Goal: Task Accomplishment & Management: Manage account settings

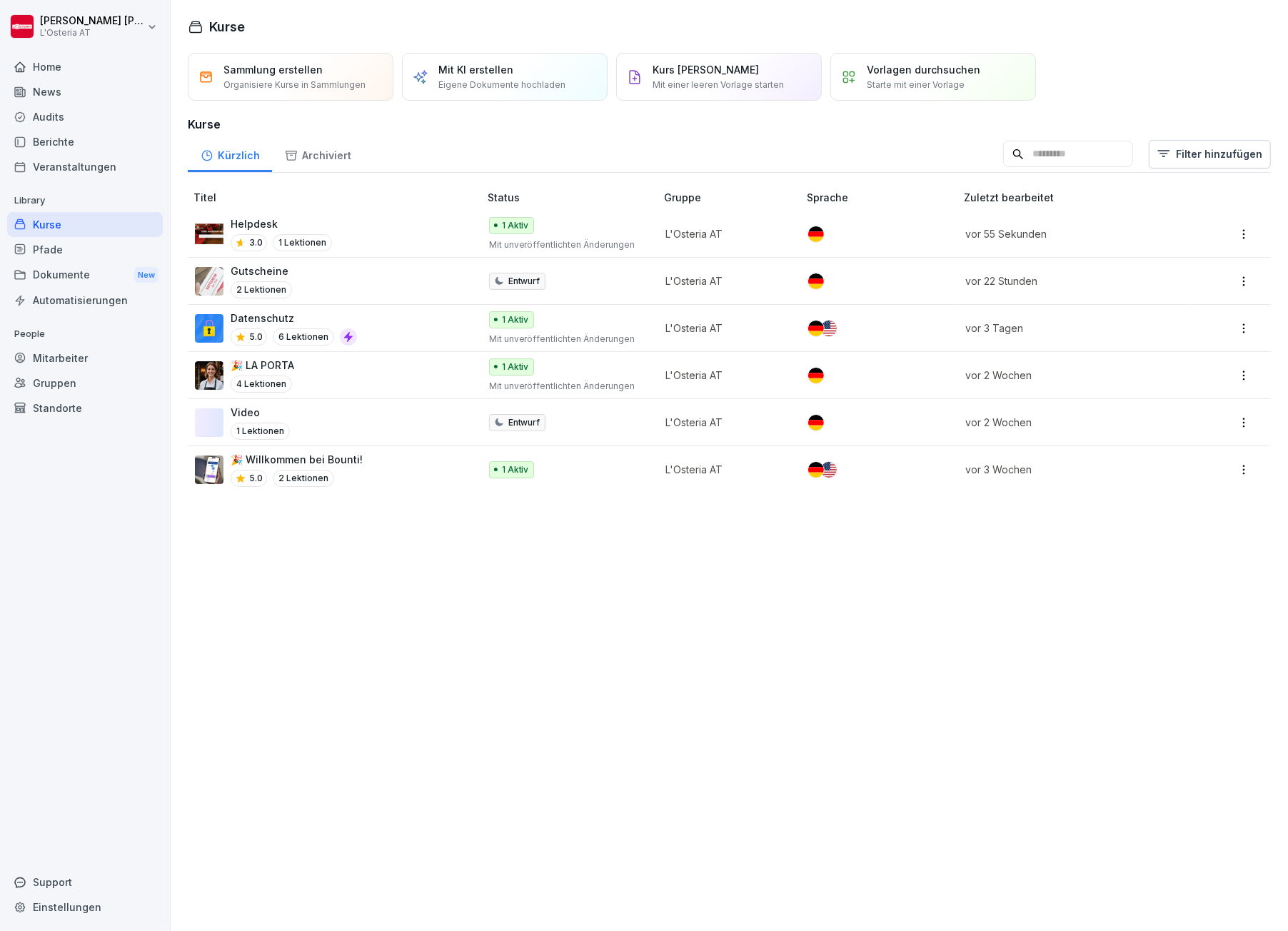
click at [46, 87] on div "News" at bounding box center [85, 92] width 155 height 25
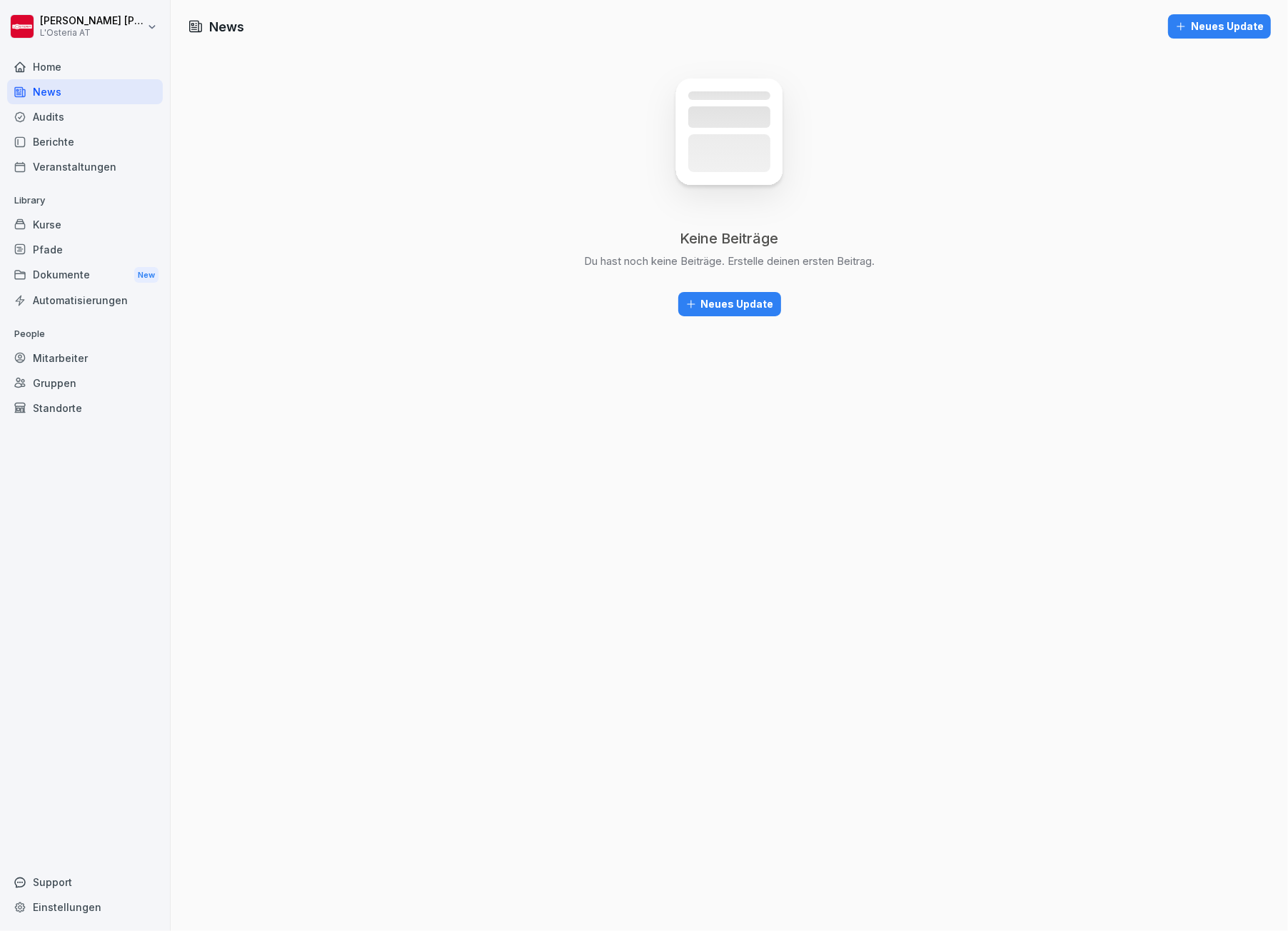
click at [732, 153] on img at bounding box center [728, 144] width 171 height 171
click at [699, 303] on div "Neues Update" at bounding box center [729, 303] width 88 height 15
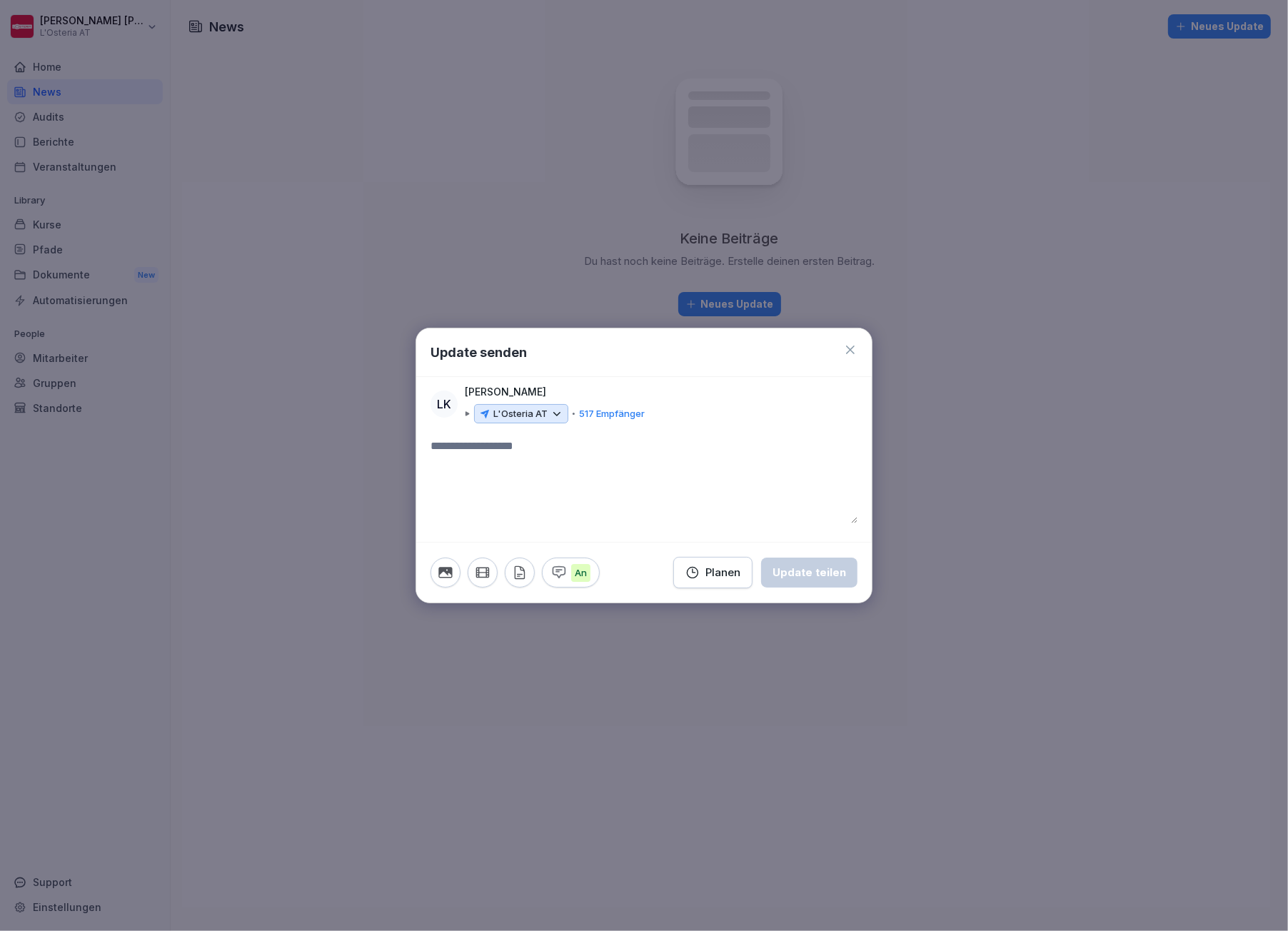
click at [452, 446] on textarea at bounding box center [644, 480] width 427 height 86
type textarea "*"
type textarea "**********"
click at [438, 573] on icon "button" at bounding box center [445, 573] width 15 height 15
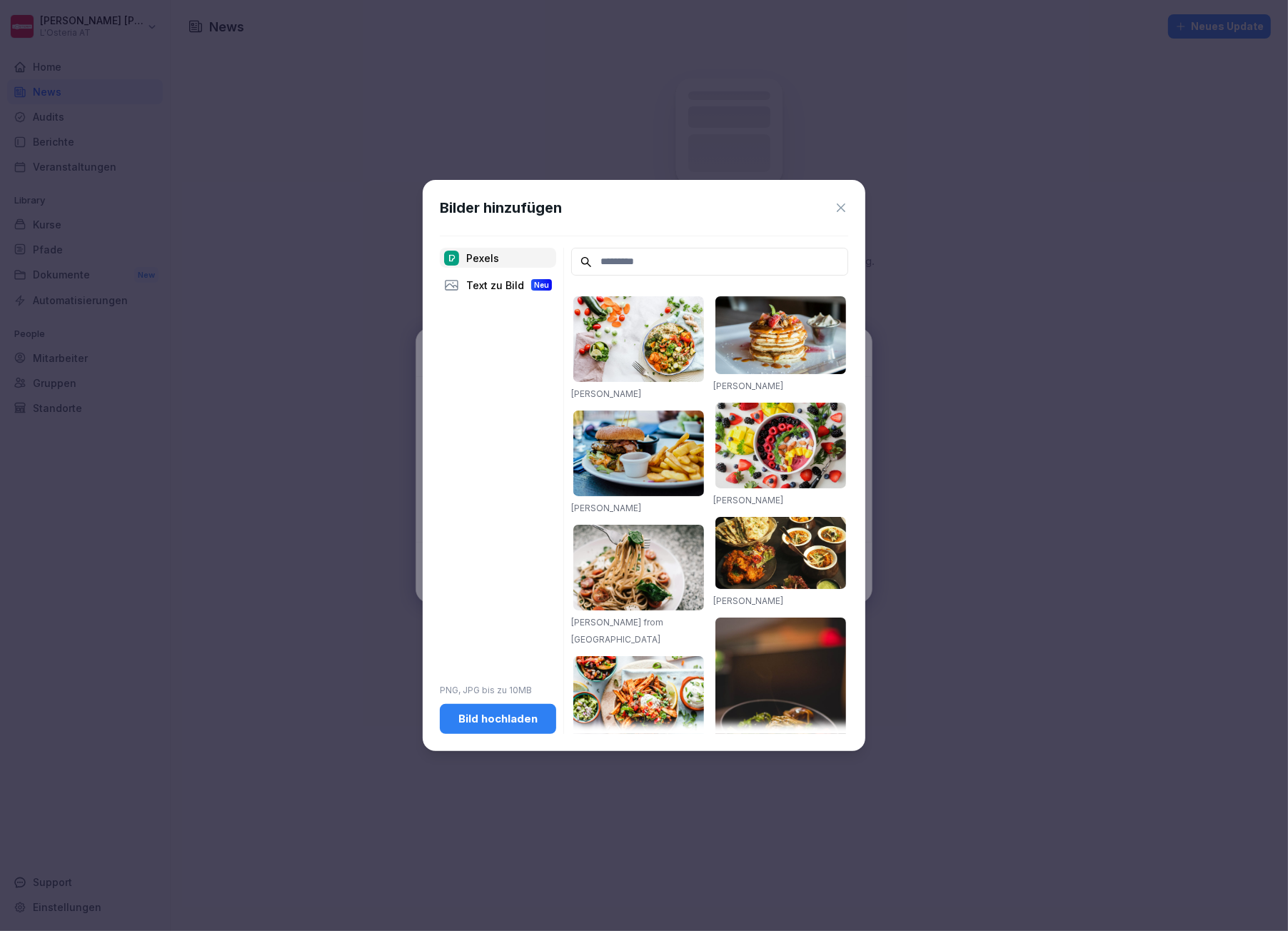
click at [625, 367] on img at bounding box center [638, 339] width 131 height 86
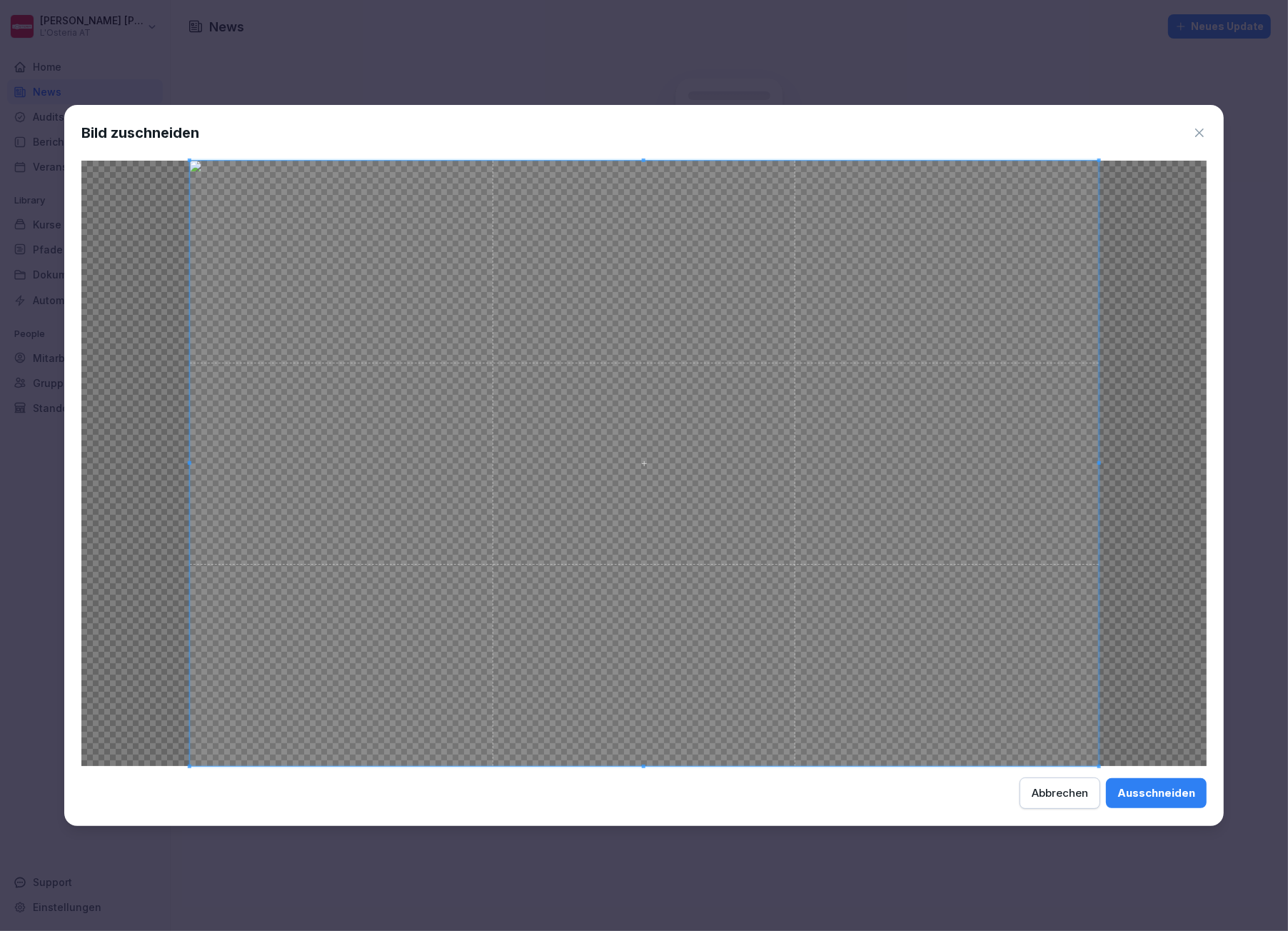
click at [1147, 789] on div "Ausschneiden" at bounding box center [1156, 793] width 78 height 15
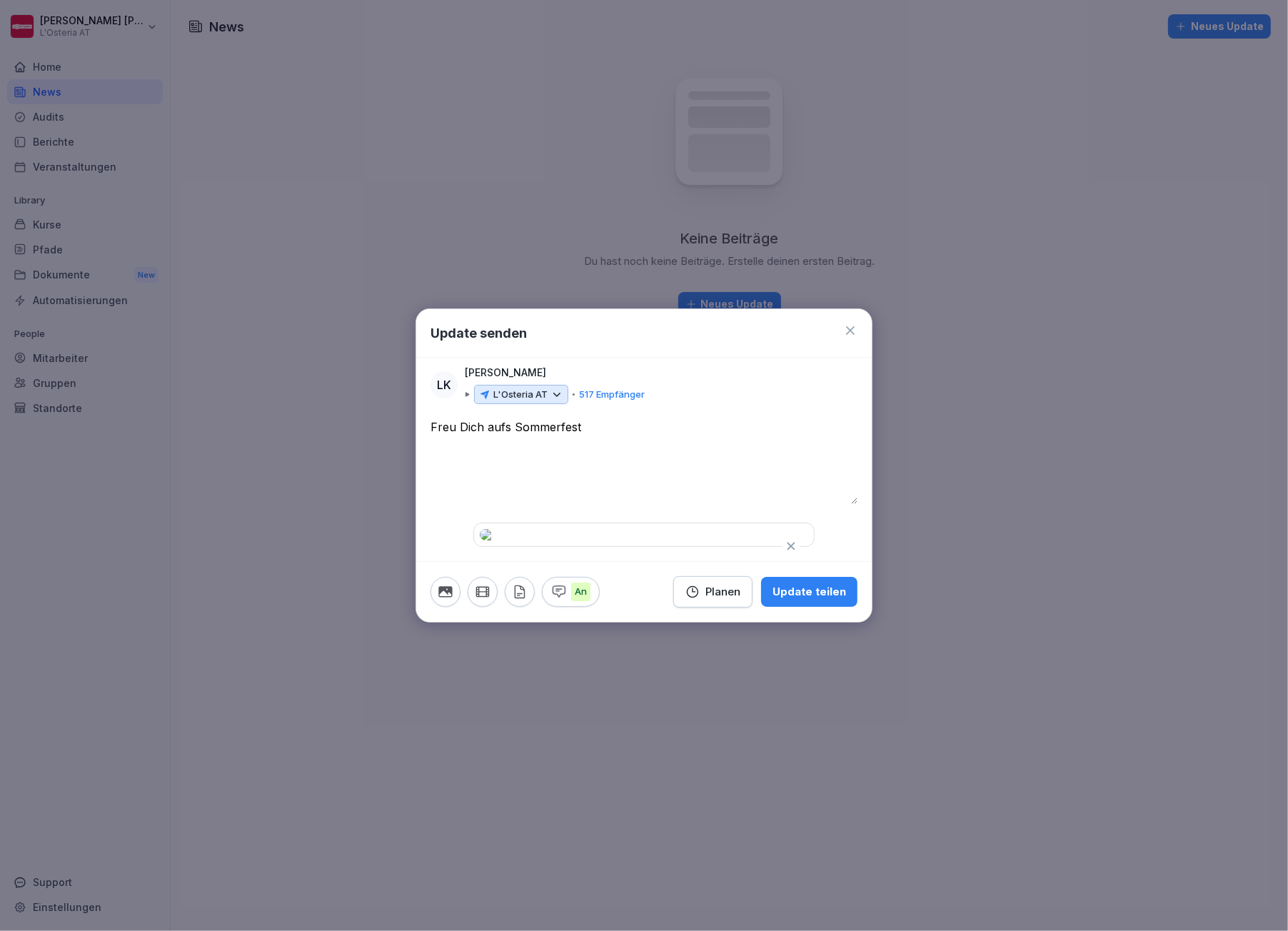
click at [523, 600] on icon "button" at bounding box center [519, 591] width 15 height 15
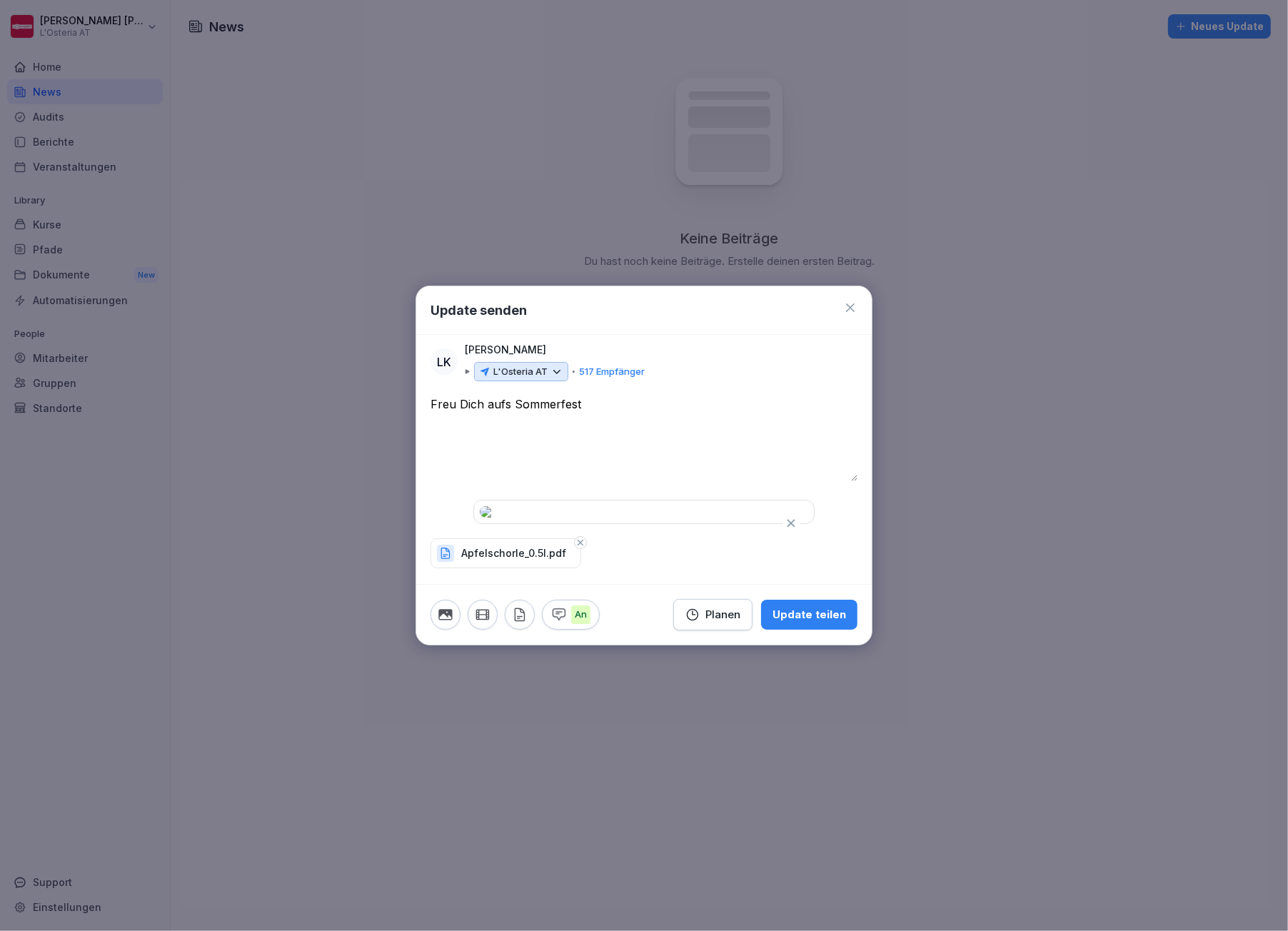
click at [562, 623] on icon "button" at bounding box center [559, 614] width 15 height 15
click at [576, 624] on p "Aus" at bounding box center [583, 615] width 24 height 19
click at [560, 366] on icon at bounding box center [557, 372] width 13 height 13
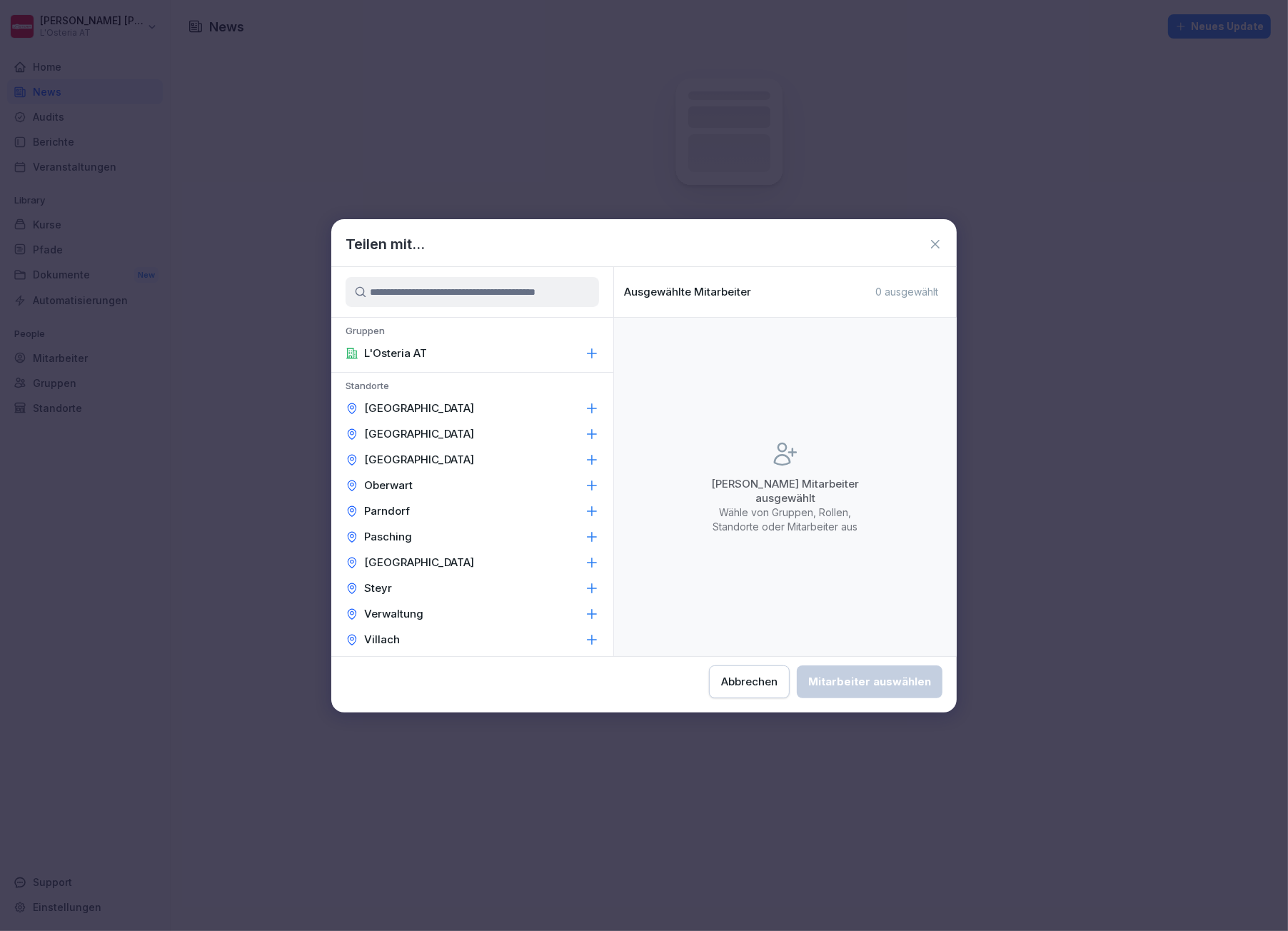
click at [479, 295] on input at bounding box center [472, 292] width 254 height 30
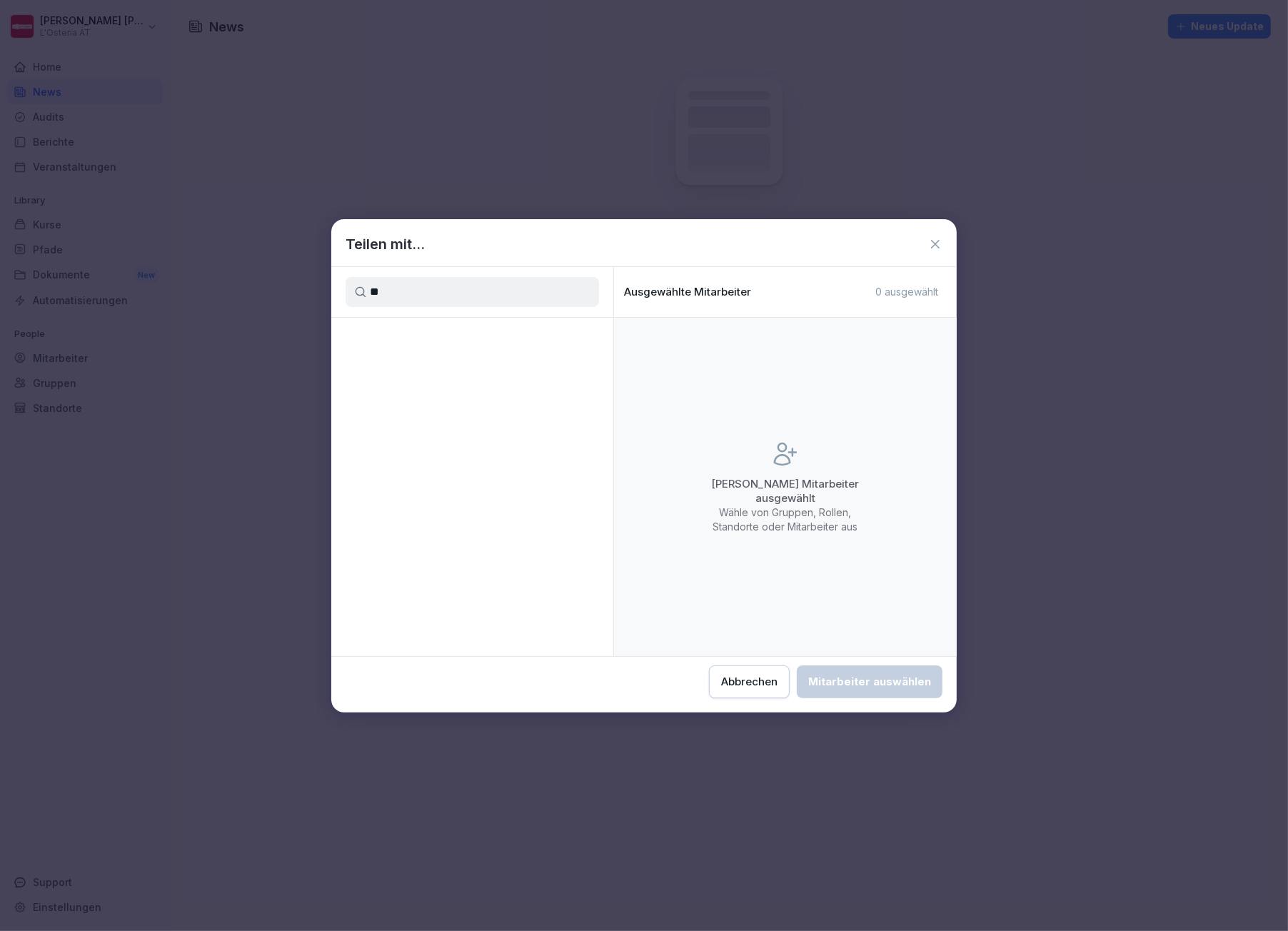
type input "*"
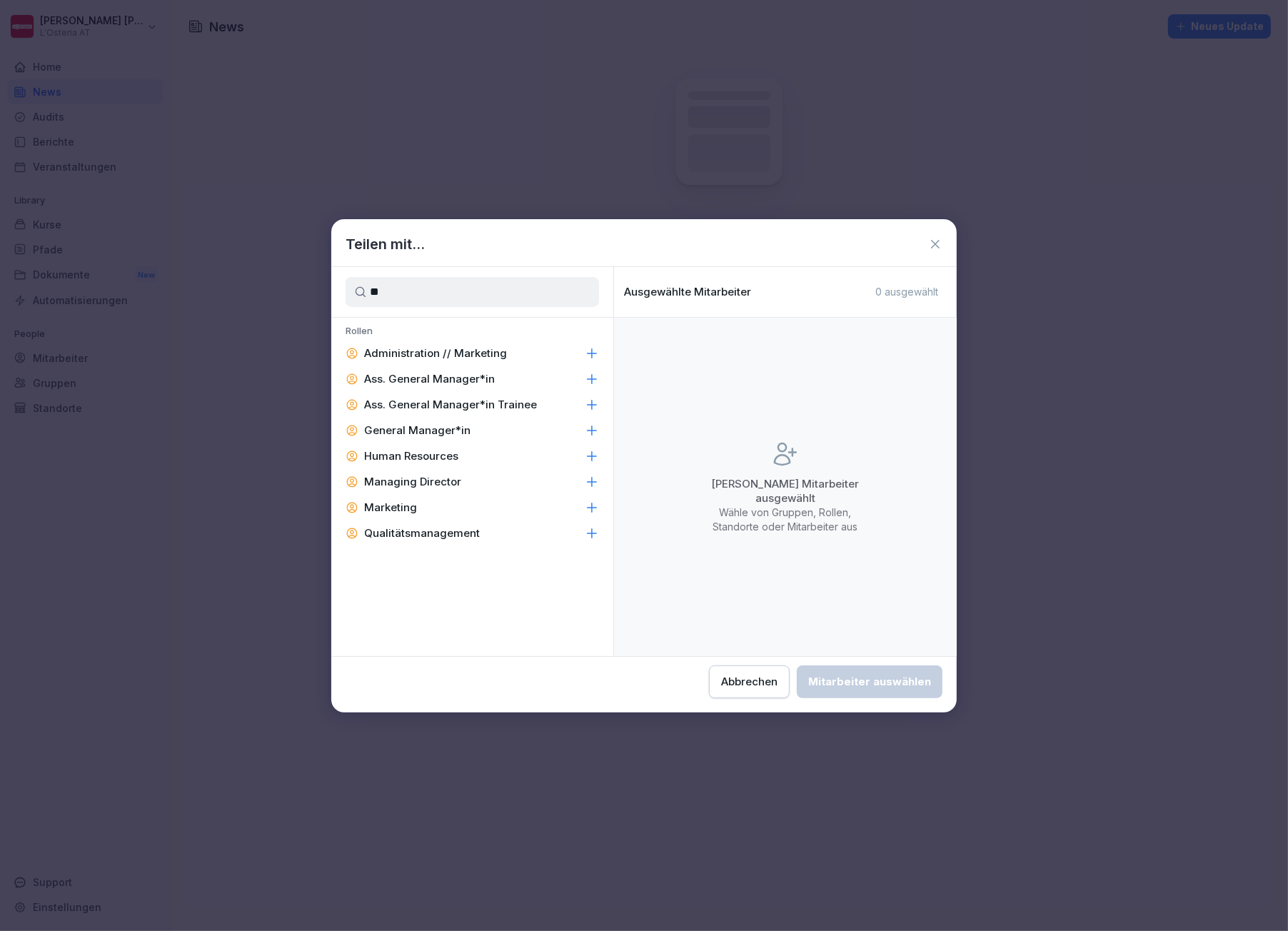
type input "*"
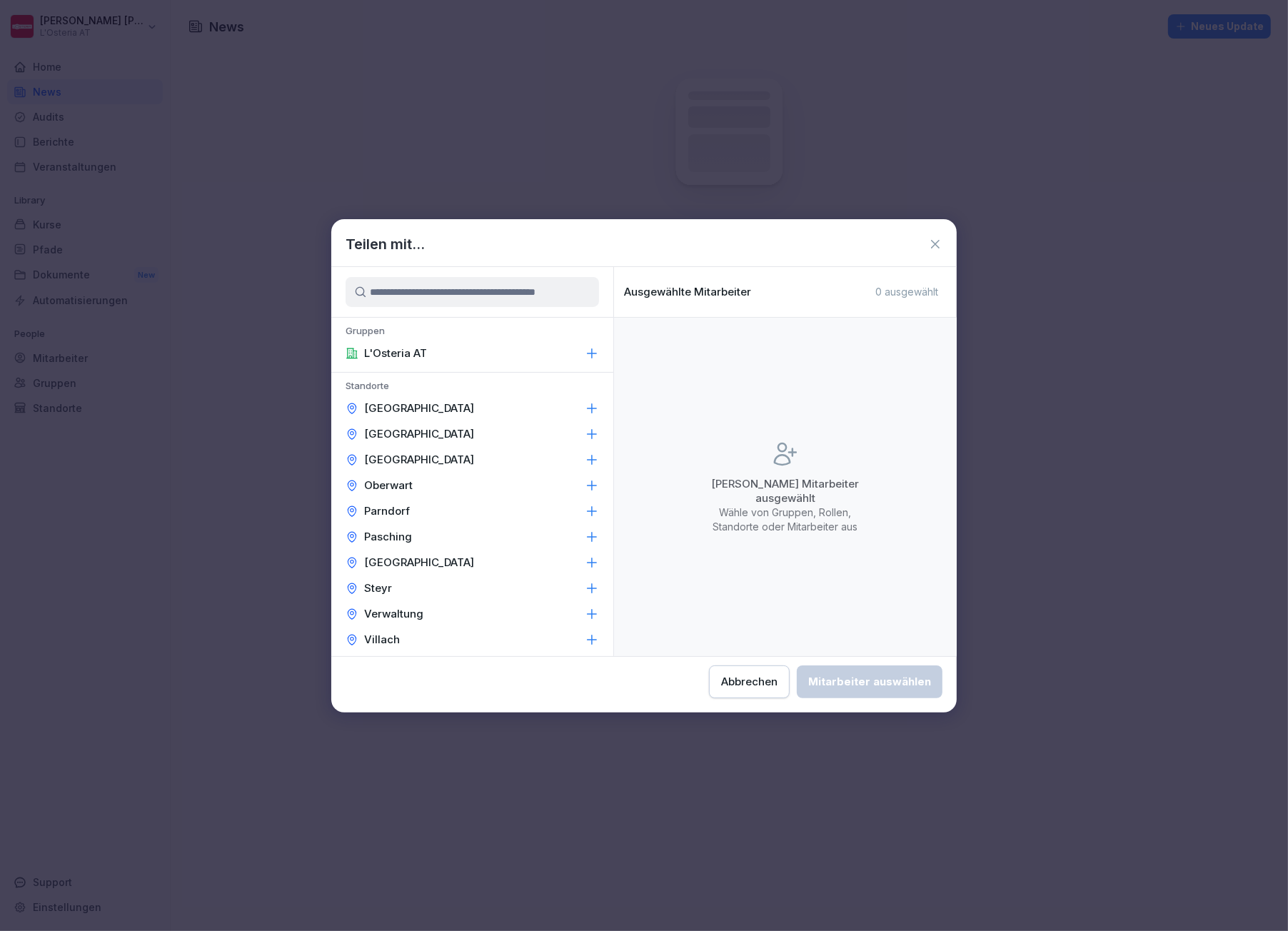
click at [585, 352] on icon at bounding box center [592, 354] width 14 height 14
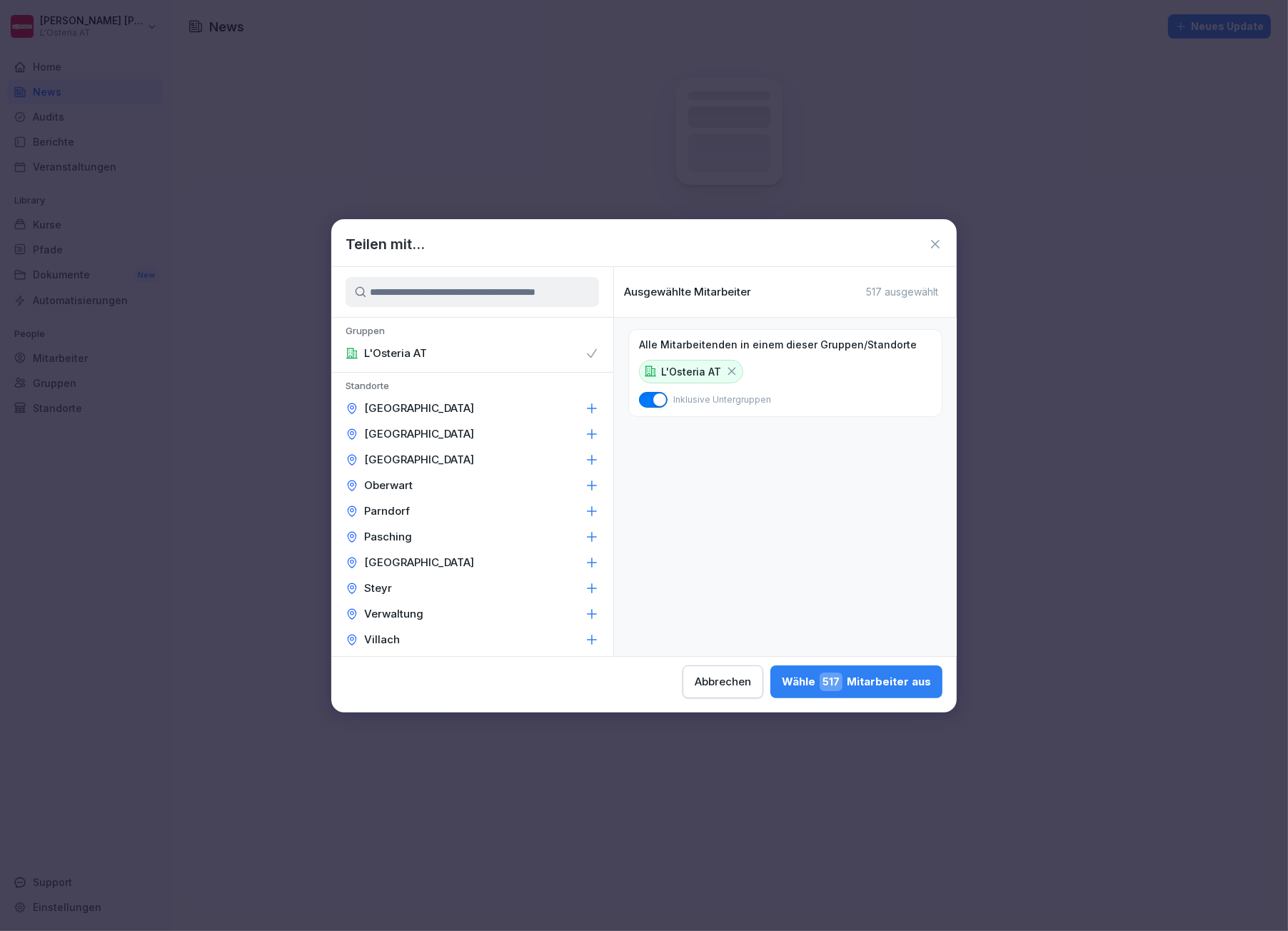
click at [729, 368] on icon at bounding box center [732, 371] width 13 height 13
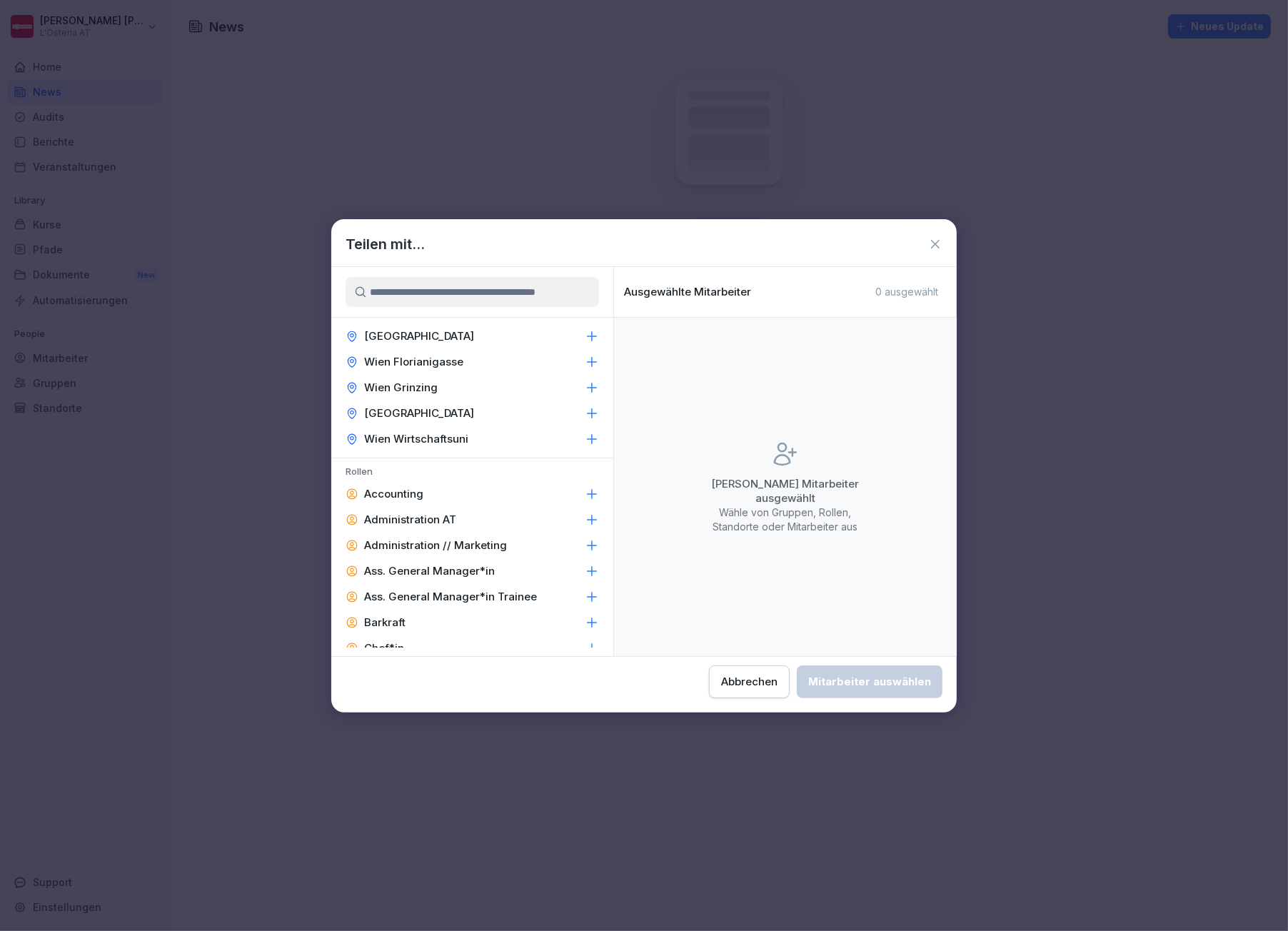
scroll to position [476, 0]
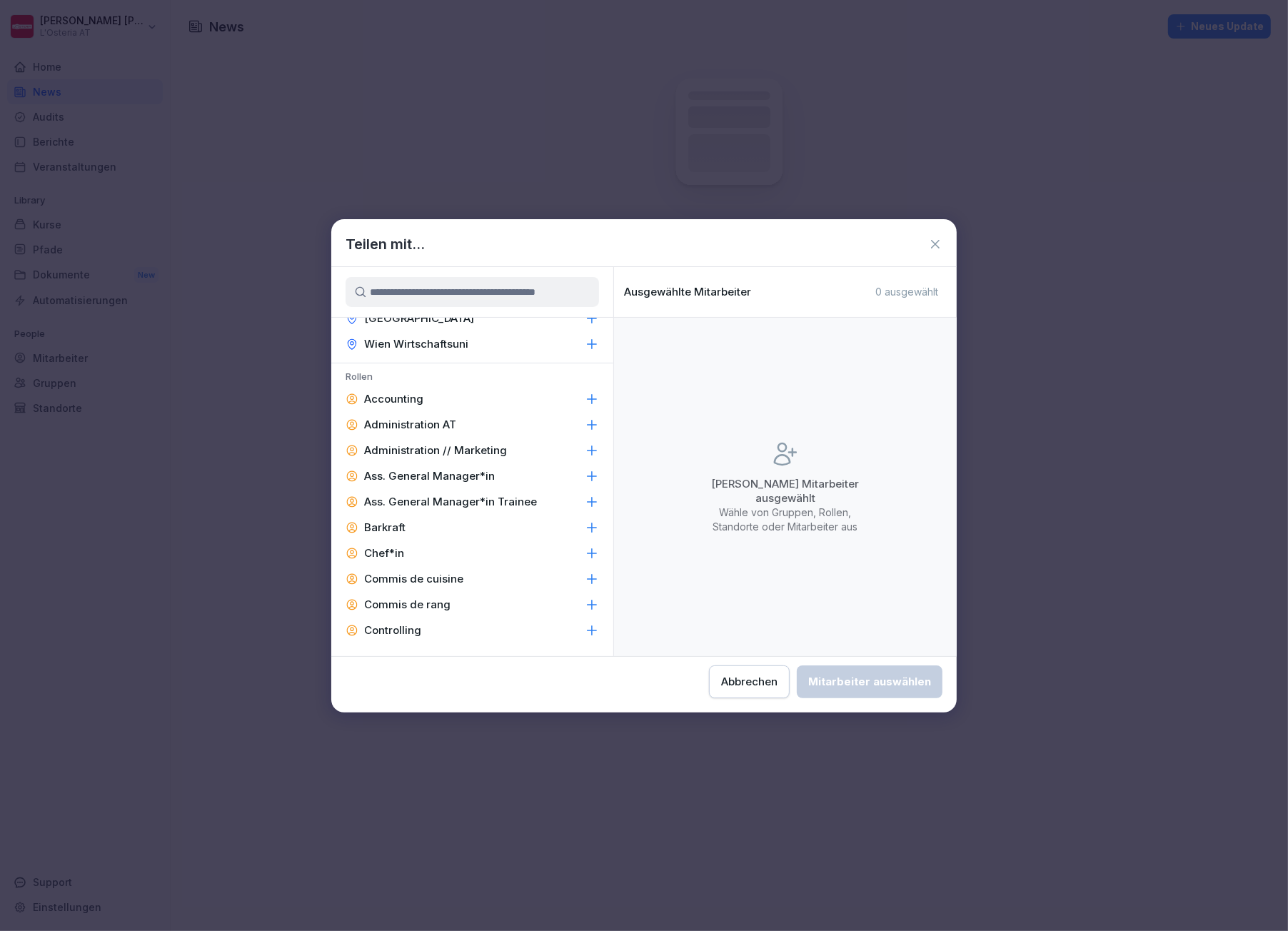
click at [585, 399] on icon at bounding box center [592, 399] width 14 height 14
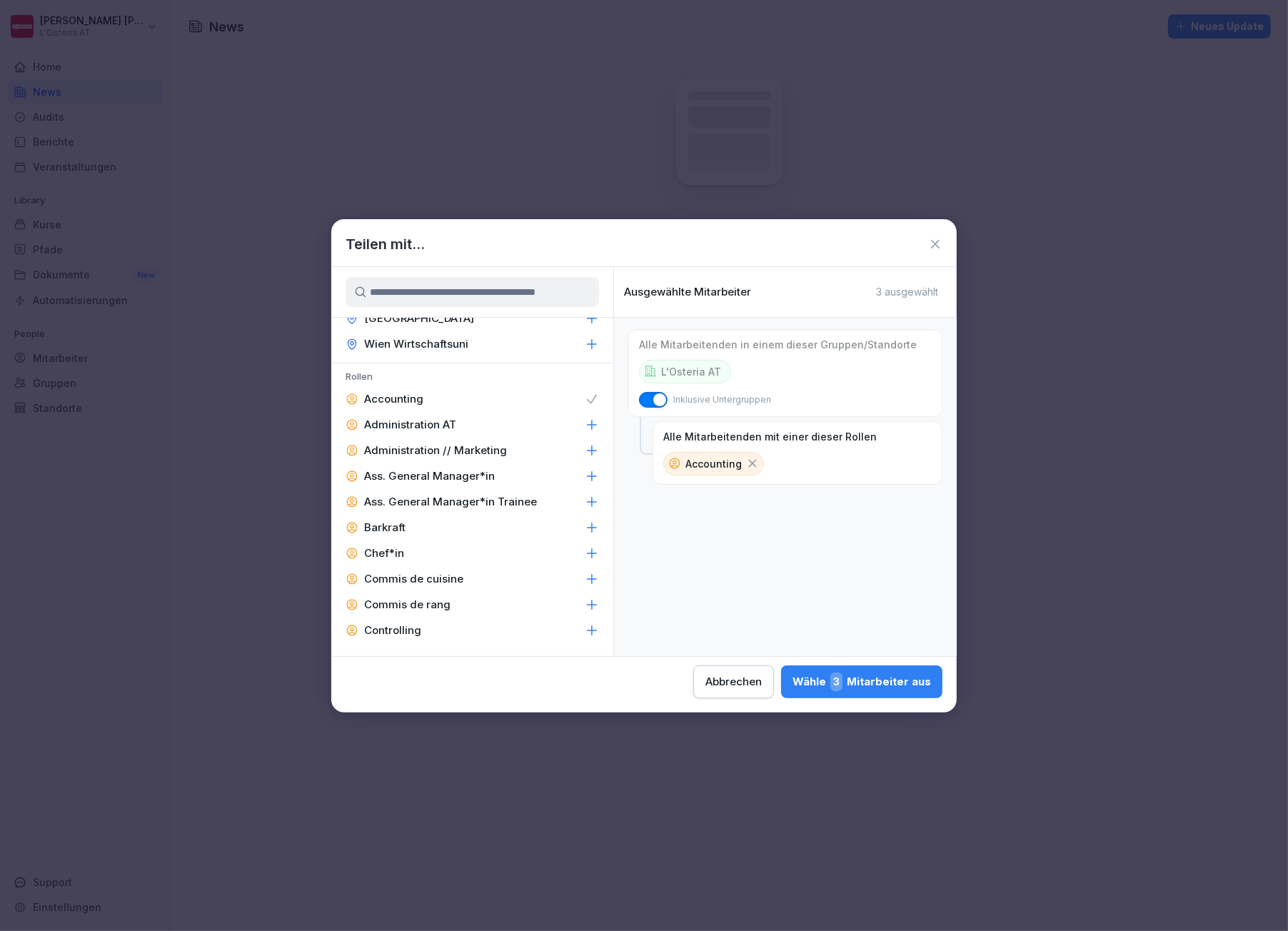
click at [752, 461] on icon at bounding box center [753, 463] width 13 height 13
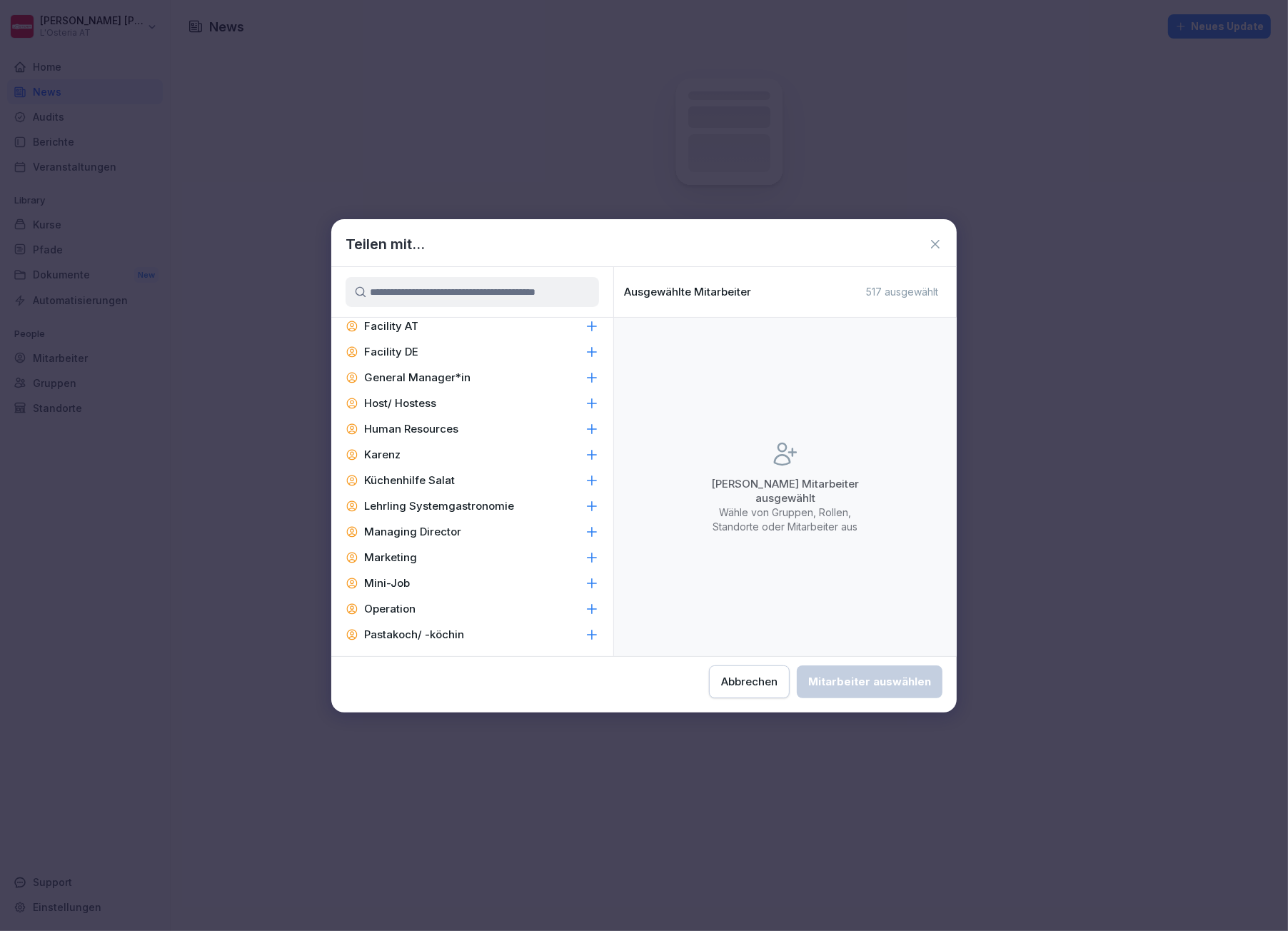
scroll to position [1170, 0]
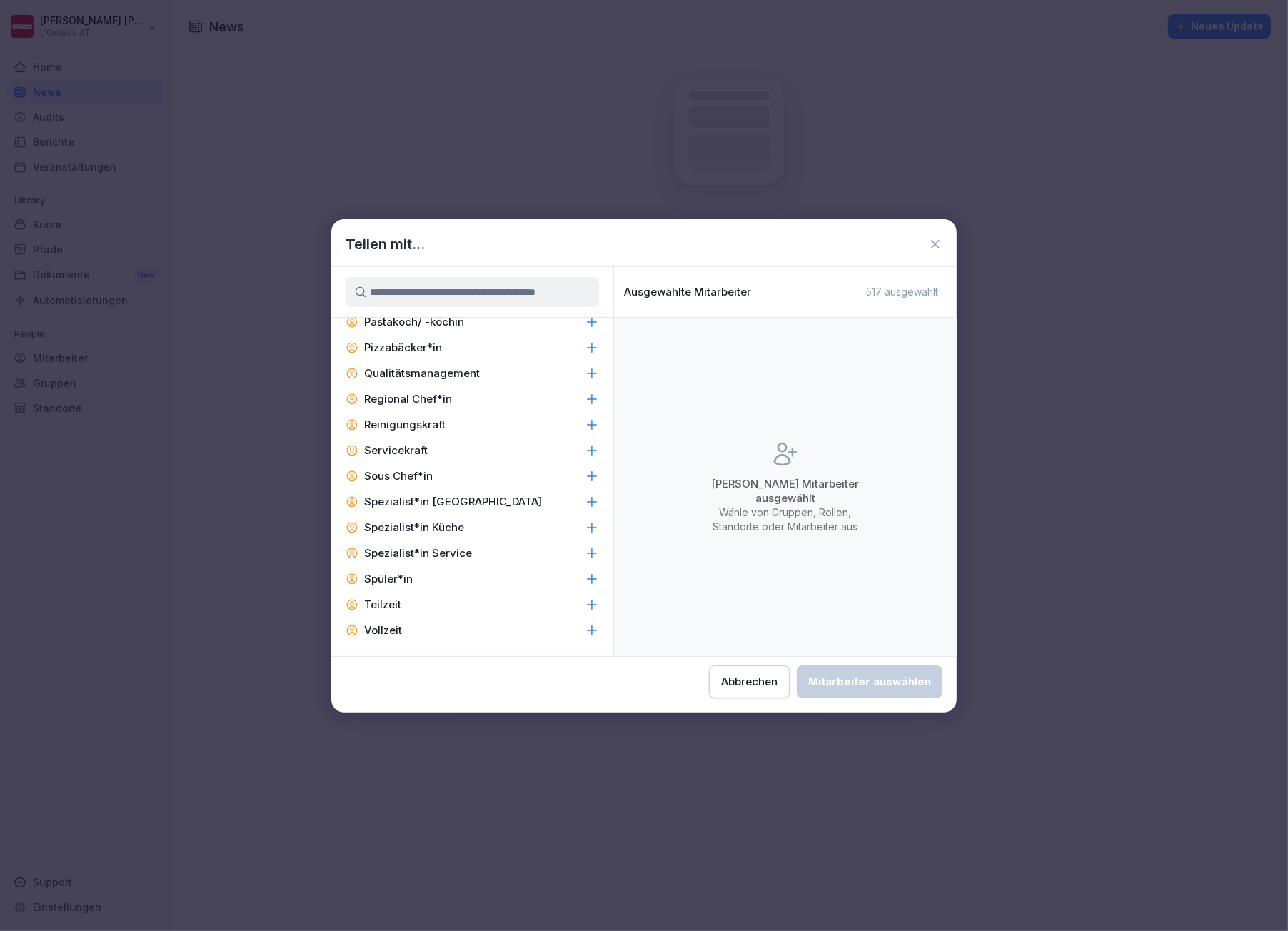
click at [435, 290] on input at bounding box center [472, 292] width 254 height 30
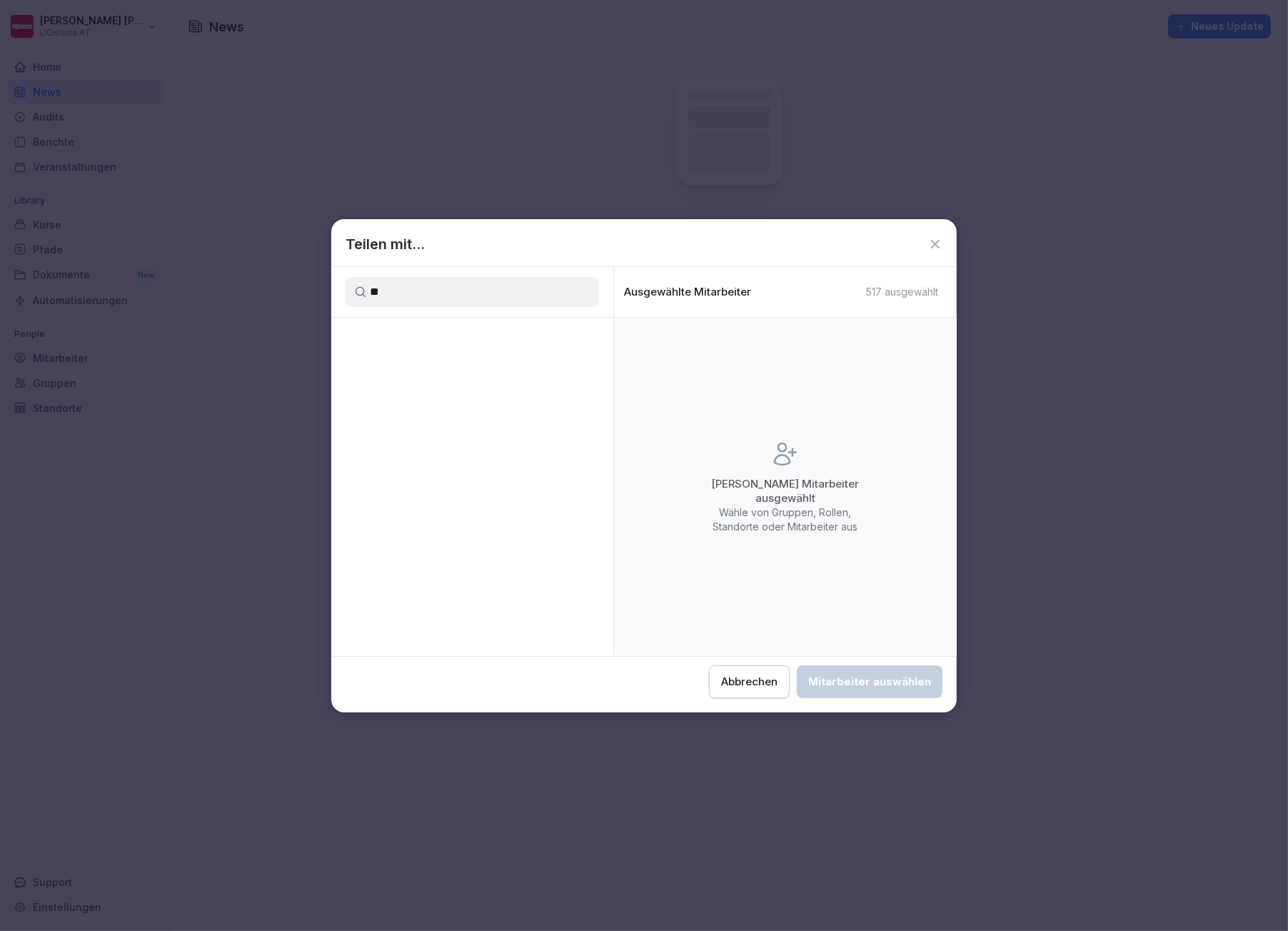
scroll to position [0, 0]
type input "*"
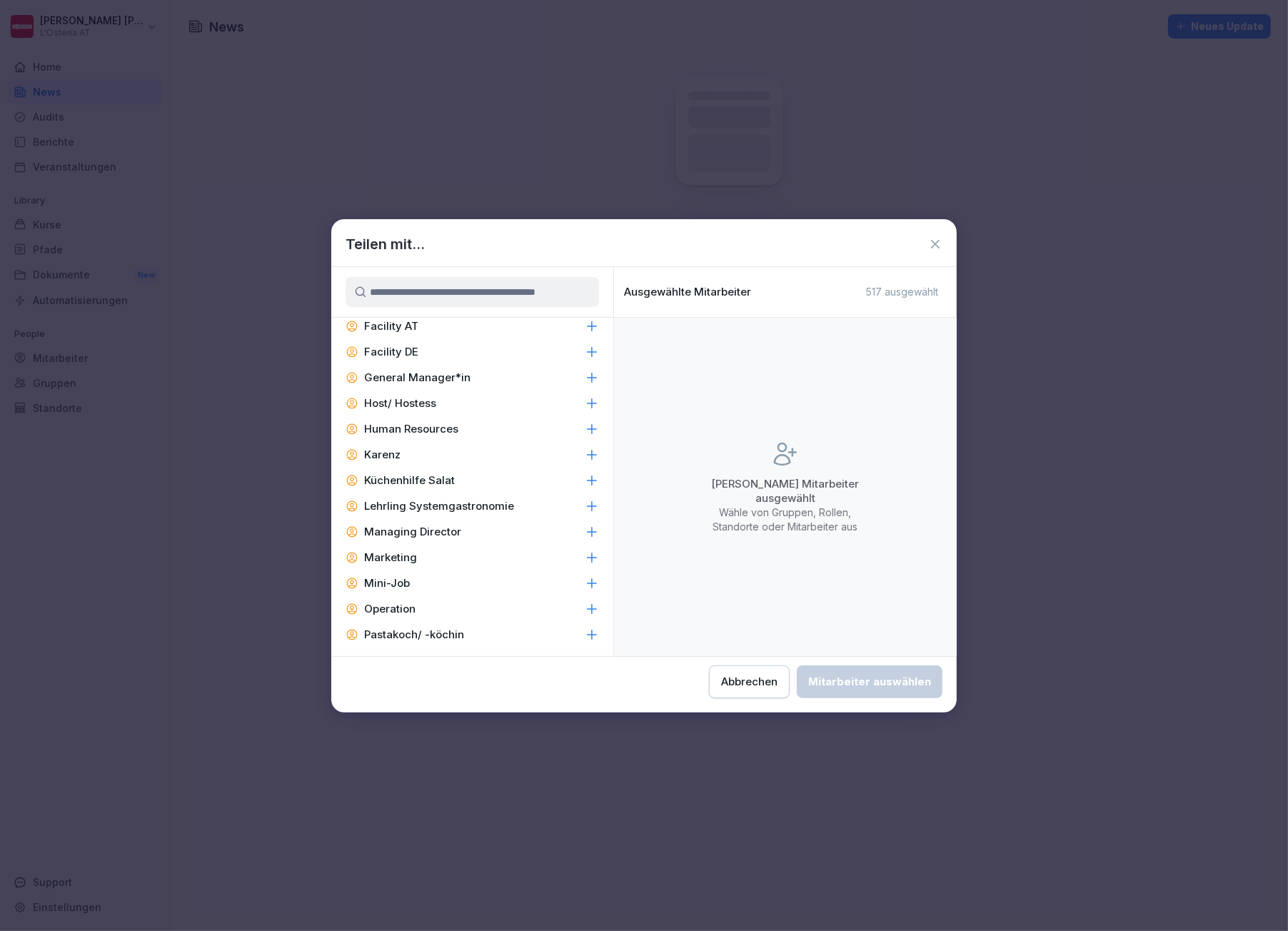
scroll to position [1170, 0]
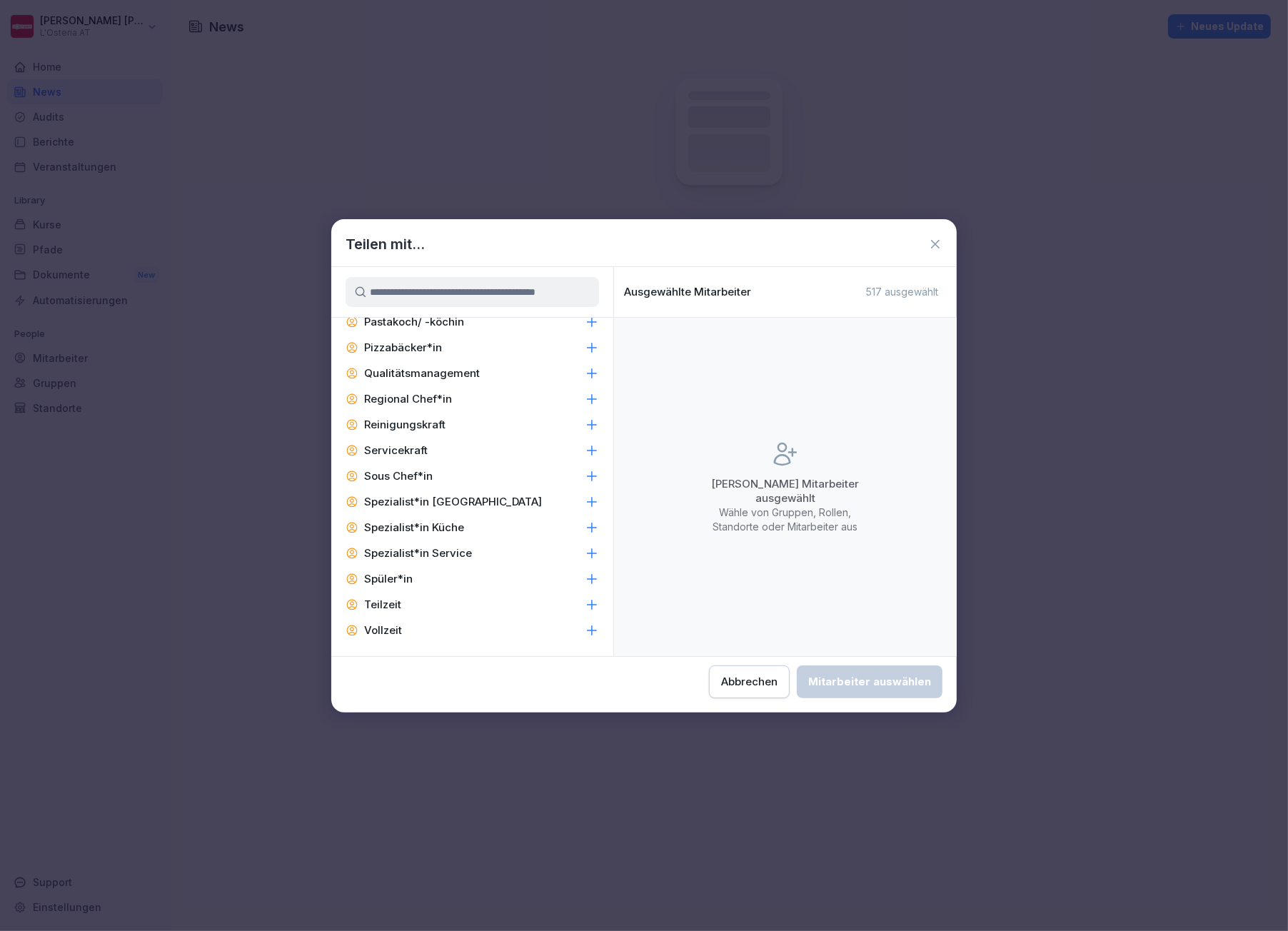
click at [938, 245] on icon at bounding box center [935, 245] width 14 height 14
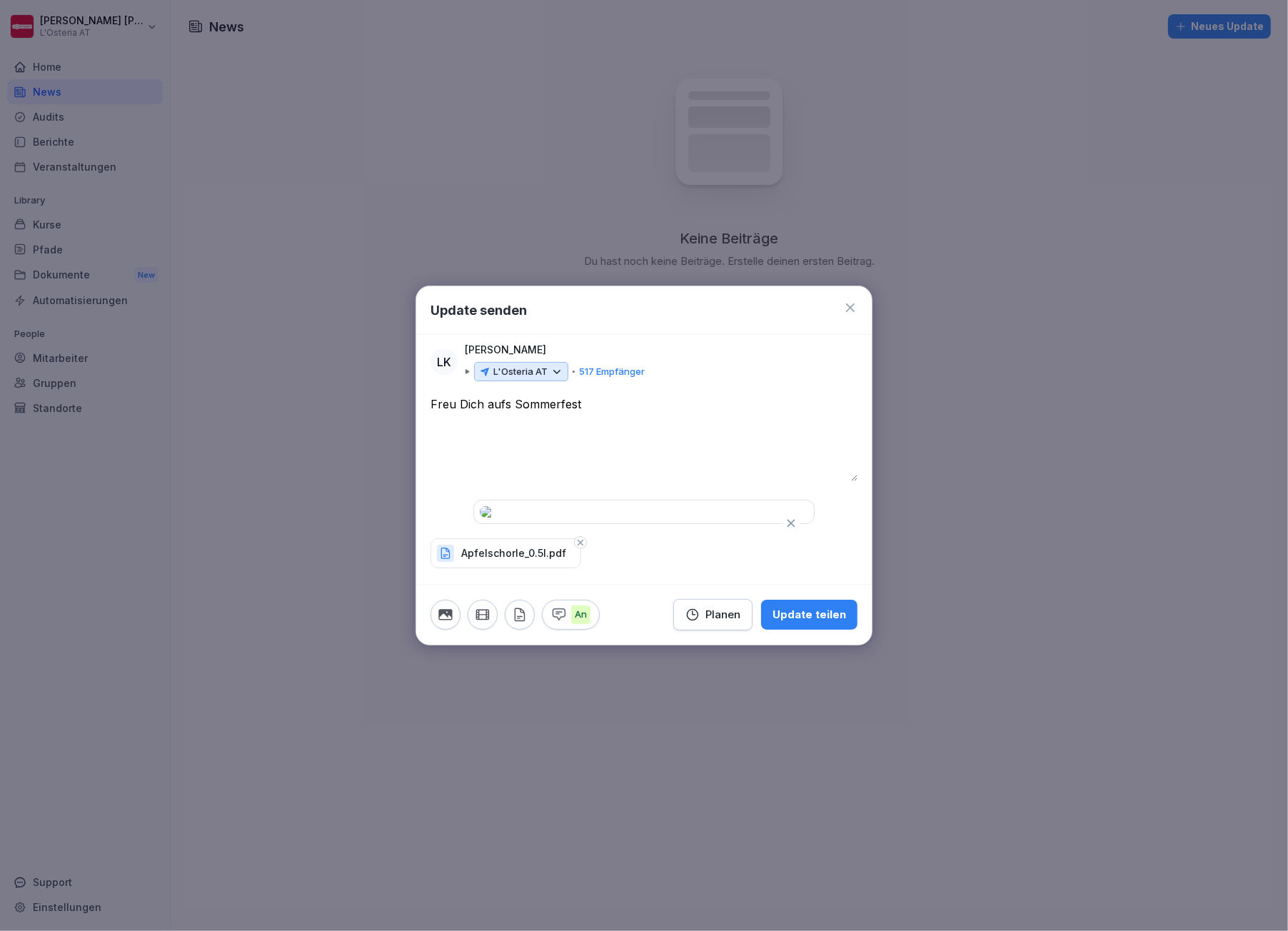
click at [561, 366] on icon at bounding box center [557, 372] width 13 height 13
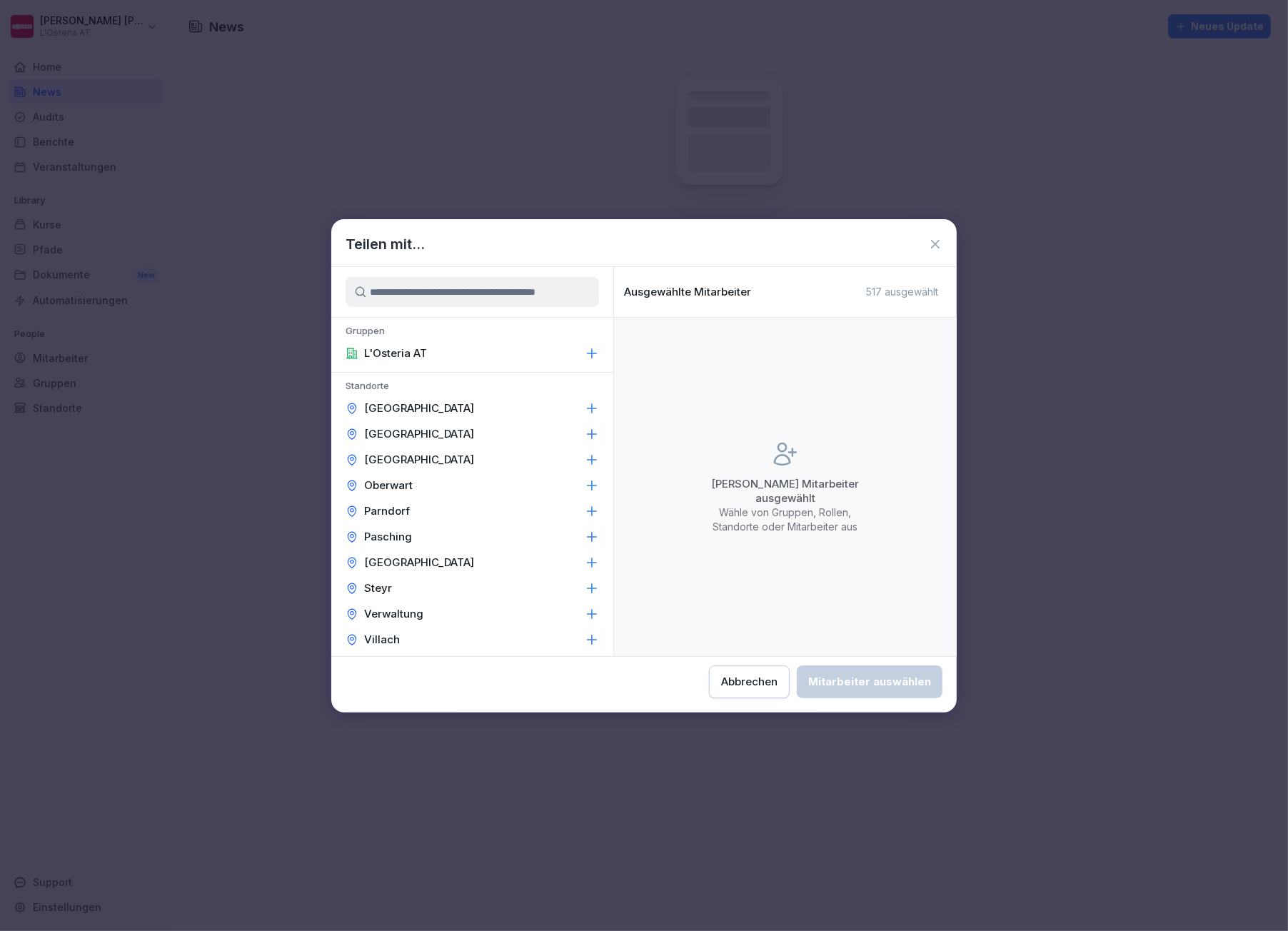
click at [932, 247] on icon at bounding box center [935, 245] width 14 height 14
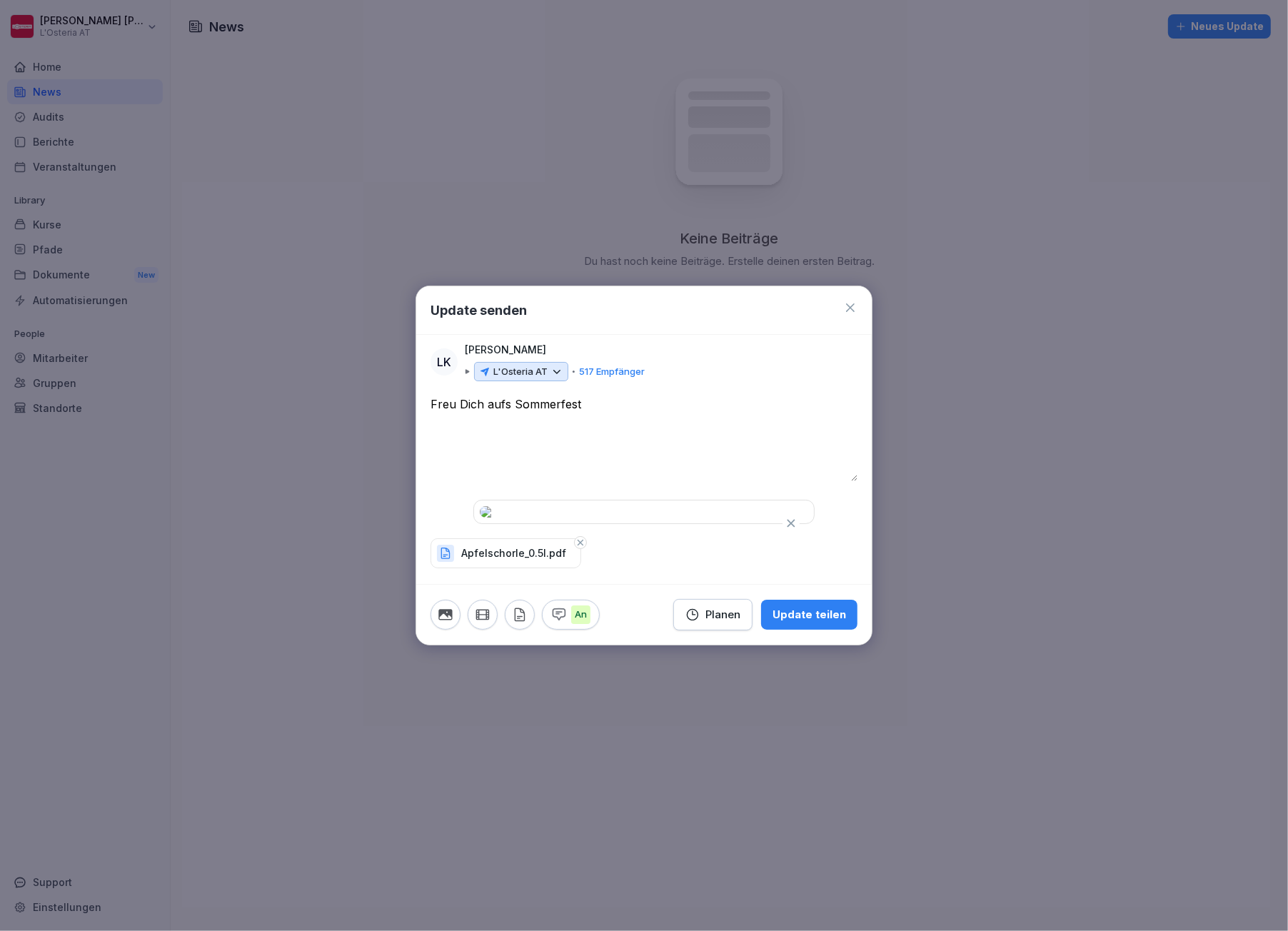
click at [852, 301] on icon at bounding box center [850, 308] width 14 height 14
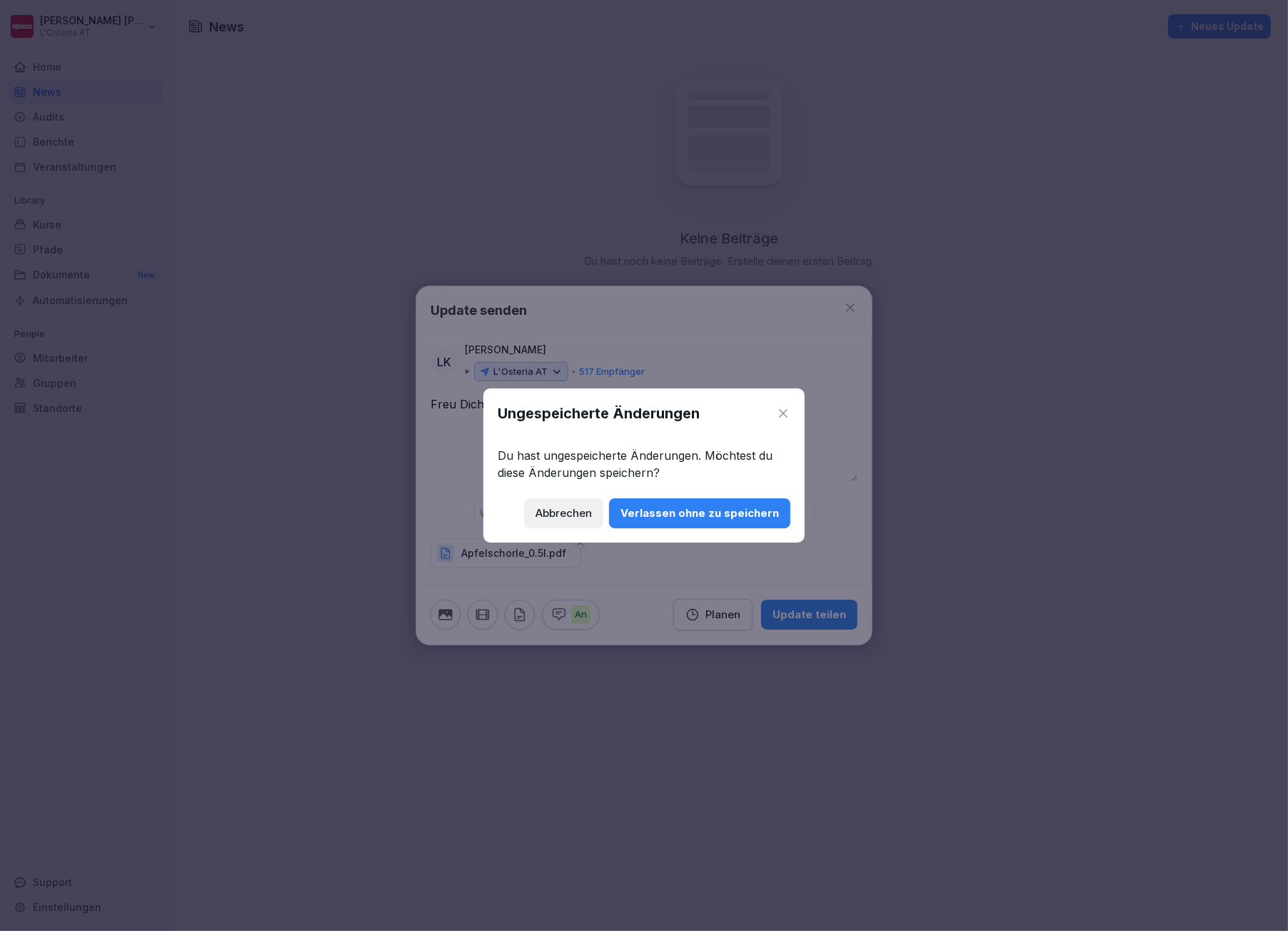
click at [671, 507] on div "Verlassen ohne zu speichern" at bounding box center [700, 513] width 159 height 15
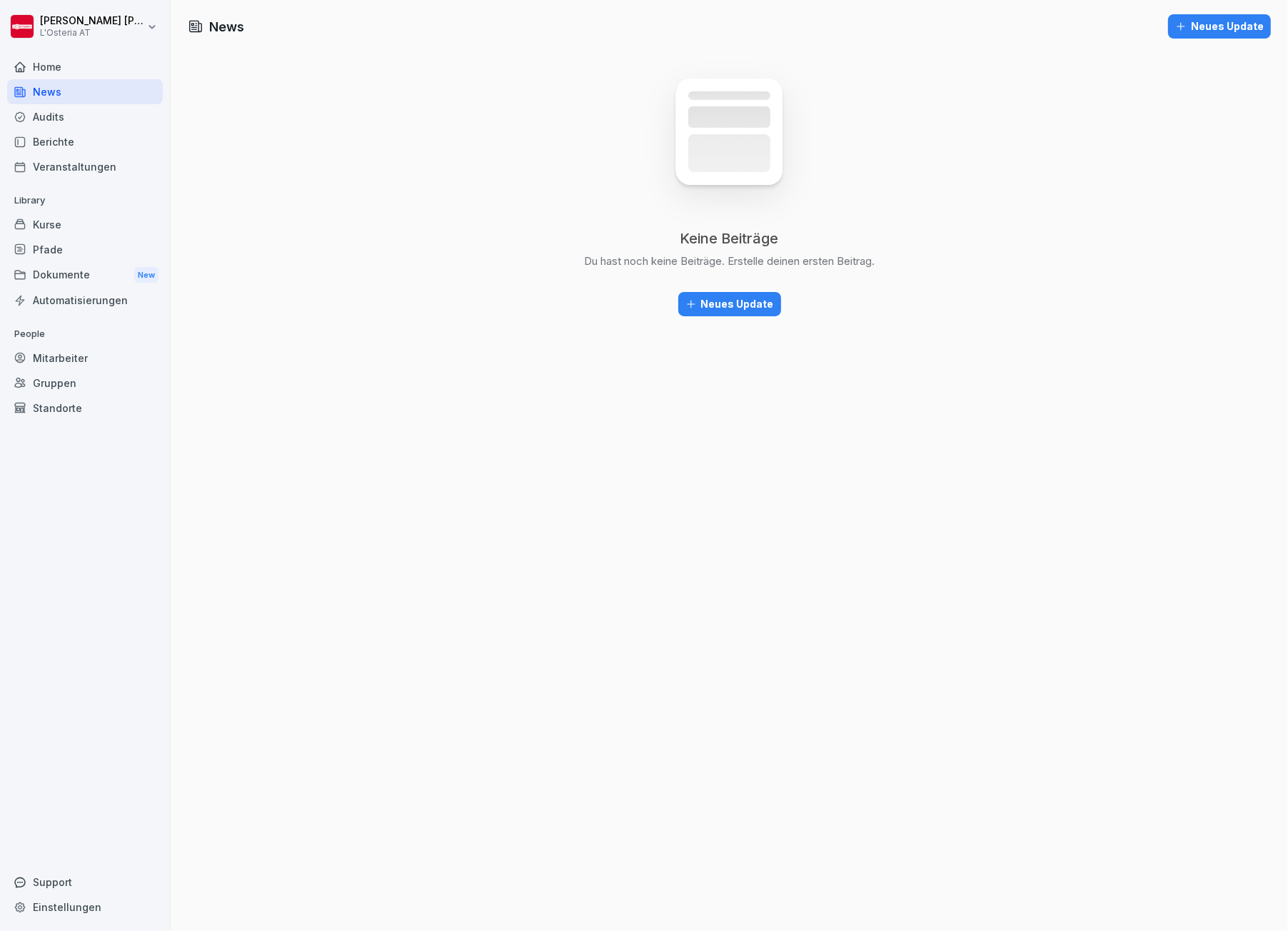
click at [718, 311] on div "Neues Update" at bounding box center [729, 303] width 88 height 15
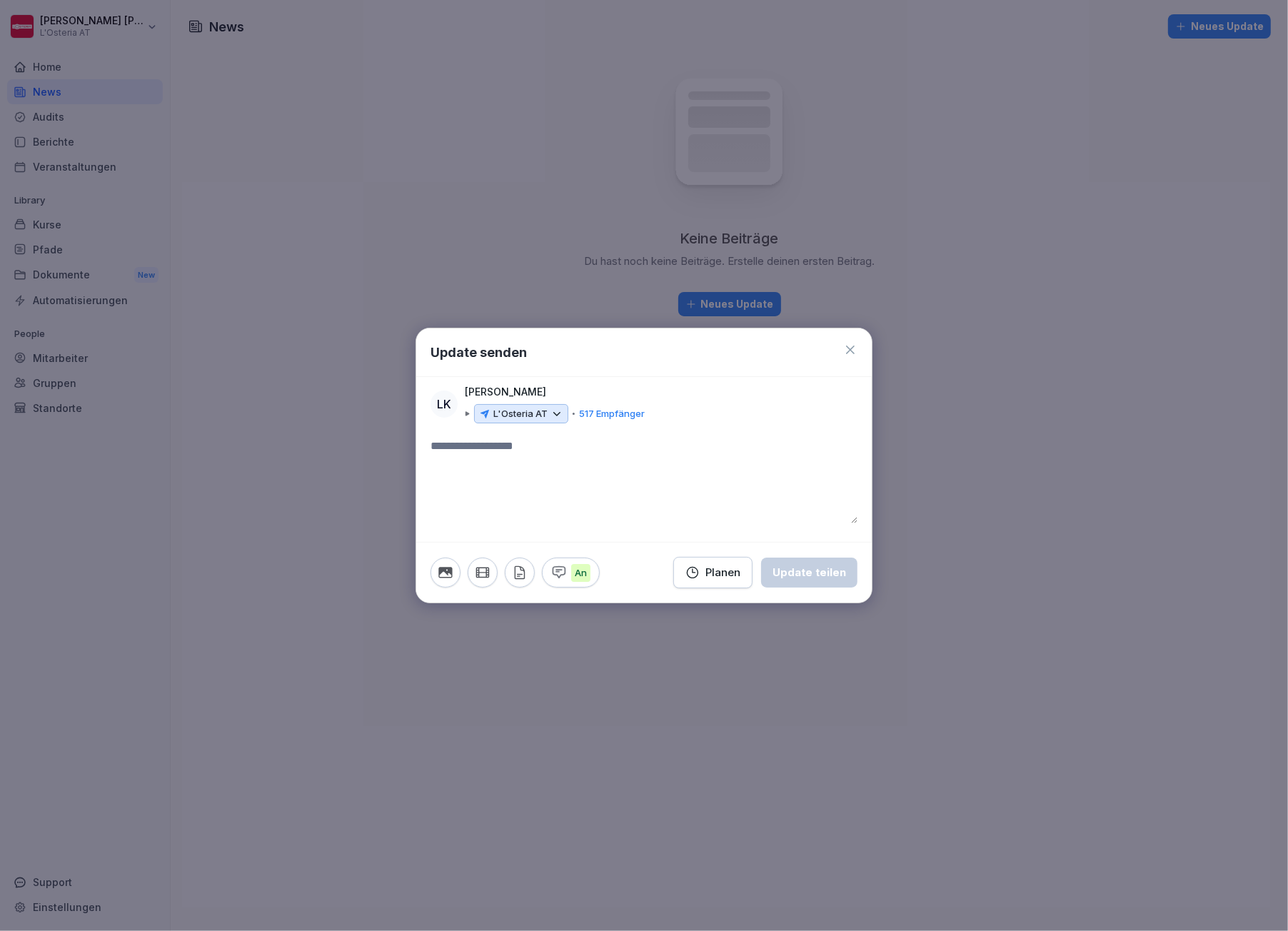
click at [481, 413] on icon at bounding box center [484, 413] width 8 height 8
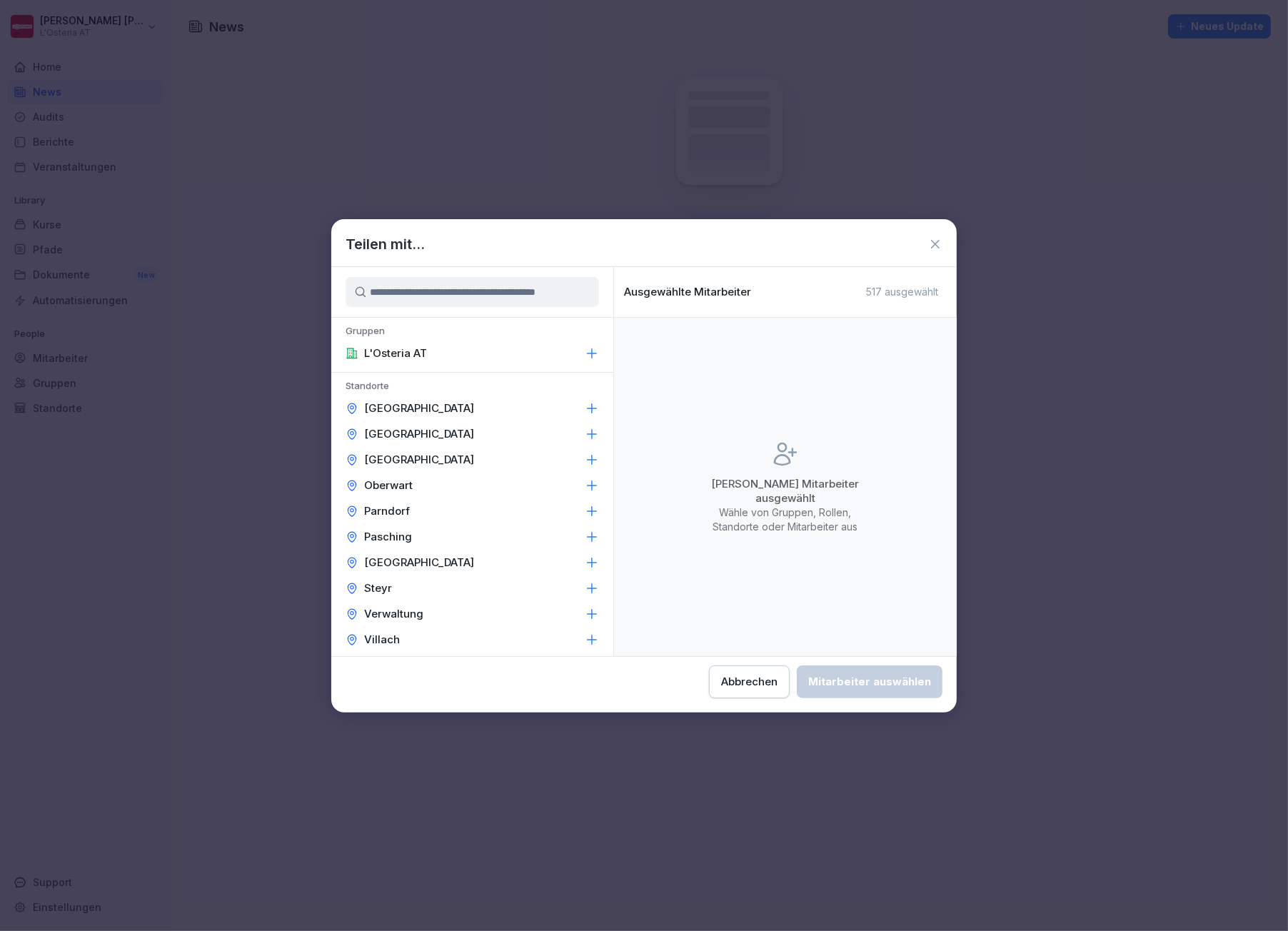
click at [934, 245] on icon at bounding box center [934, 244] width 8 height 8
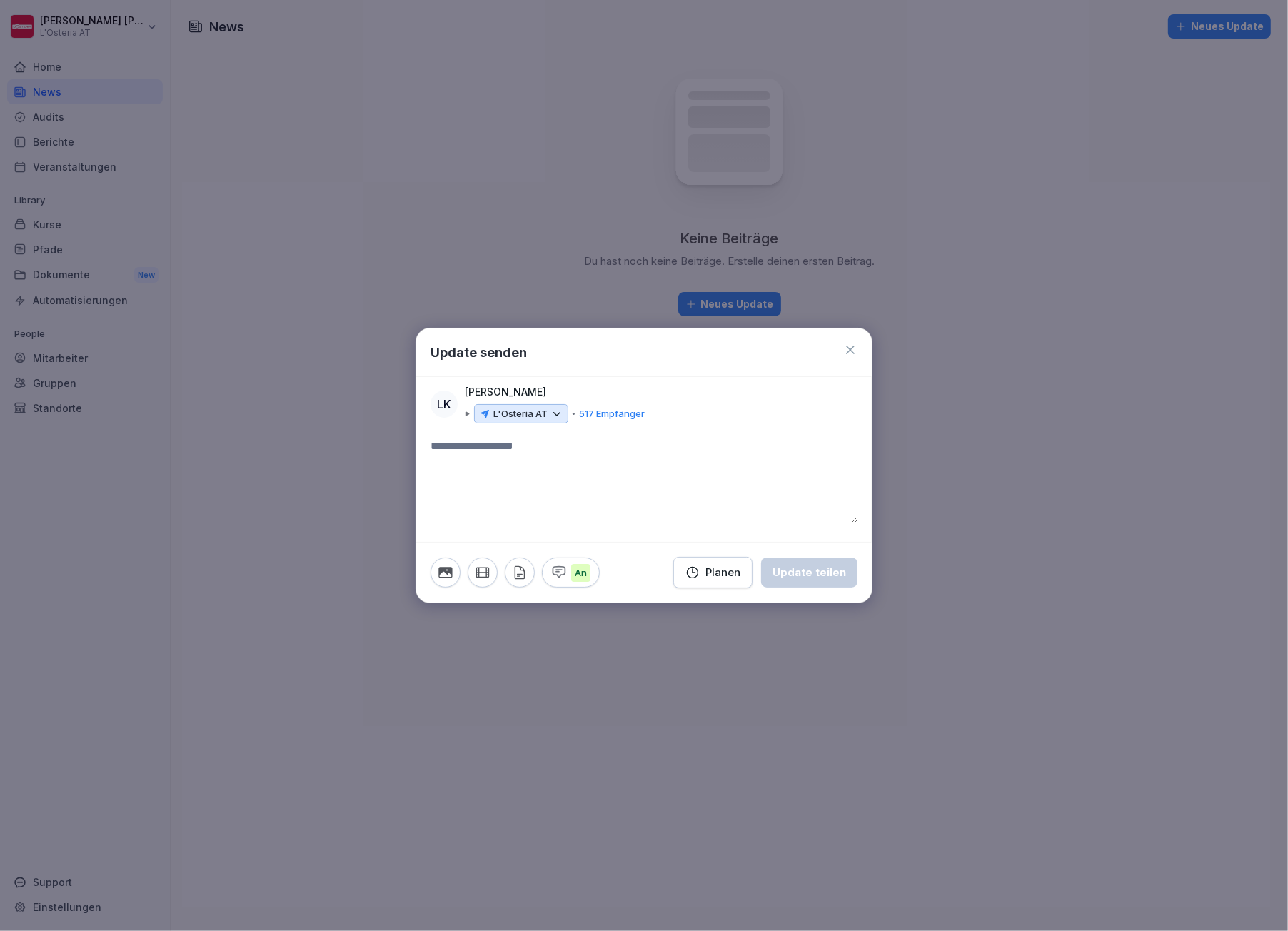
click at [849, 345] on icon at bounding box center [850, 350] width 14 height 14
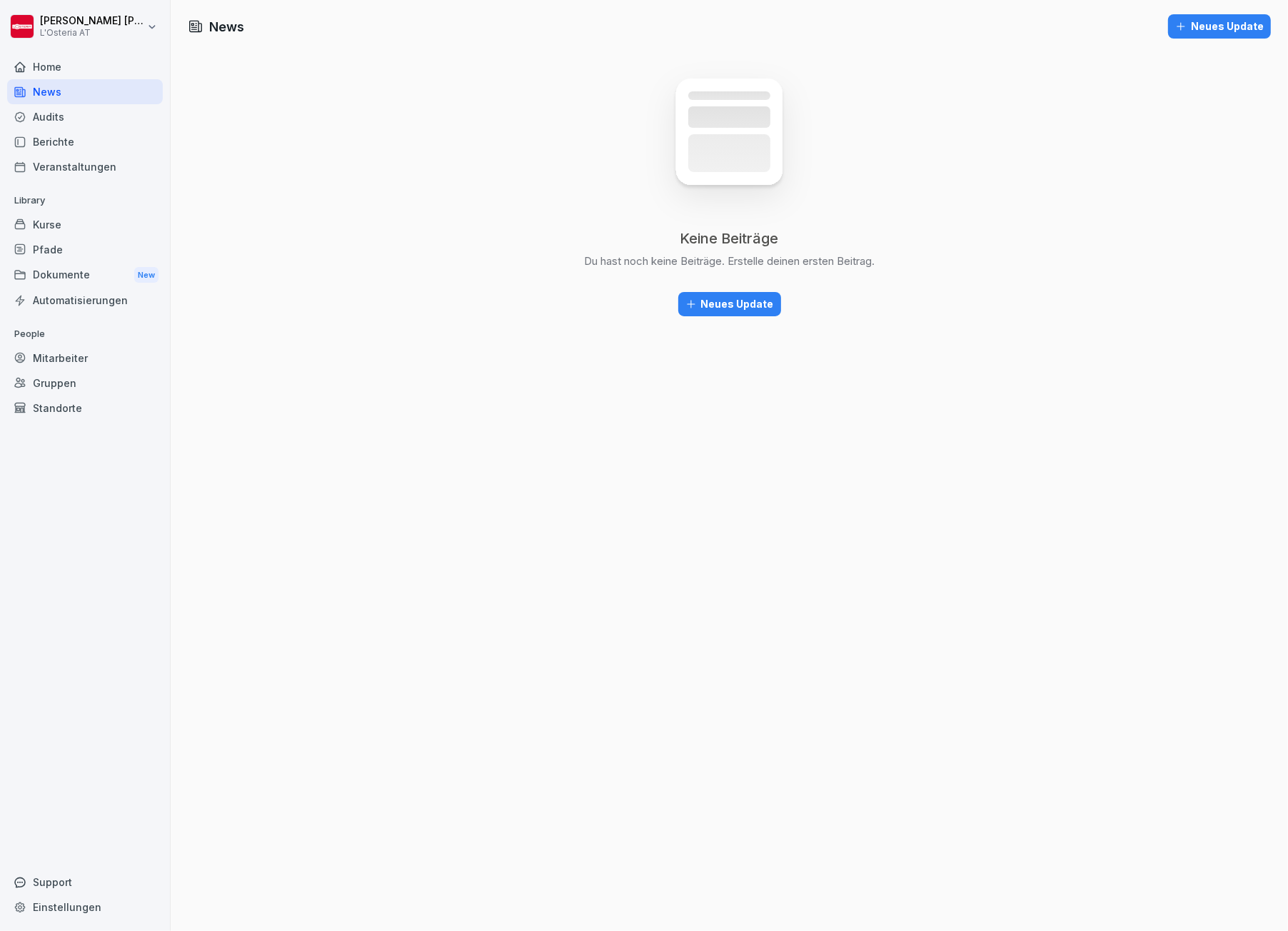
click at [53, 163] on div "Veranstaltungen" at bounding box center [85, 167] width 155 height 25
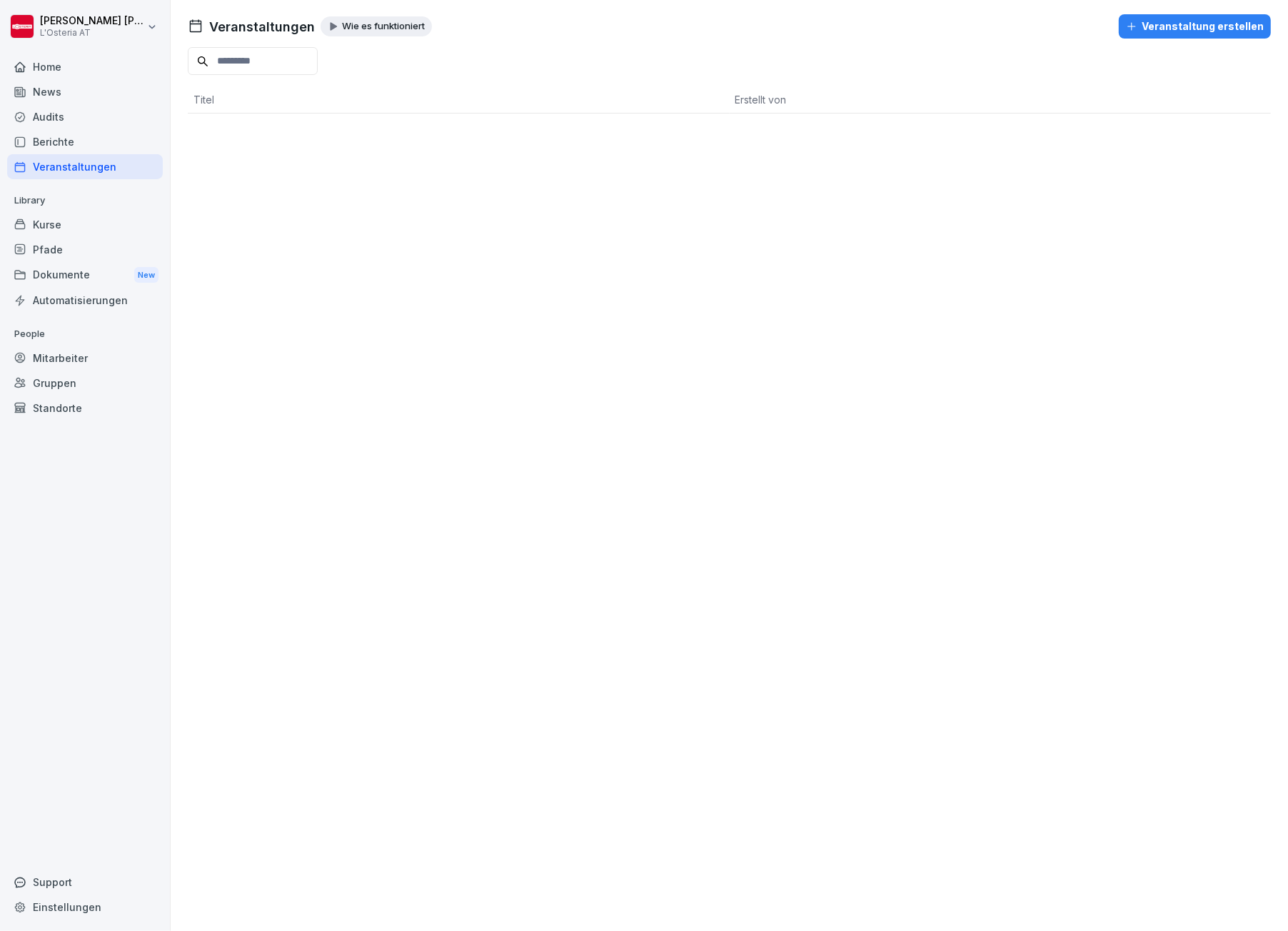
click at [42, 63] on div "Home" at bounding box center [85, 67] width 155 height 25
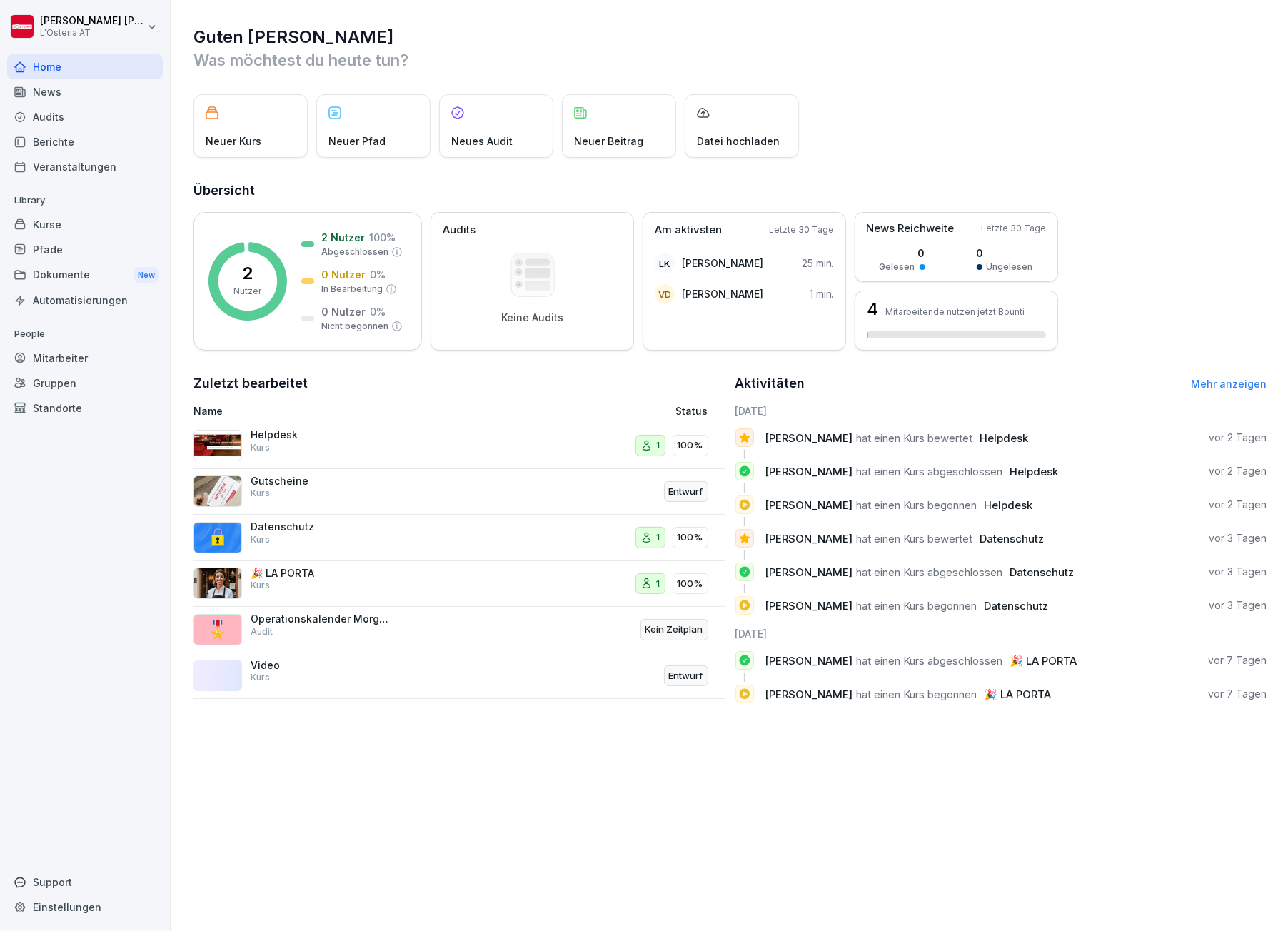
click at [607, 135] on p "Neuer Beitrag" at bounding box center [608, 141] width 69 height 15
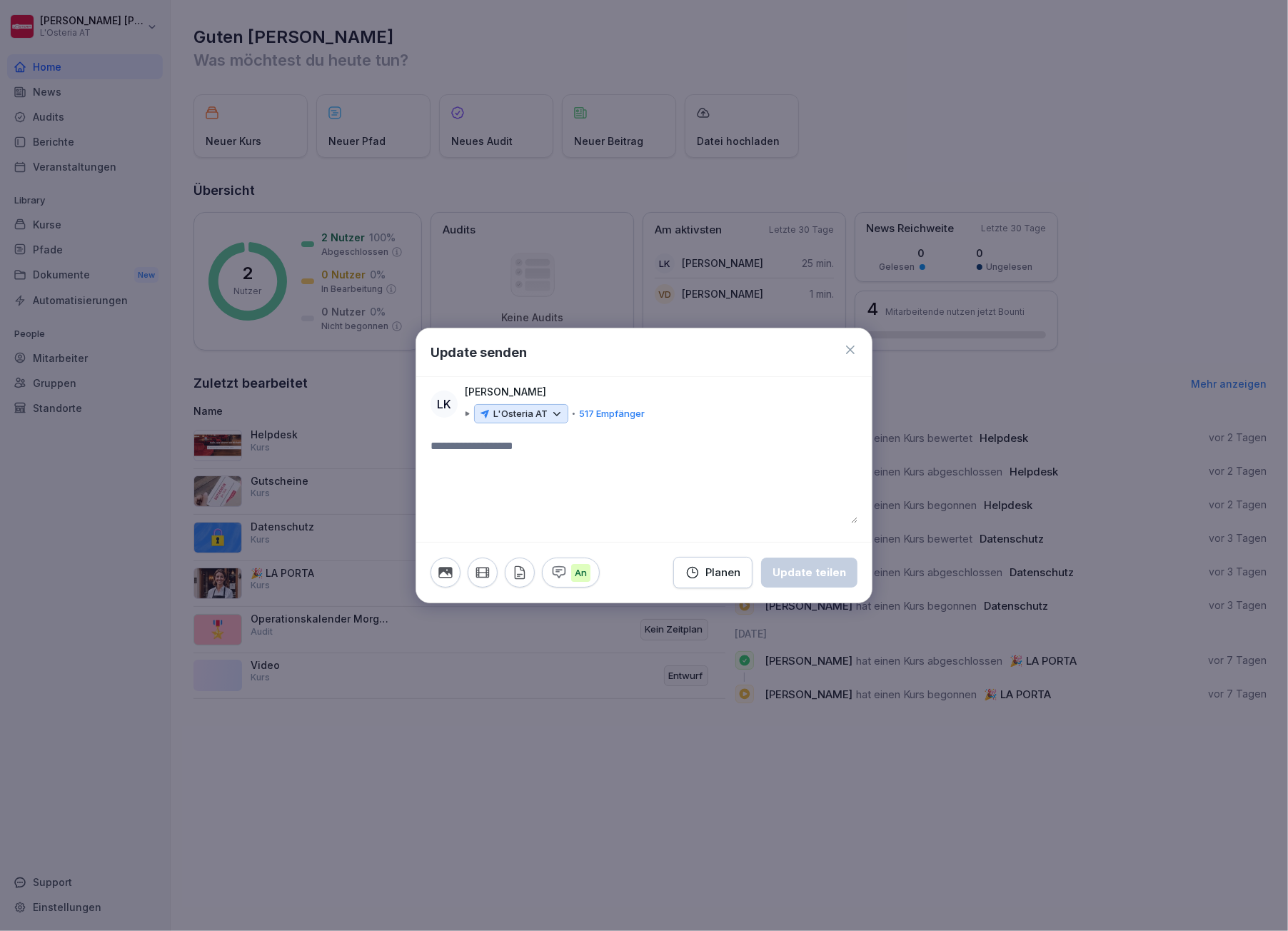
click at [561, 412] on icon at bounding box center [557, 414] width 13 height 13
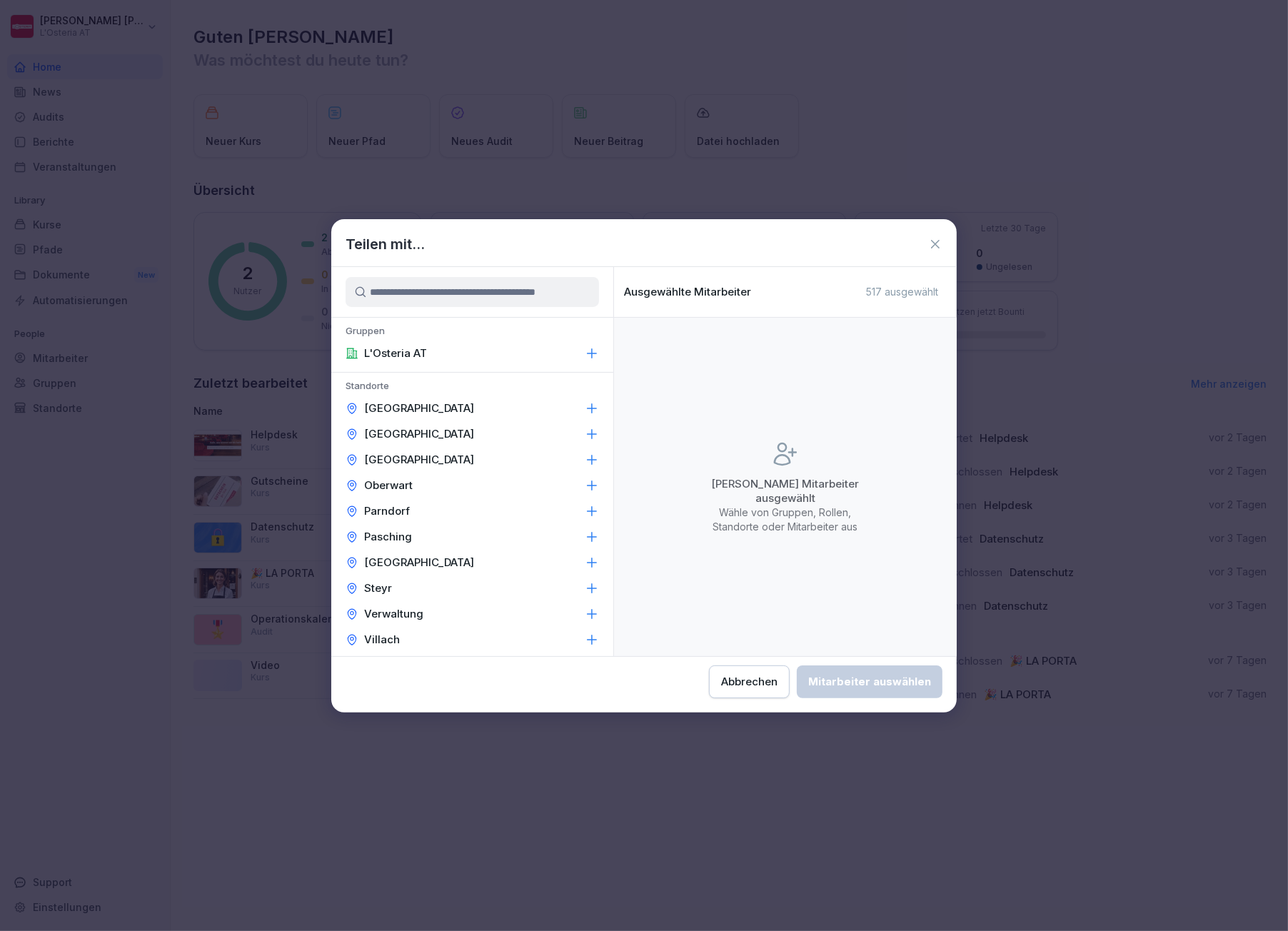
click at [938, 243] on icon at bounding box center [935, 245] width 14 height 14
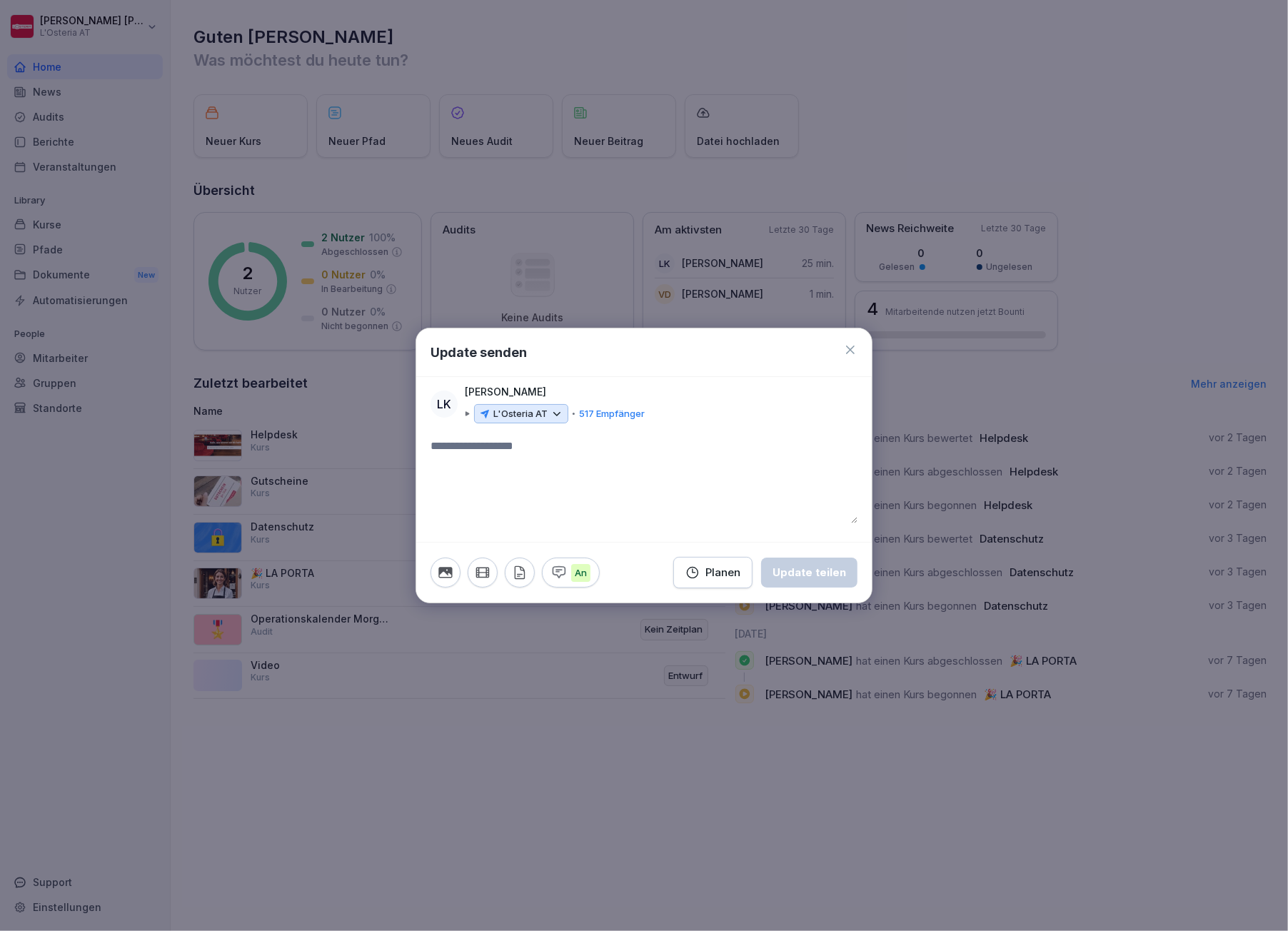
click at [846, 346] on icon at bounding box center [849, 349] width 8 height 8
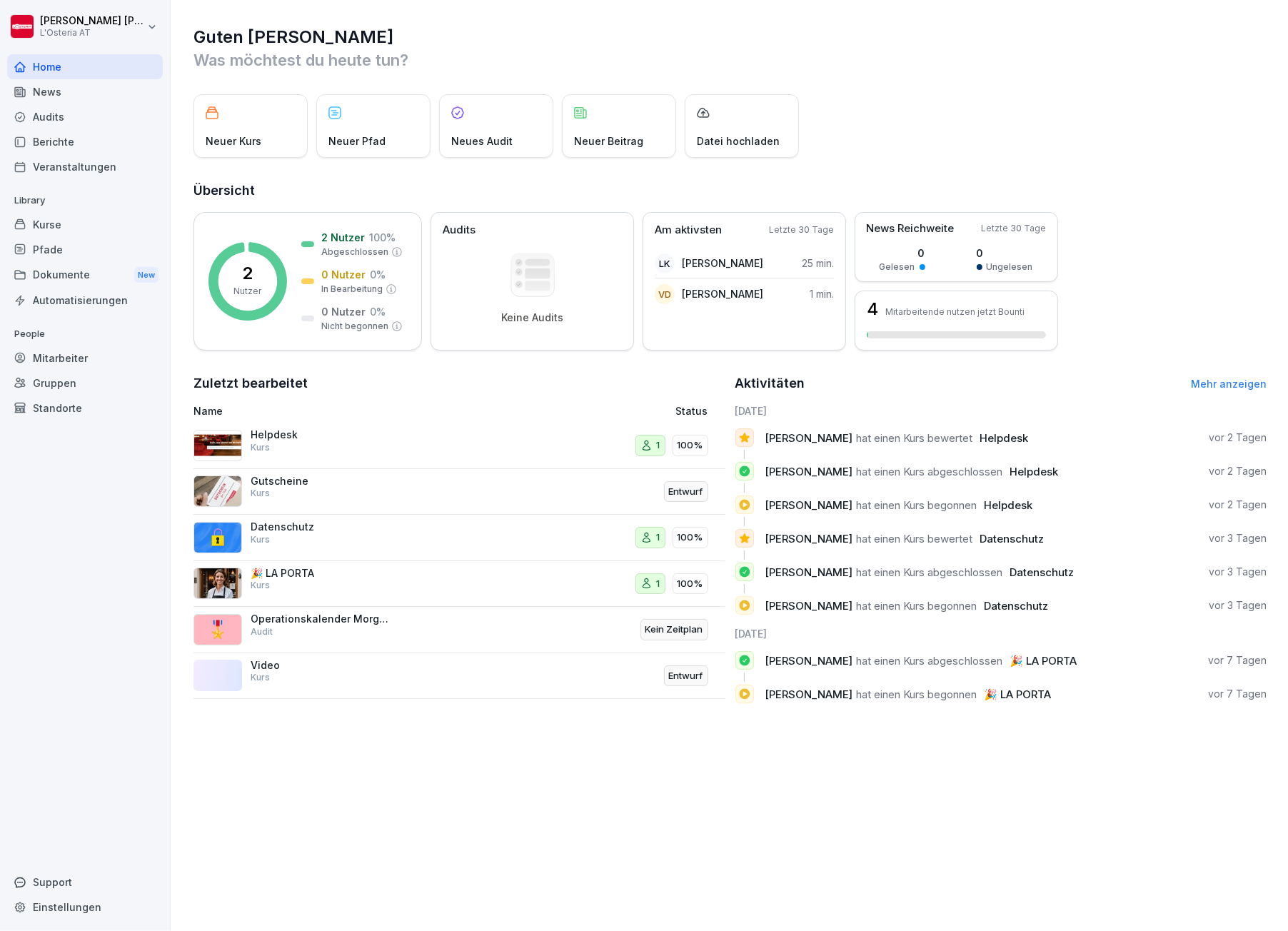
click at [45, 165] on div "Veranstaltungen" at bounding box center [85, 167] width 155 height 25
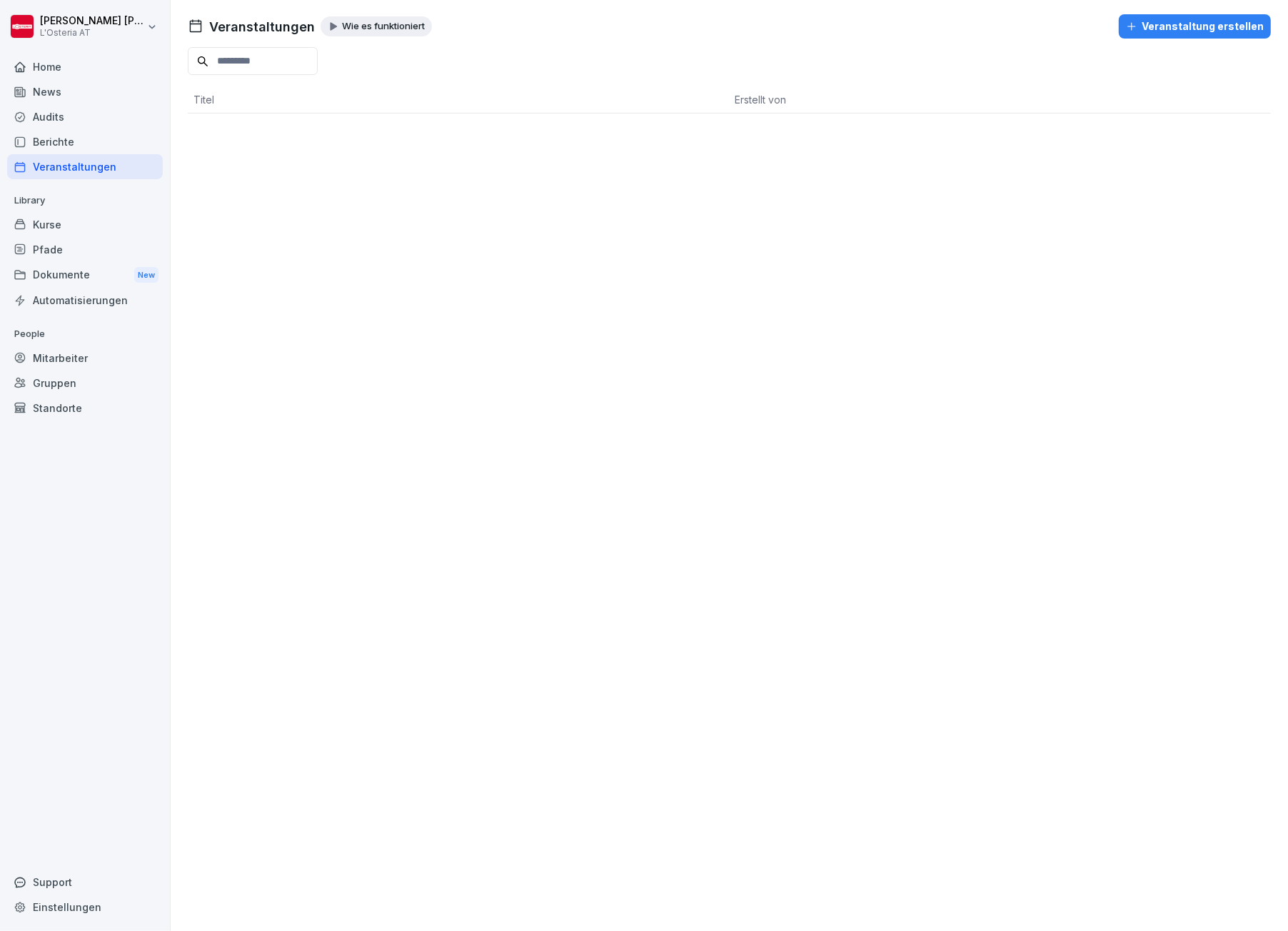
click at [1191, 31] on div "Veranstaltung erstellen" at bounding box center [1194, 26] width 138 height 15
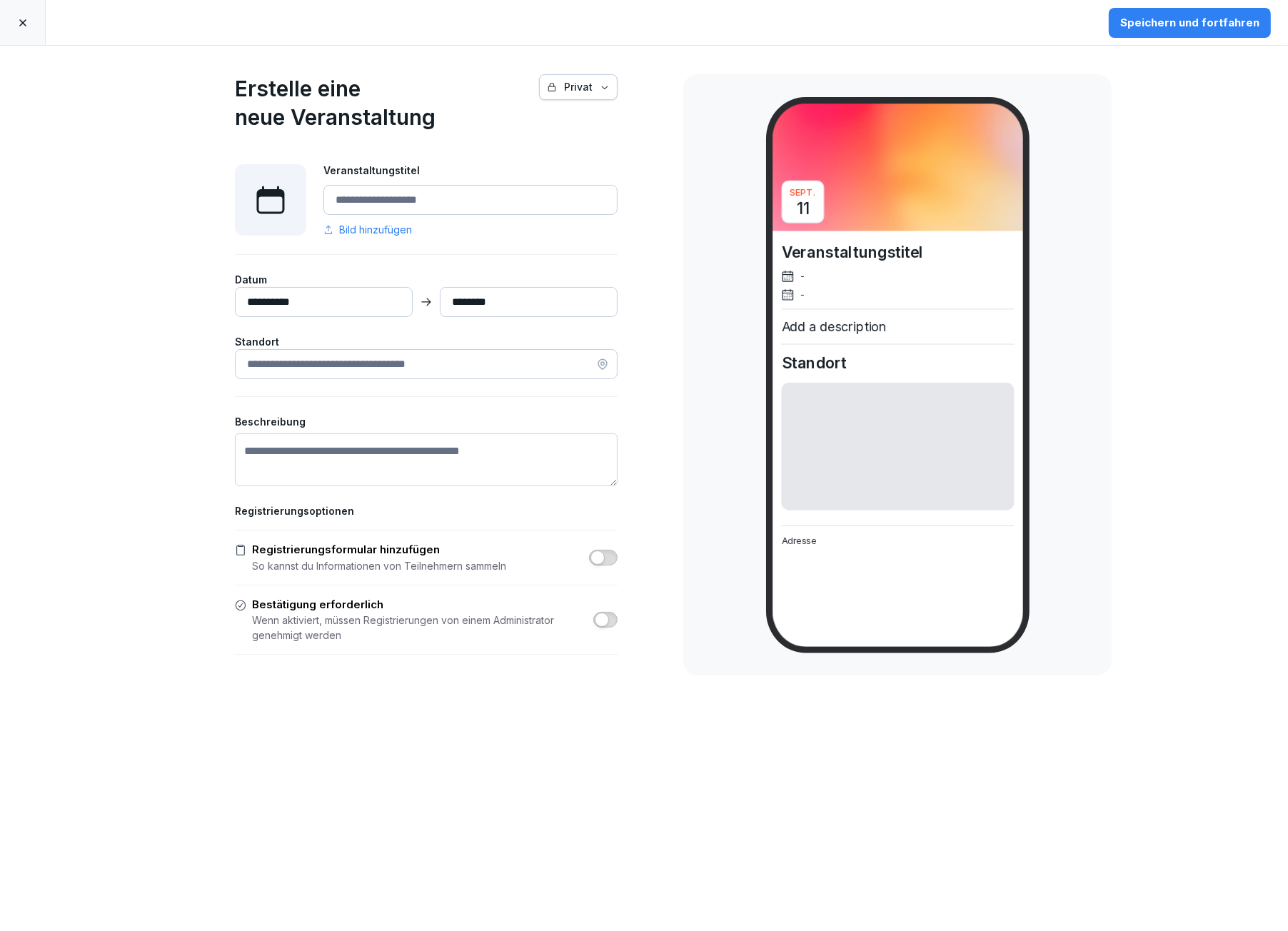
click at [23, 19] on icon at bounding box center [23, 23] width 12 height 12
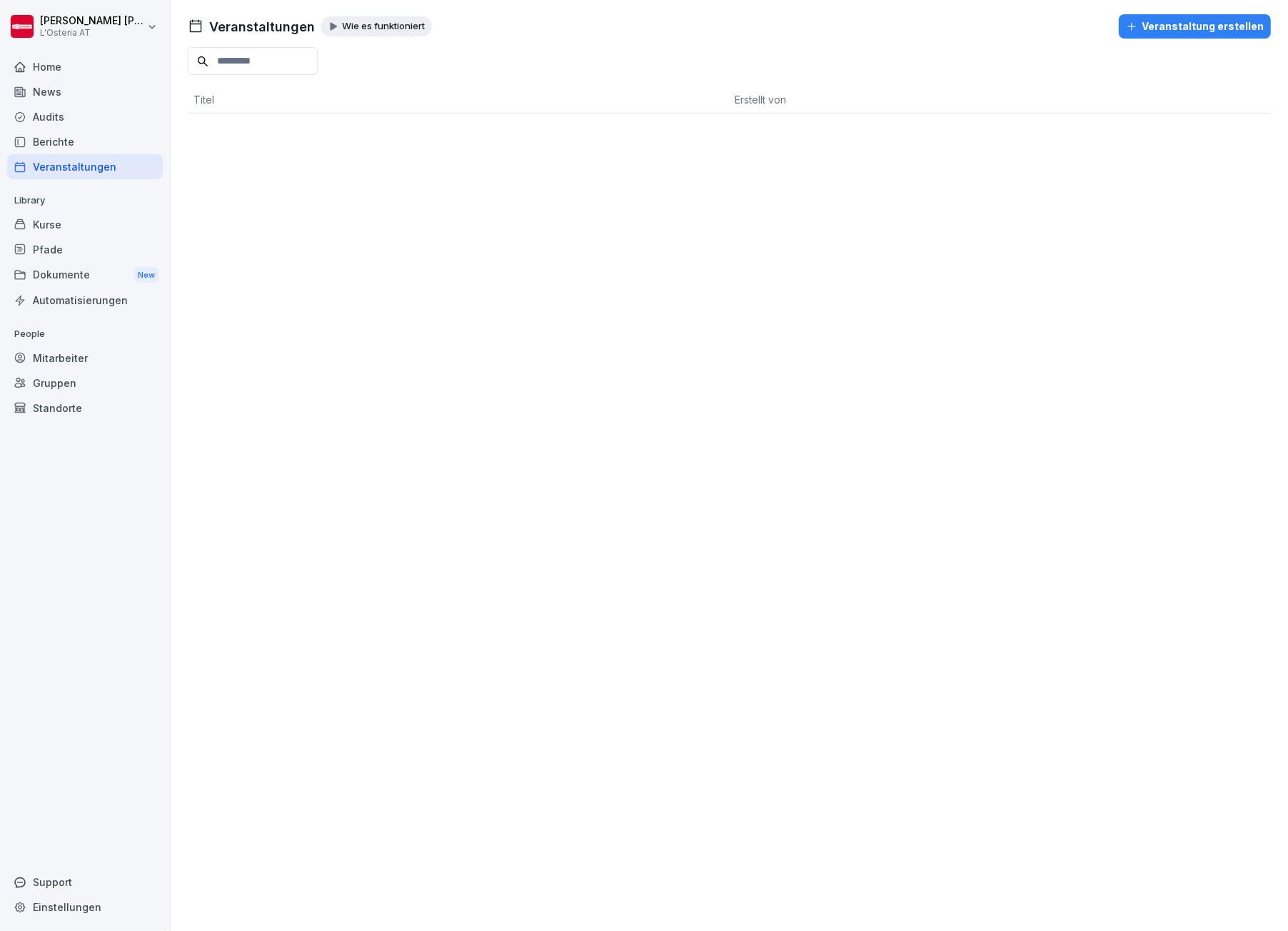
click at [60, 354] on div "Mitarbeiter" at bounding box center [85, 358] width 155 height 25
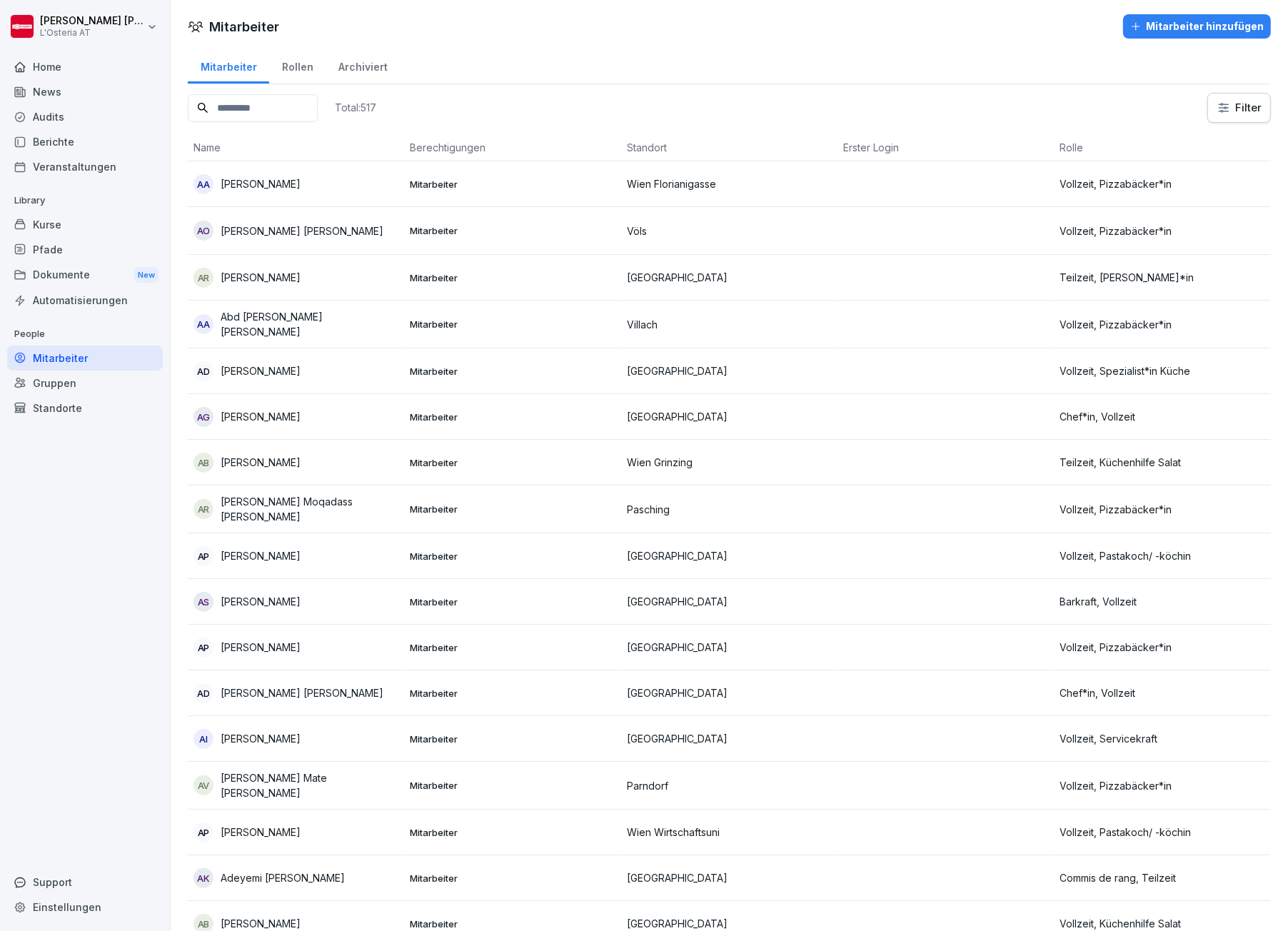
drag, startPoint x: 256, startPoint y: 108, endPoint x: 264, endPoint y: 108, distance: 8.0
click at [258, 108] on input at bounding box center [253, 107] width 130 height 28
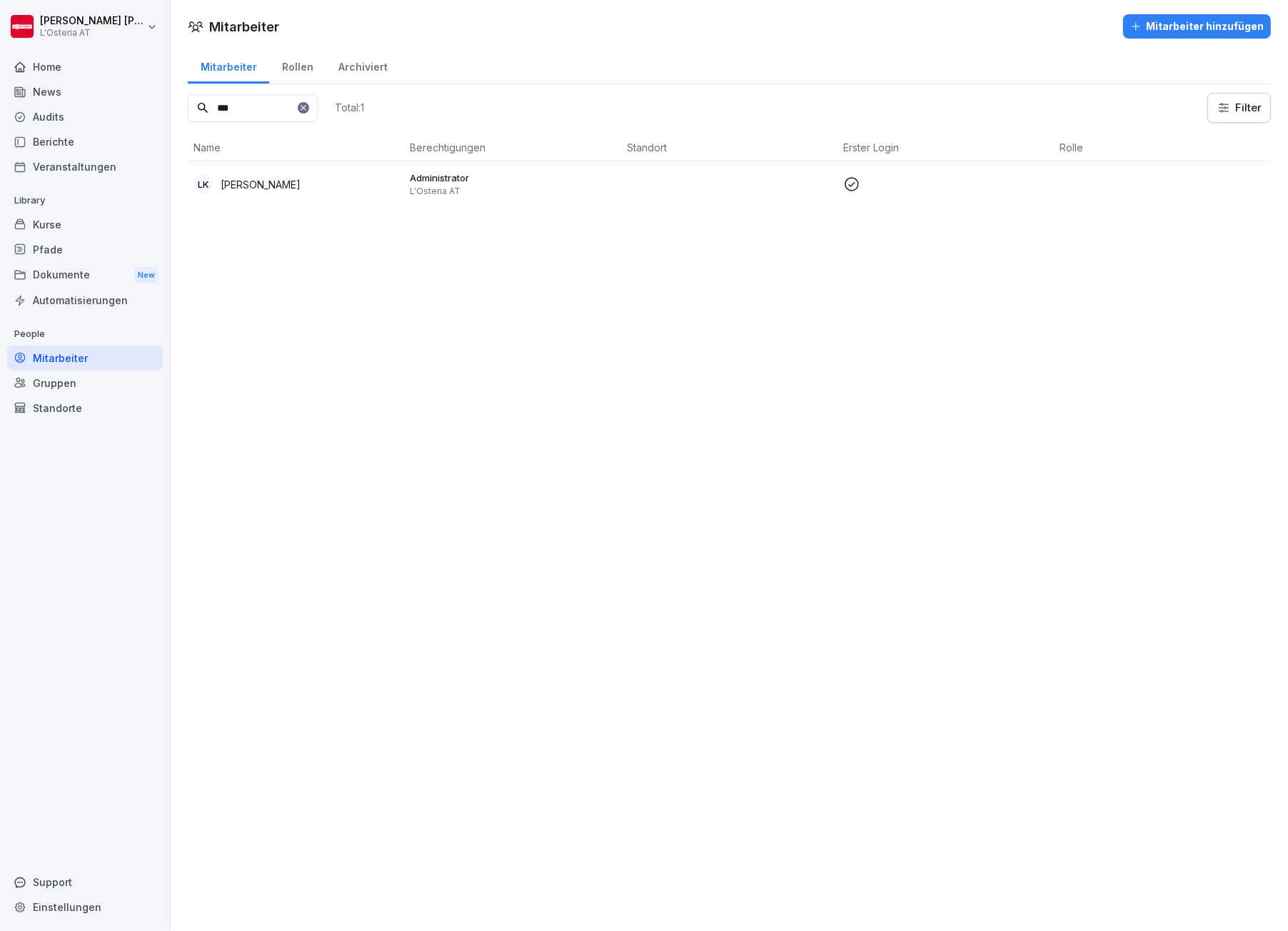
type input "***"
click at [260, 179] on p "[PERSON_NAME]" at bounding box center [260, 184] width 80 height 15
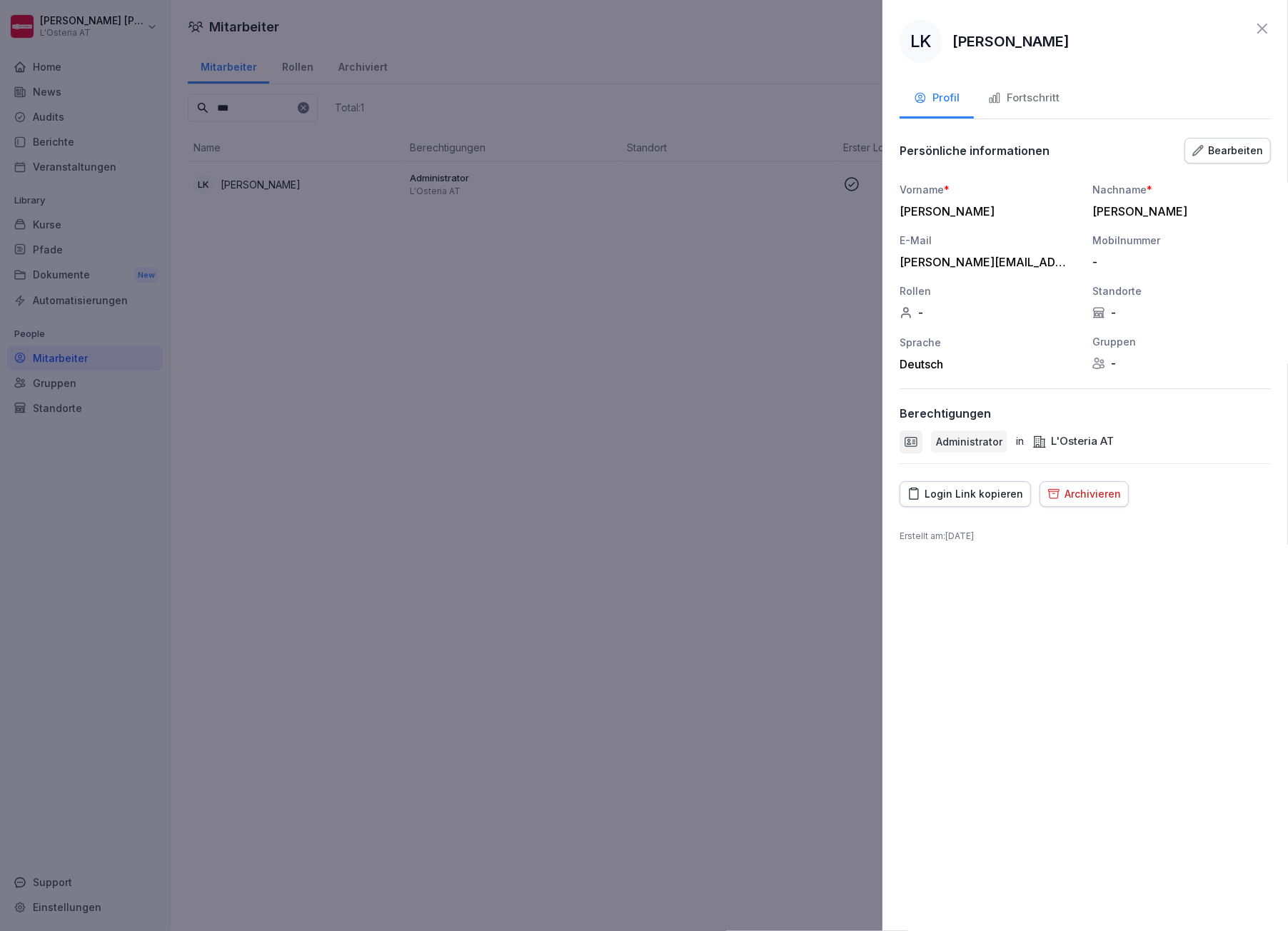
click at [1040, 98] on div "Fortschritt" at bounding box center [1024, 98] width 71 height 16
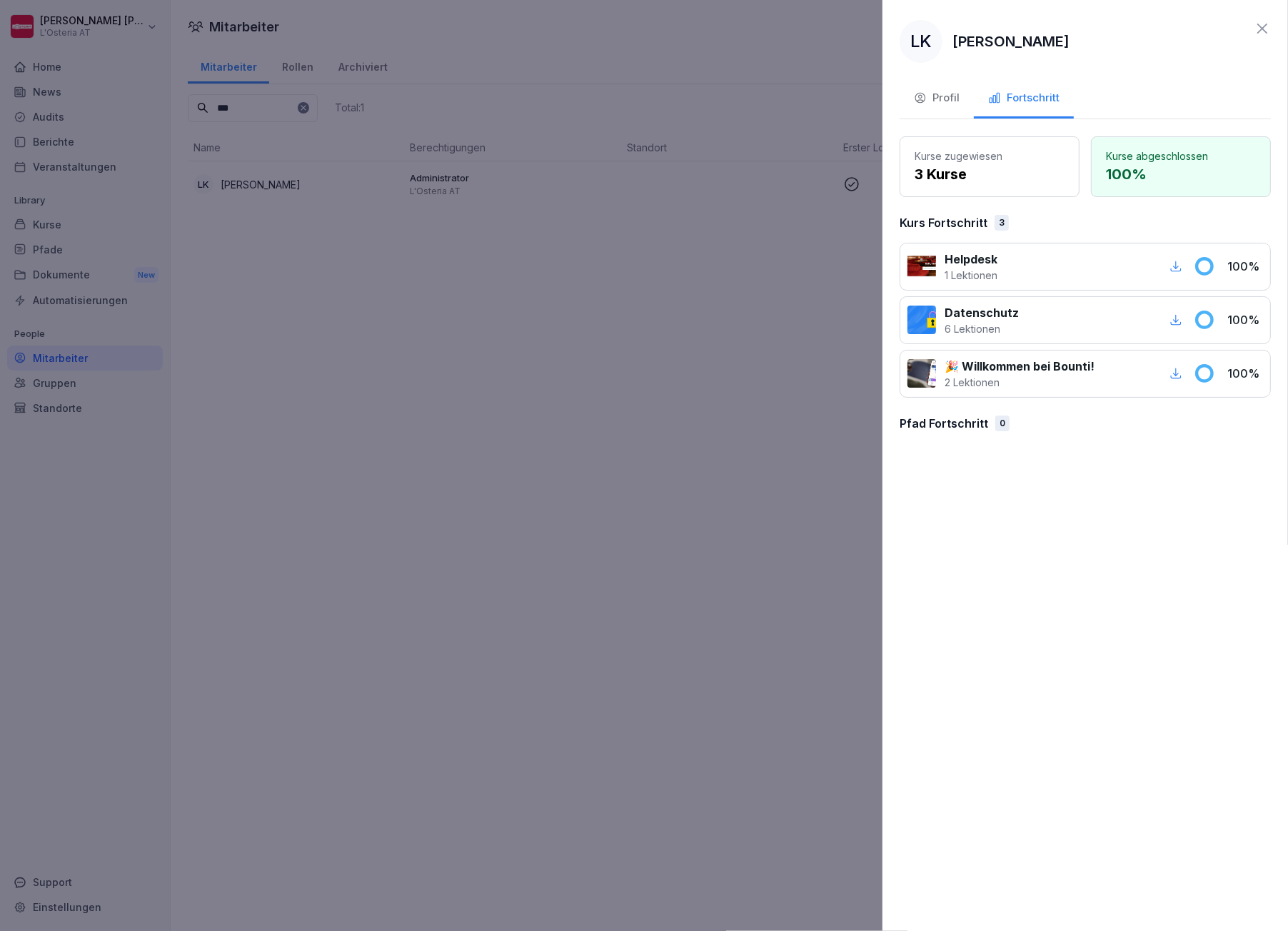
click at [939, 94] on div "Profil" at bounding box center [936, 98] width 46 height 16
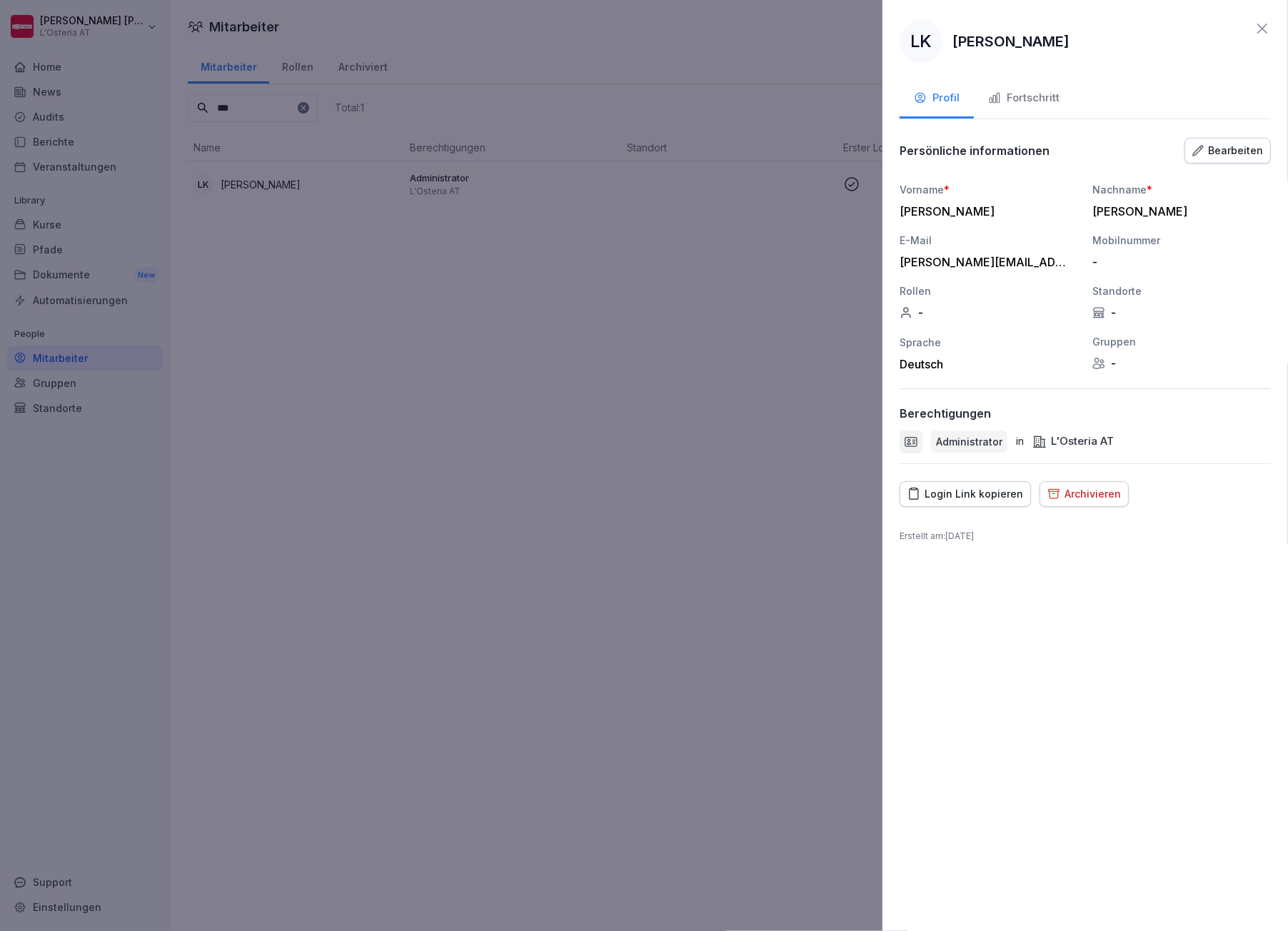
click at [1262, 29] on icon at bounding box center [1262, 28] width 10 height 10
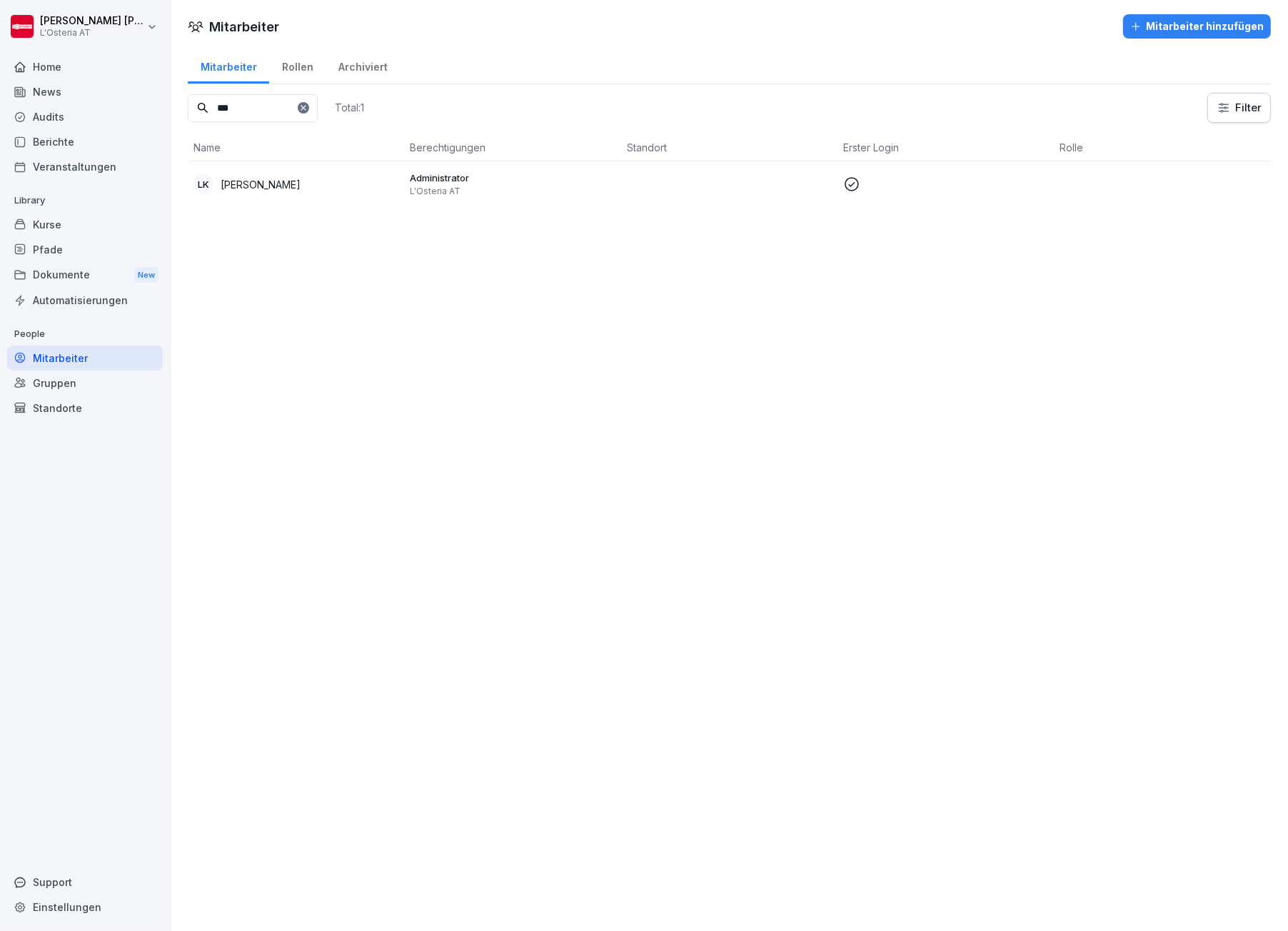
click at [70, 383] on div "Gruppen" at bounding box center [85, 384] width 155 height 25
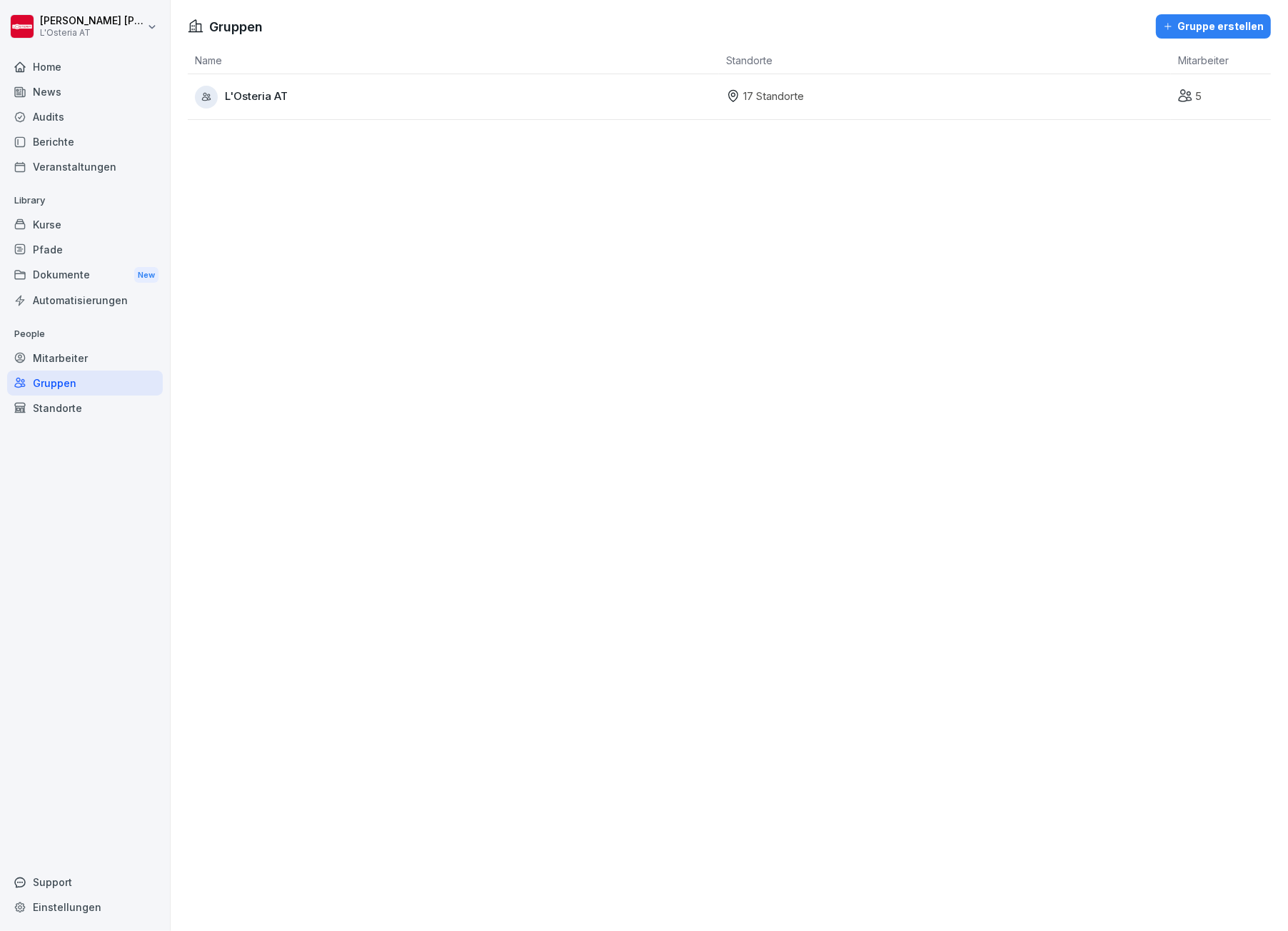
click at [264, 98] on span "L'Osteria AT" at bounding box center [256, 97] width 63 height 16
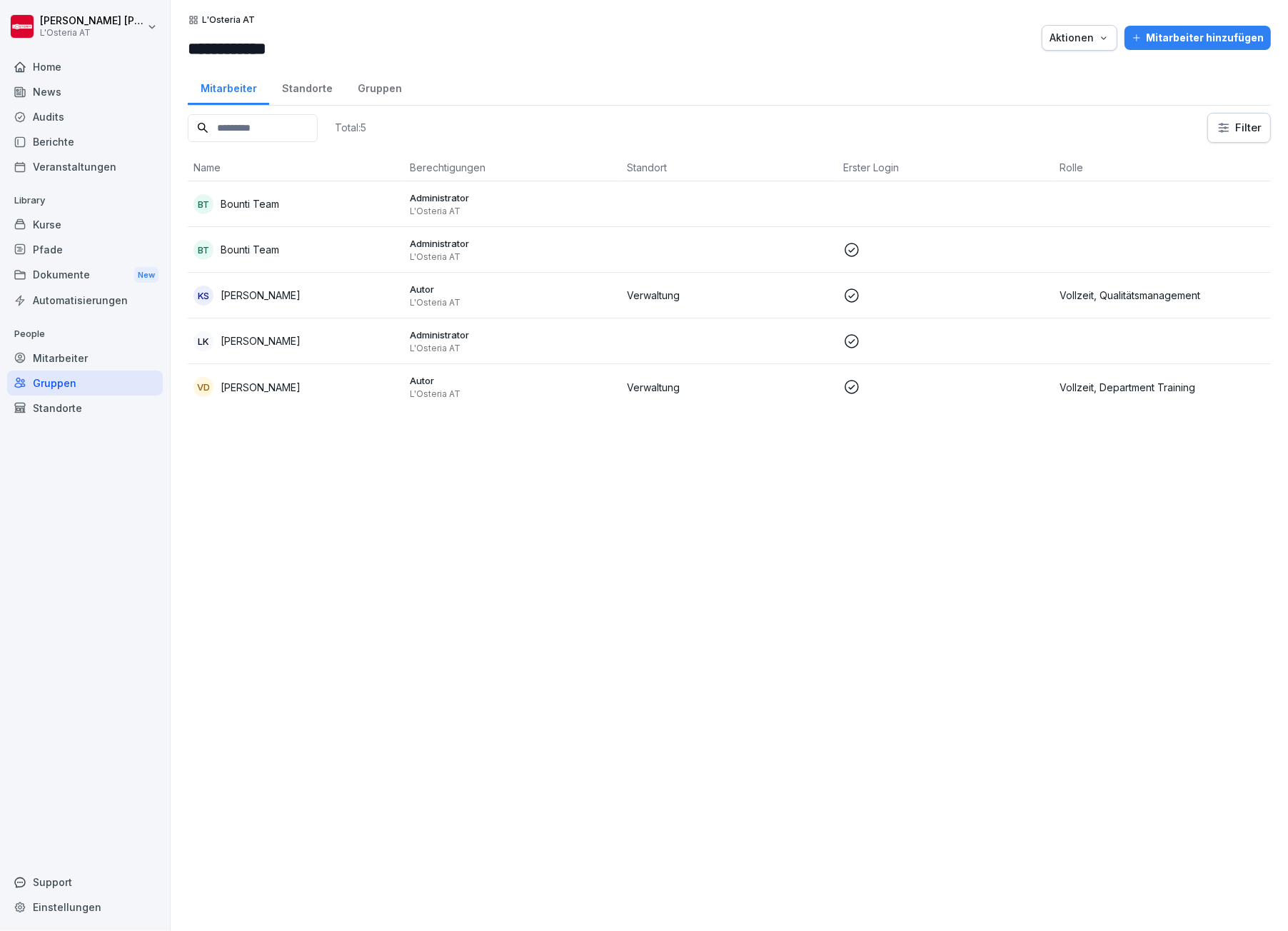
click at [305, 88] on div "Standorte" at bounding box center [307, 87] width 76 height 36
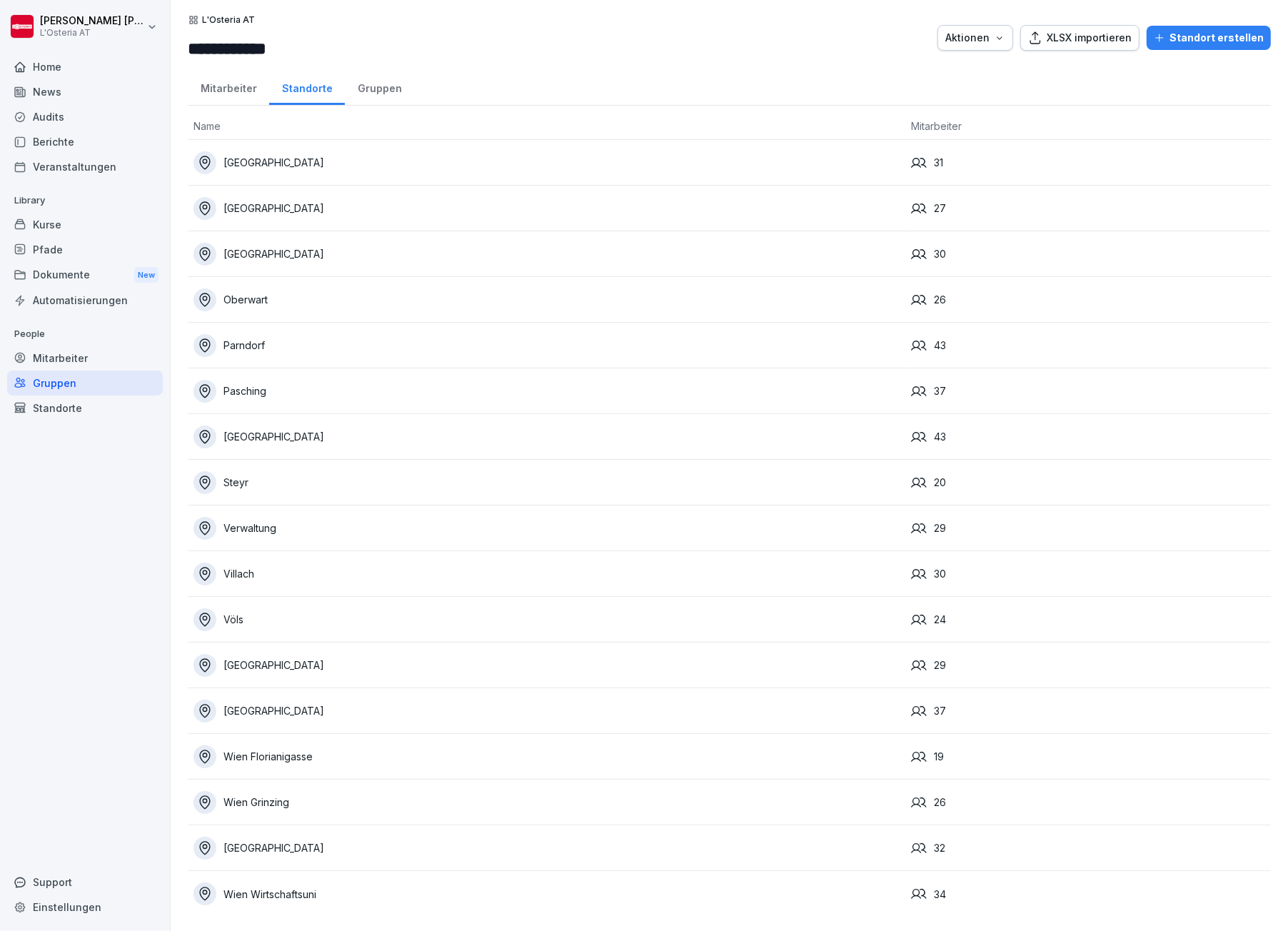
click at [385, 90] on div "Gruppen" at bounding box center [379, 87] width 69 height 36
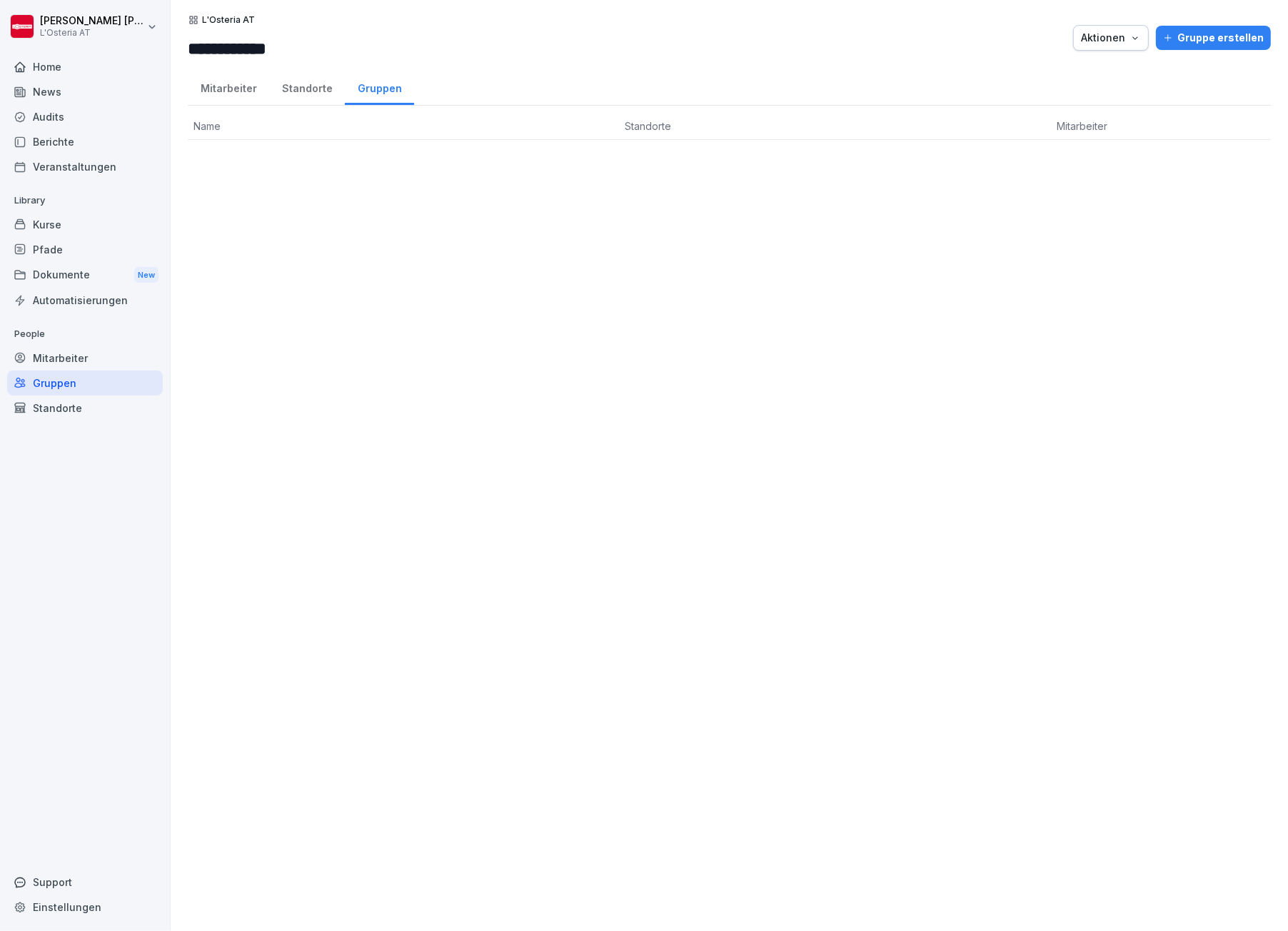
click at [55, 70] on div "Home" at bounding box center [85, 67] width 155 height 25
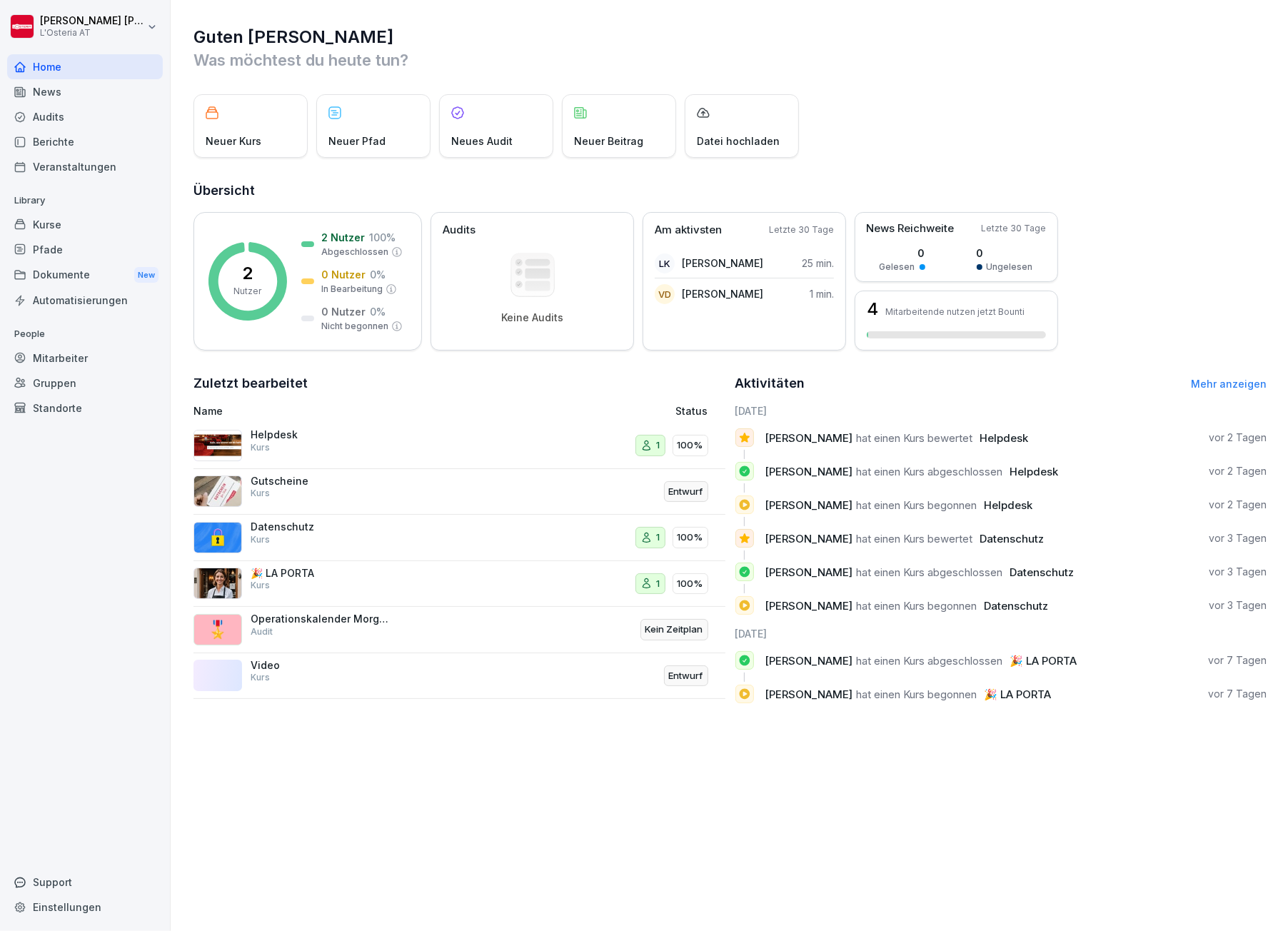
click at [60, 88] on div "News" at bounding box center [85, 92] width 155 height 25
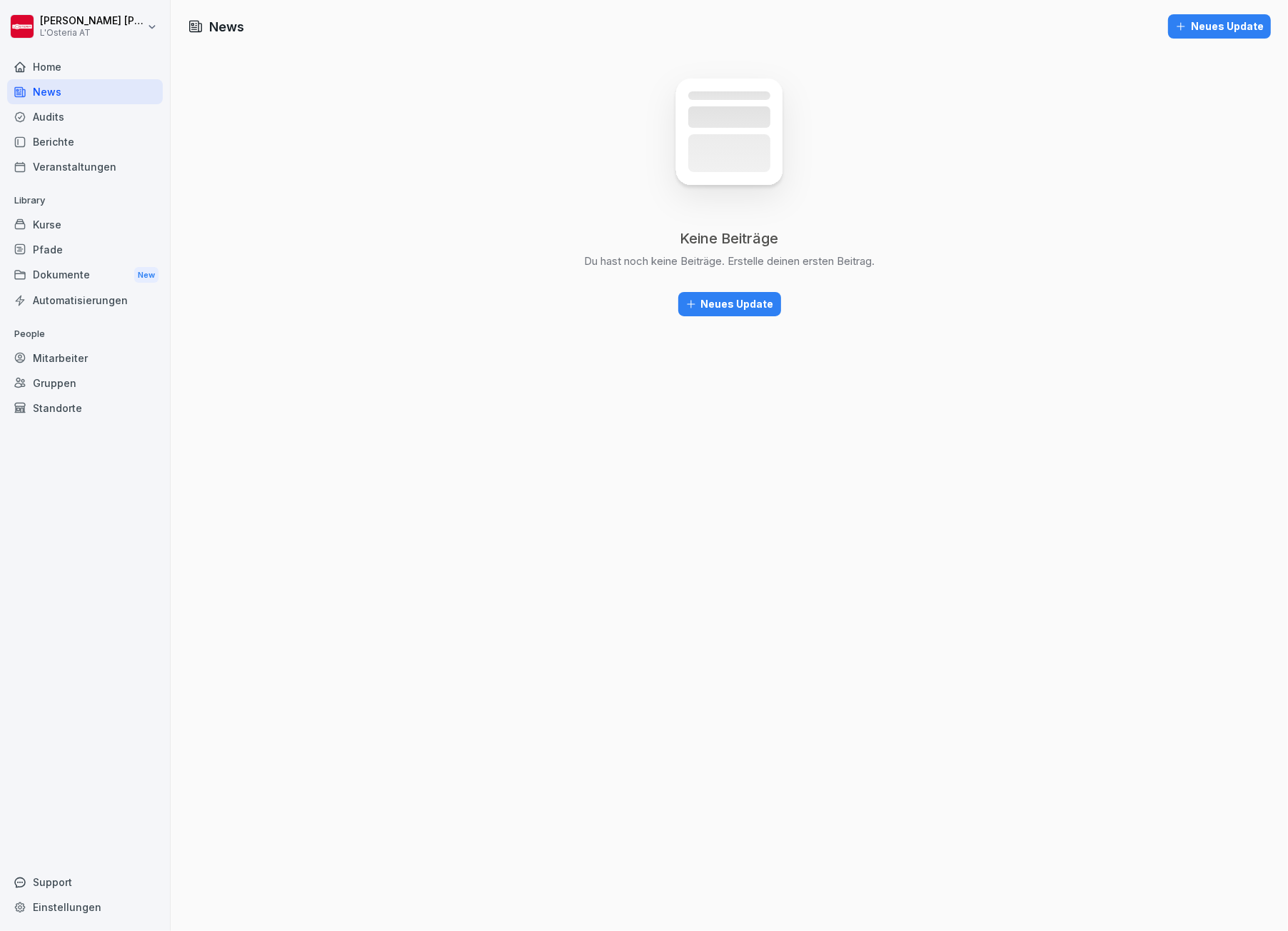
click at [719, 145] on img at bounding box center [728, 144] width 171 height 171
click at [720, 301] on div "Neues Update" at bounding box center [729, 303] width 88 height 15
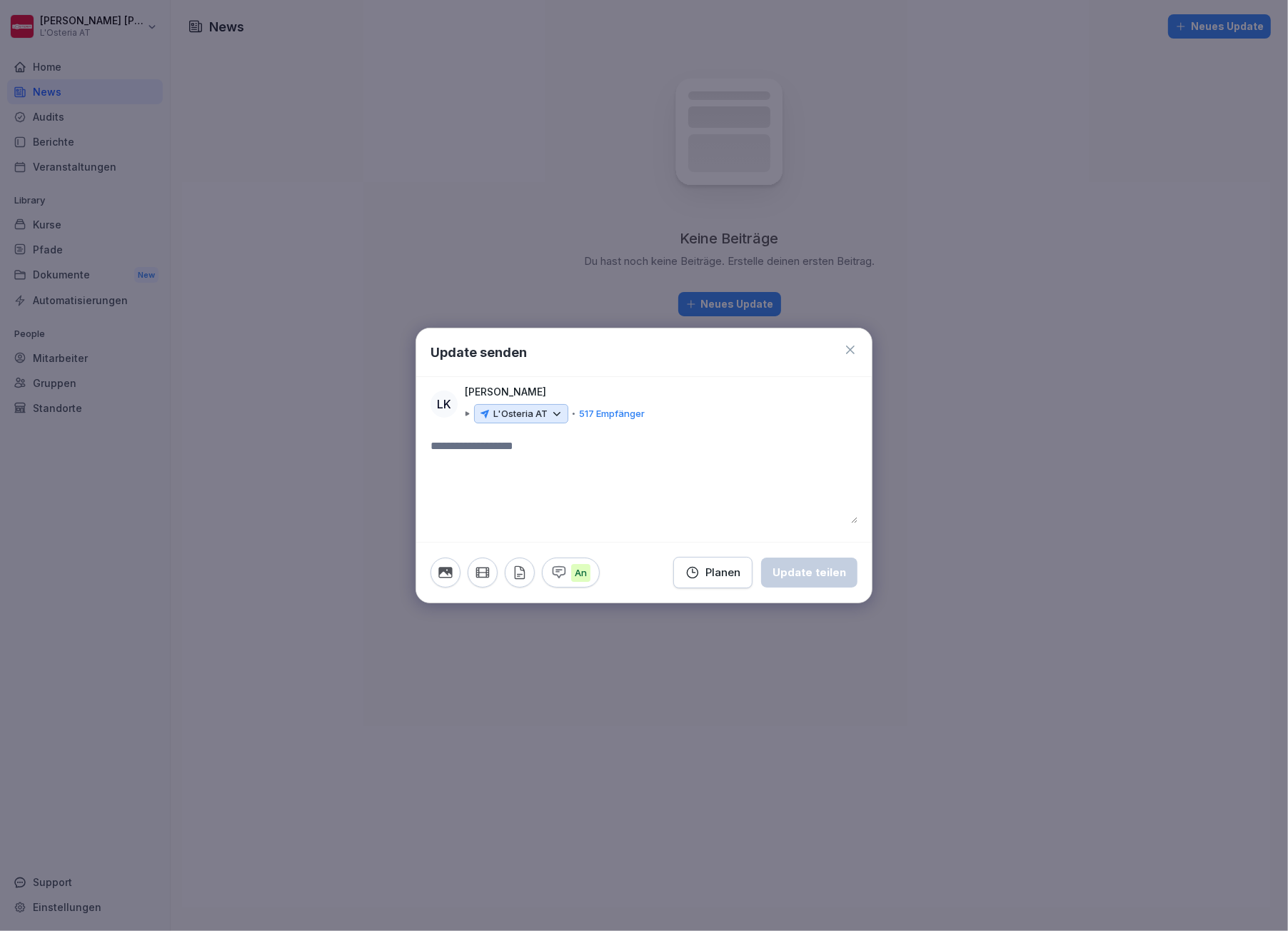
click at [560, 412] on icon at bounding box center [557, 414] width 13 height 13
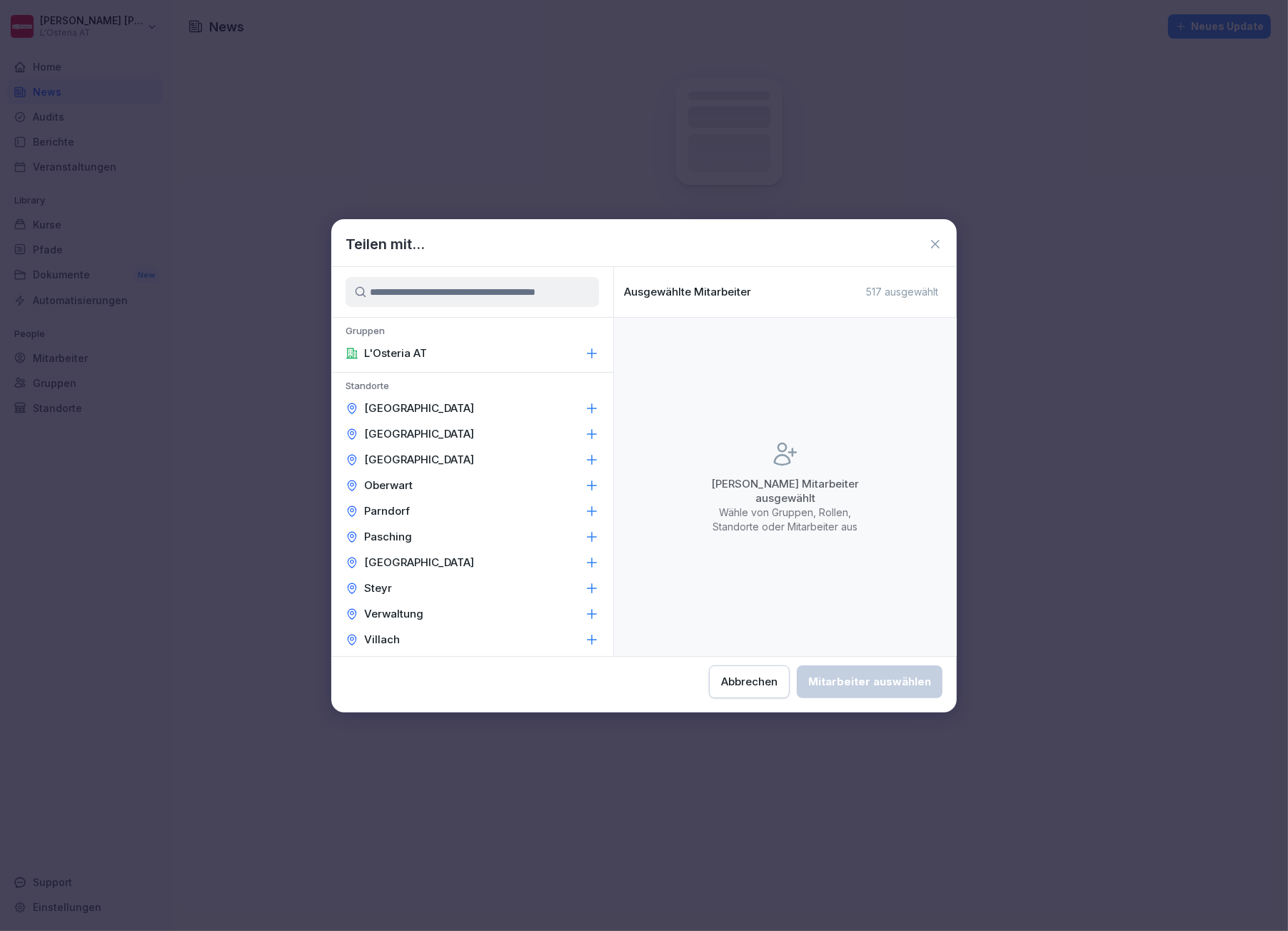
click at [588, 407] on icon at bounding box center [592, 408] width 9 height 9
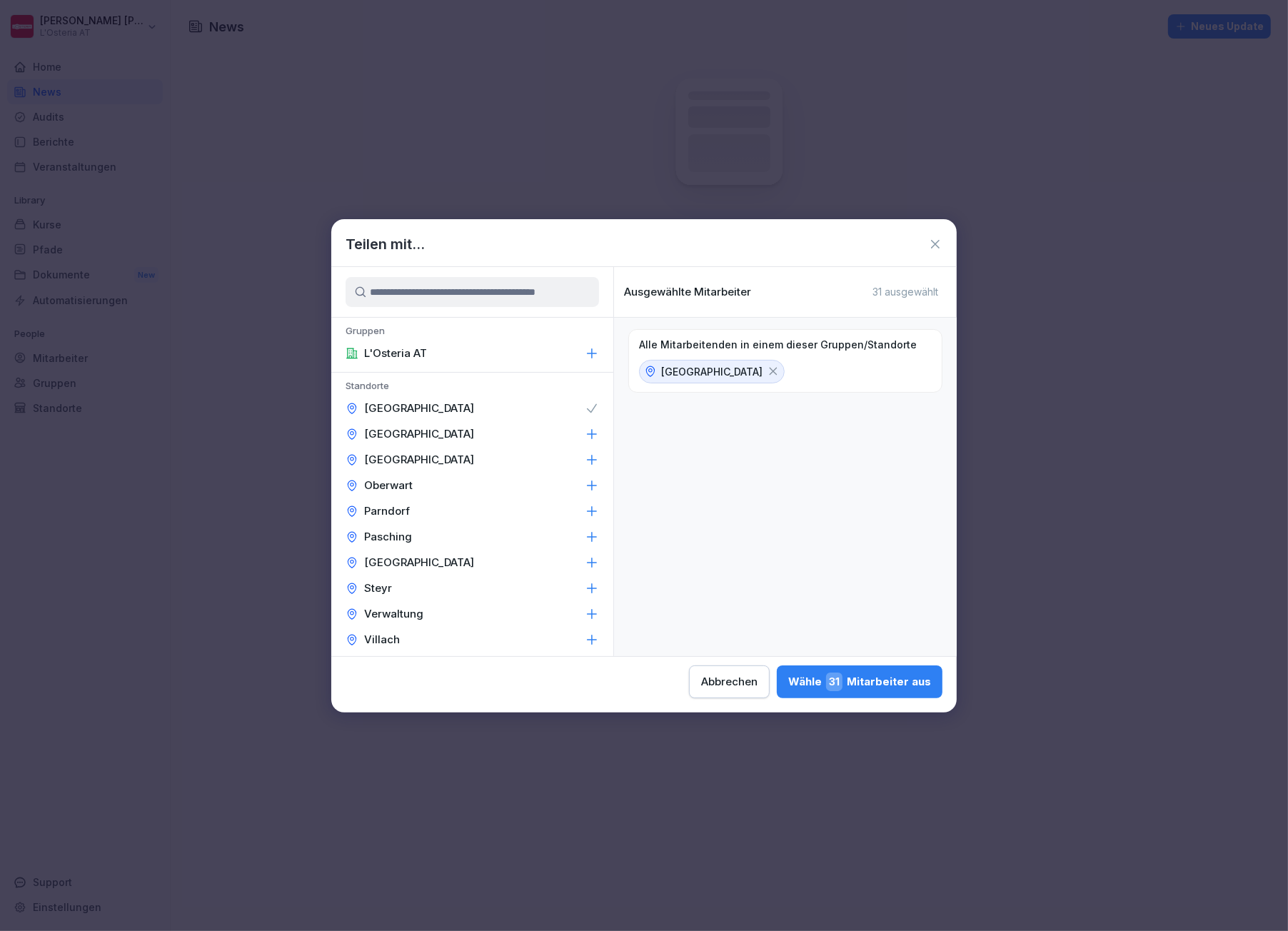
click at [767, 373] on icon at bounding box center [774, 371] width 13 height 13
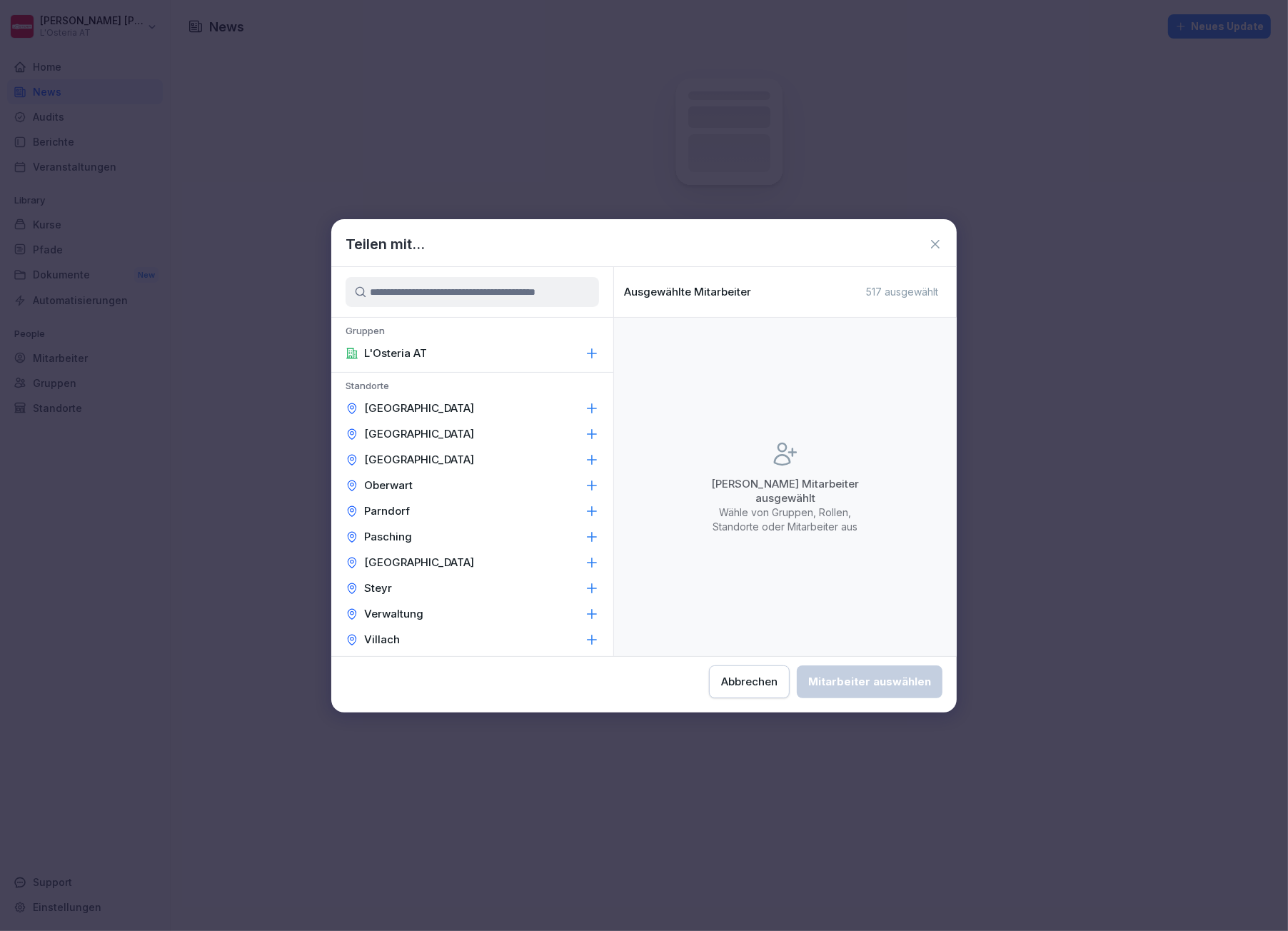
click at [559, 402] on div "[GEOGRAPHIC_DATA]" at bounding box center [472, 408] width 282 height 25
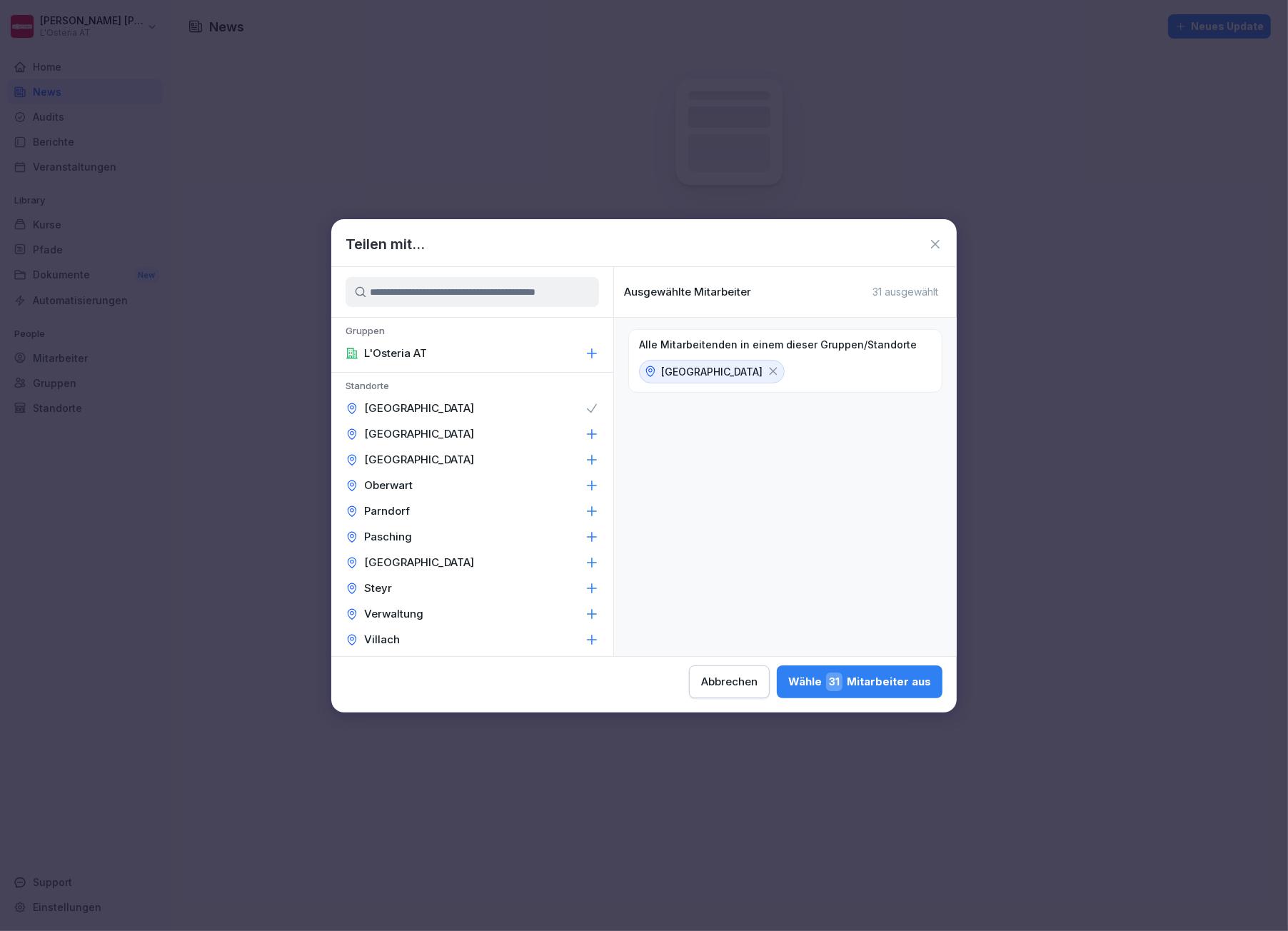
click at [767, 371] on icon at bounding box center [774, 371] width 13 height 13
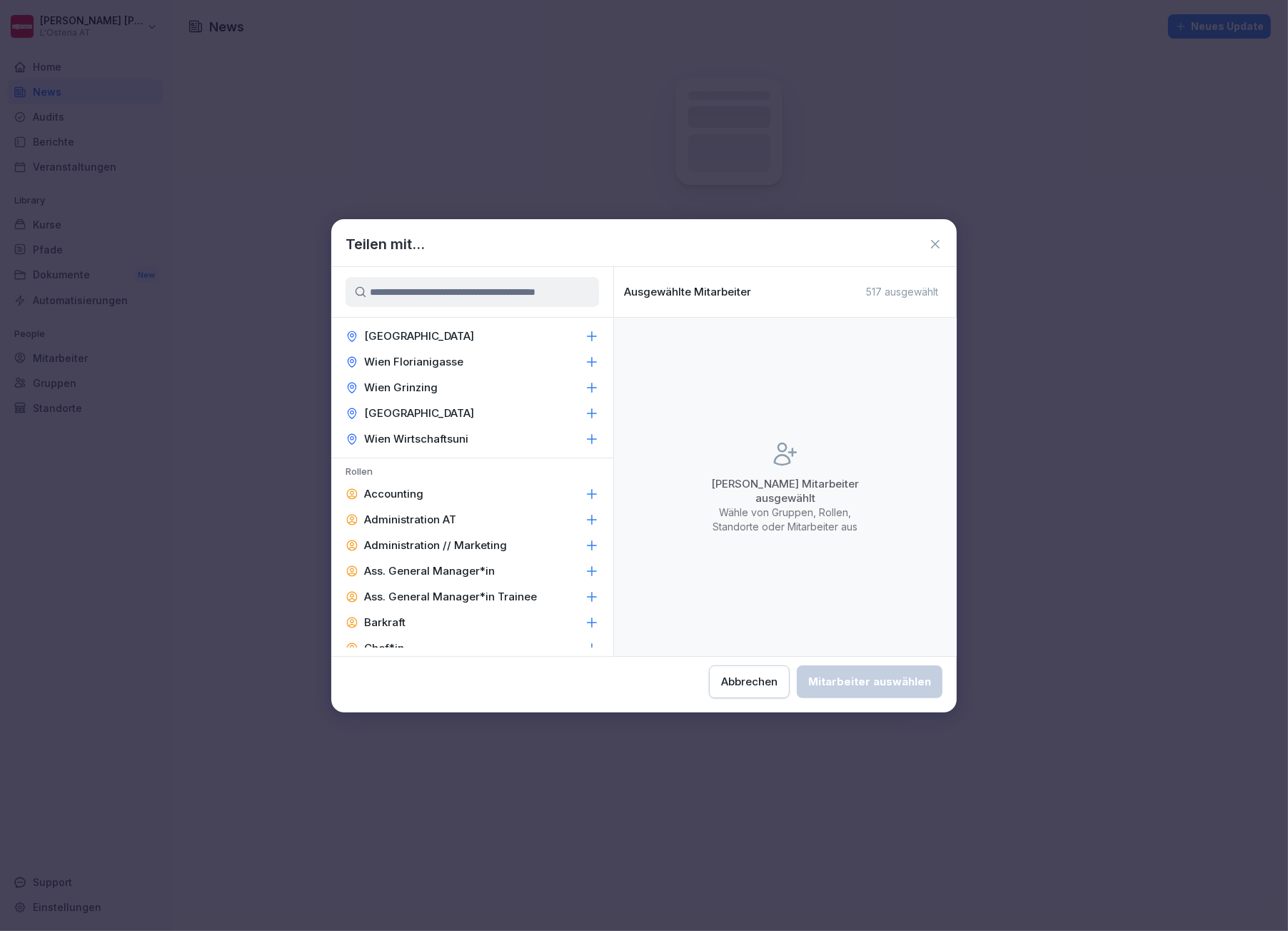
scroll to position [476, 0]
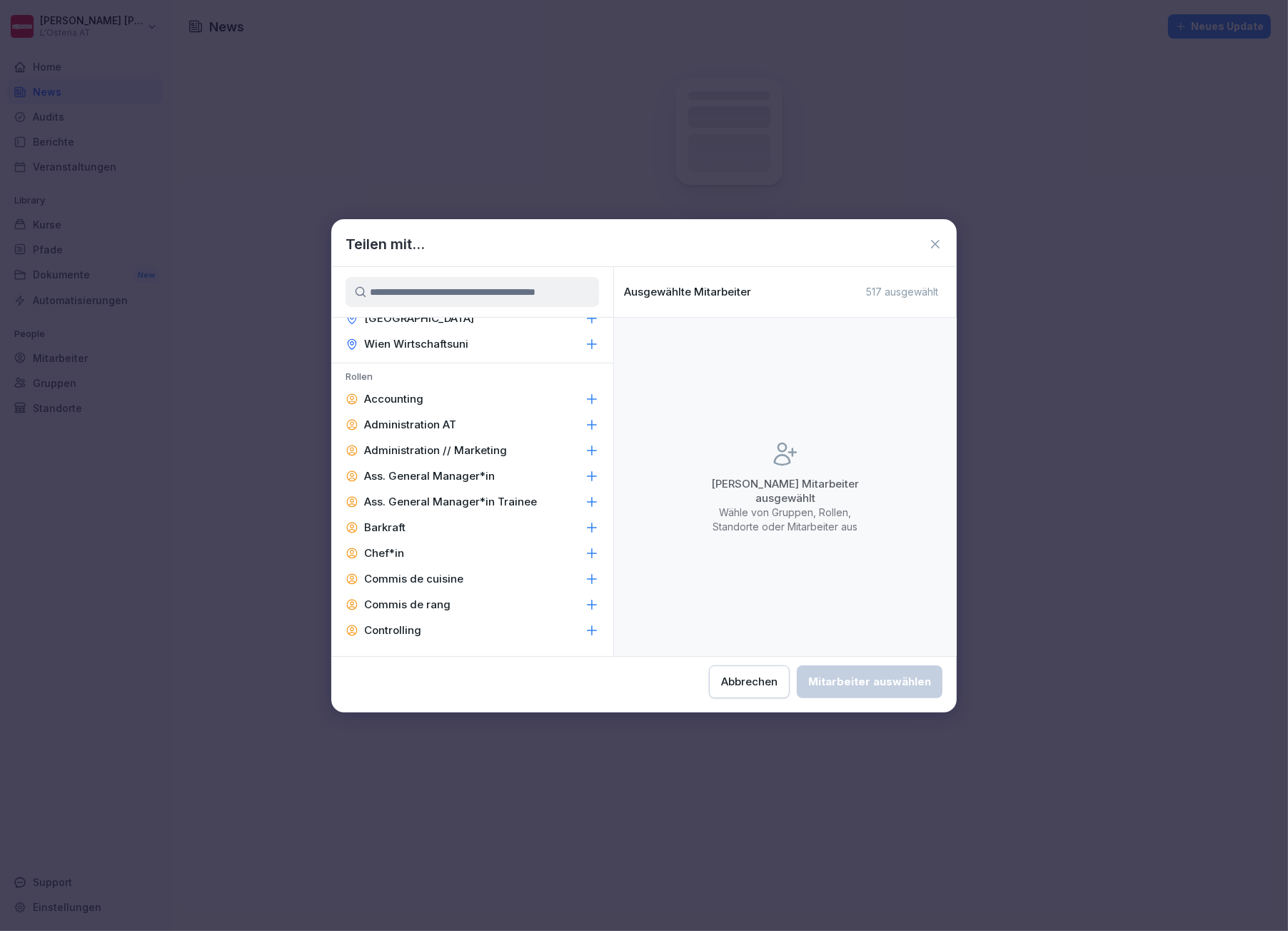
click at [585, 398] on icon at bounding box center [592, 399] width 14 height 14
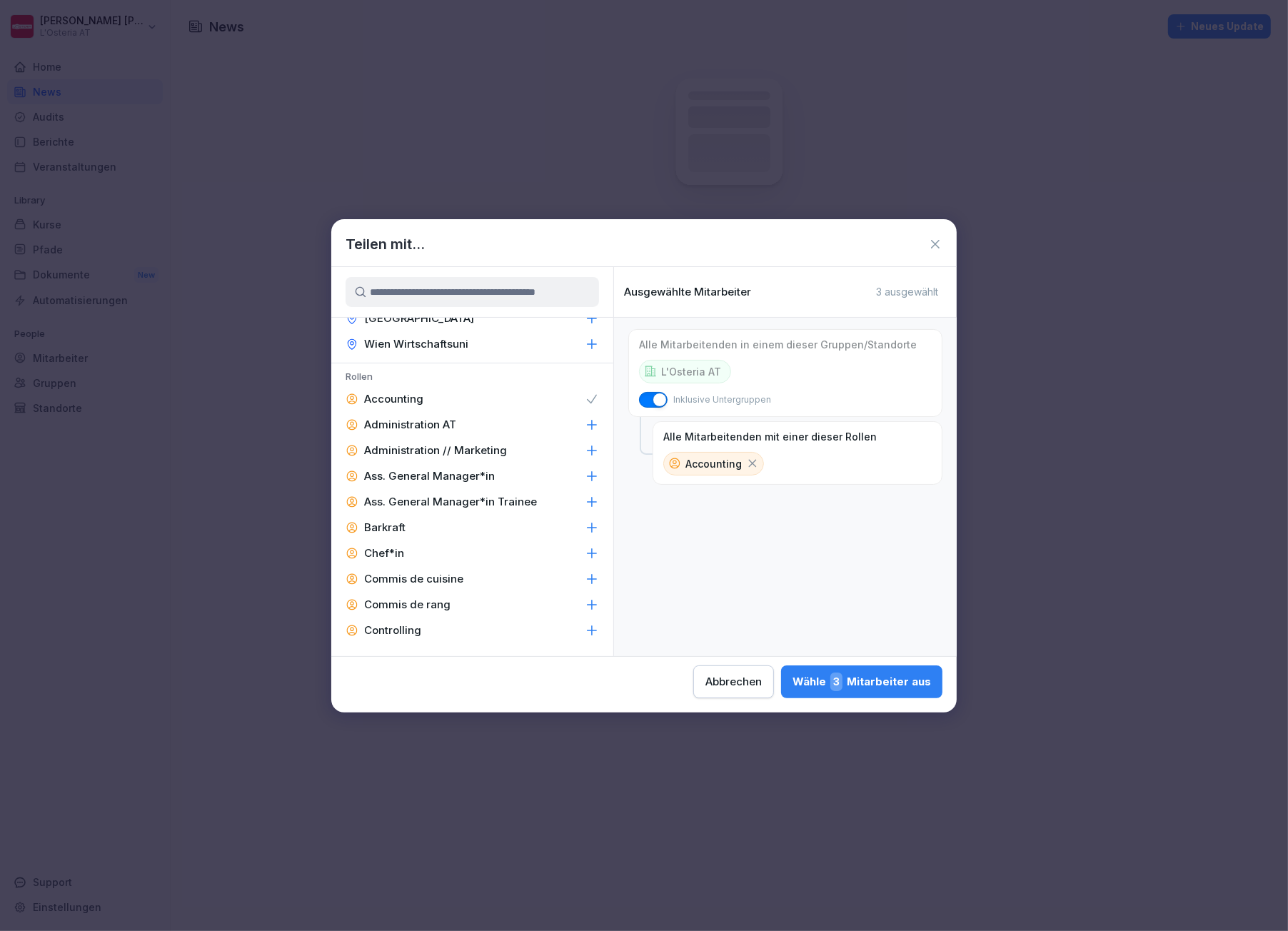
click at [866, 684] on div "Wähle 3 Mitarbeiter aus" at bounding box center [861, 682] width 138 height 19
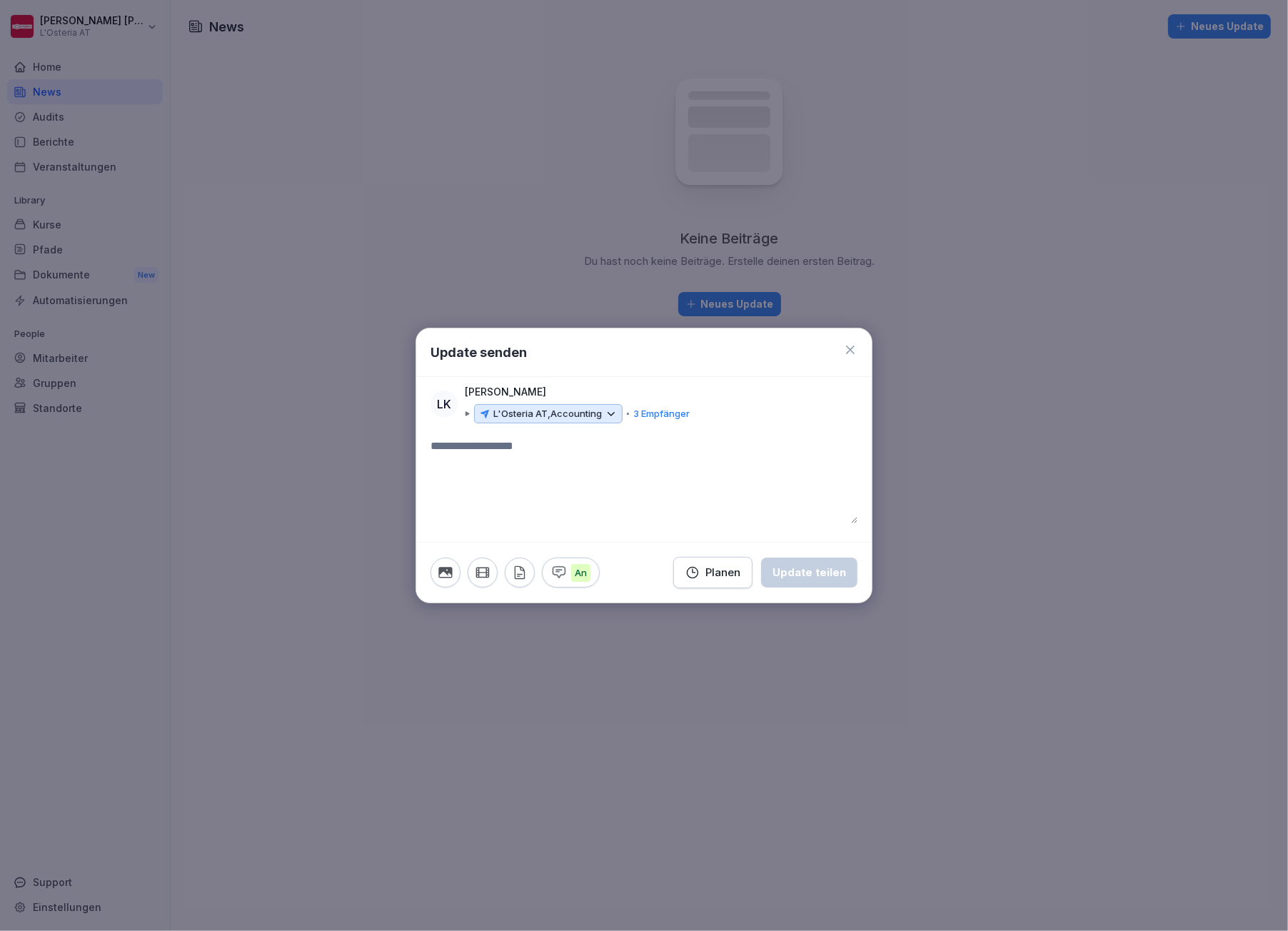
click at [852, 348] on icon at bounding box center [850, 350] width 14 height 14
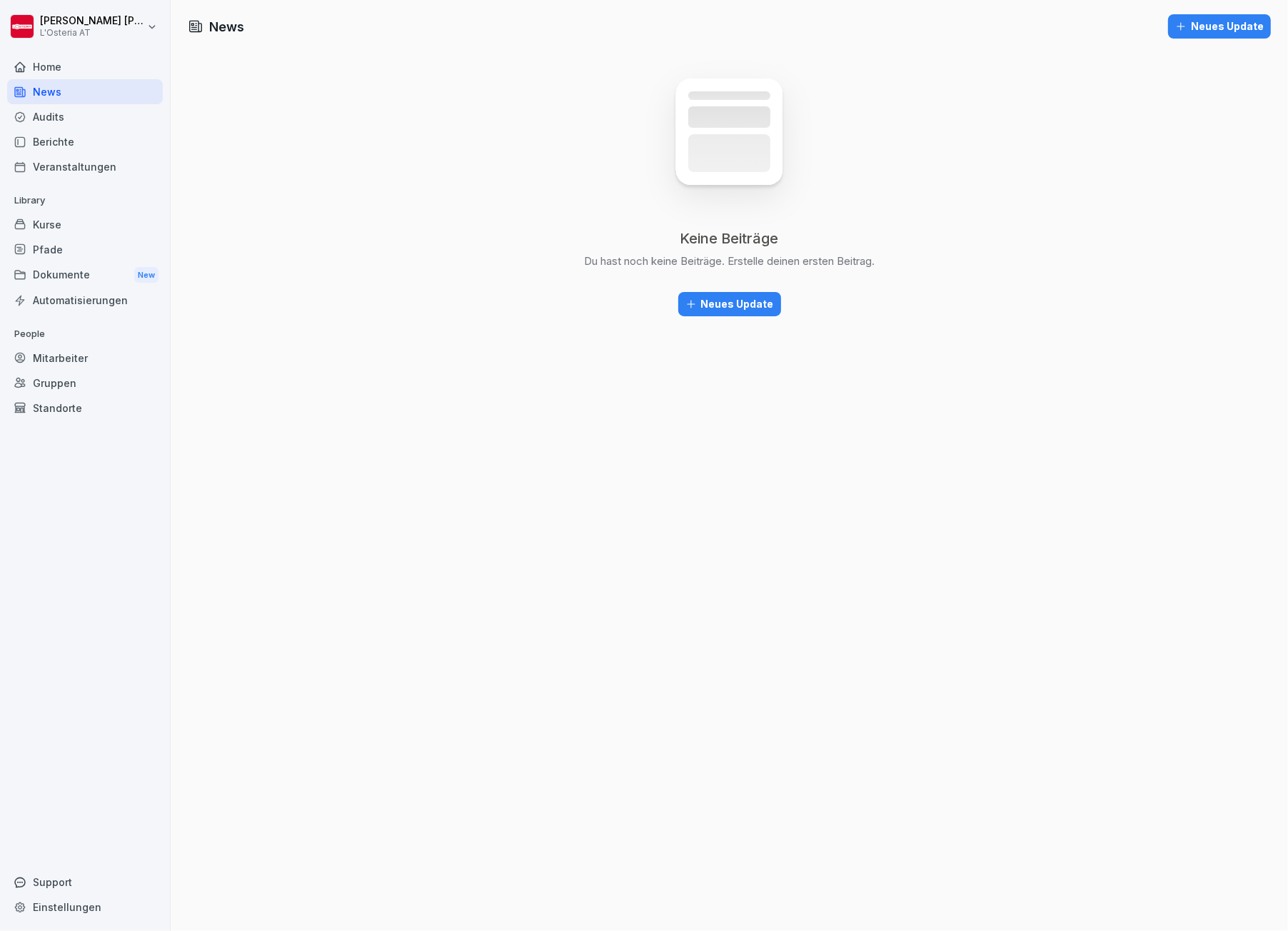
click at [52, 379] on div "Gruppen" at bounding box center [85, 384] width 155 height 25
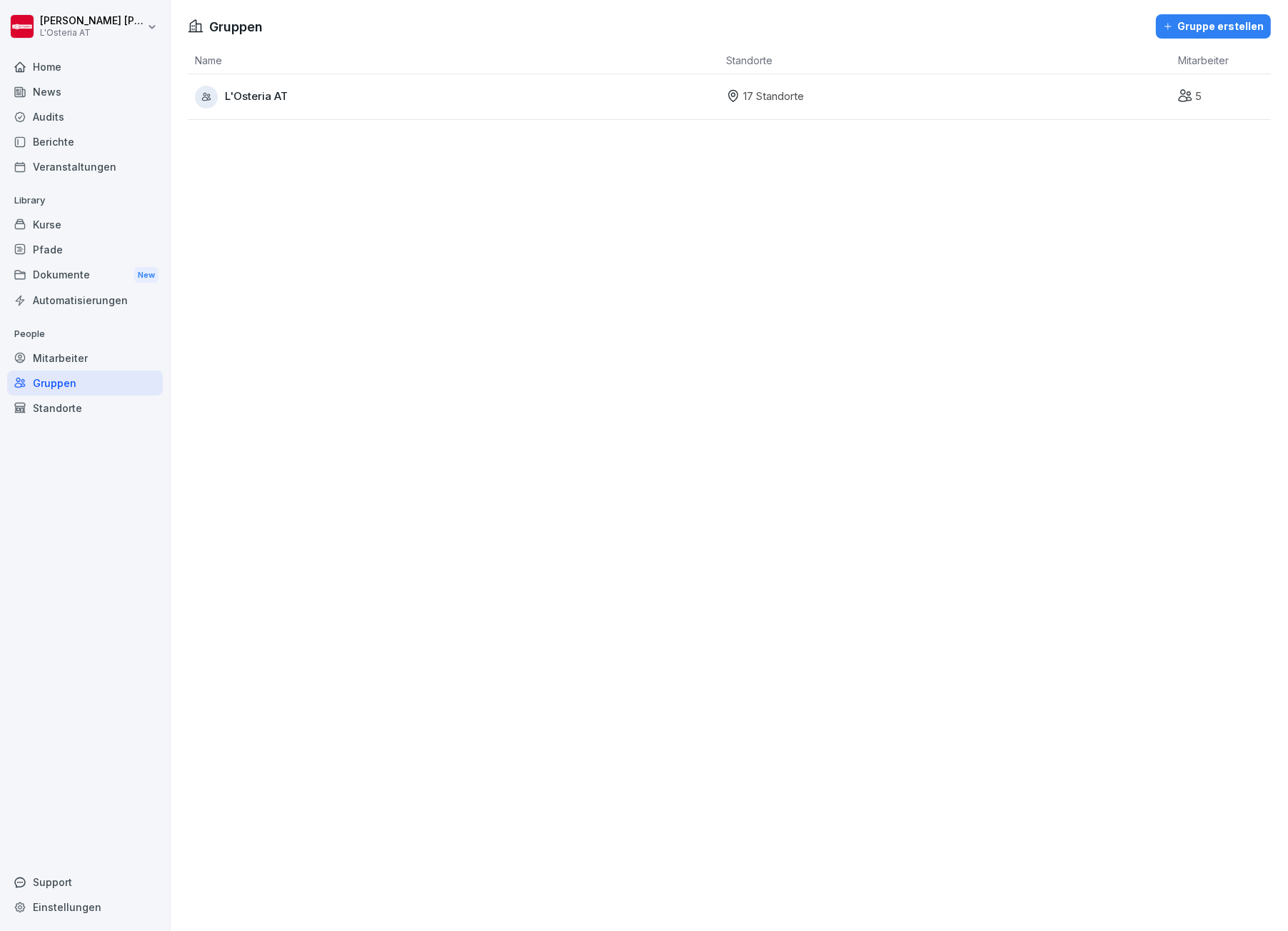
click at [267, 94] on span "L'Osteria AT" at bounding box center [256, 97] width 63 height 16
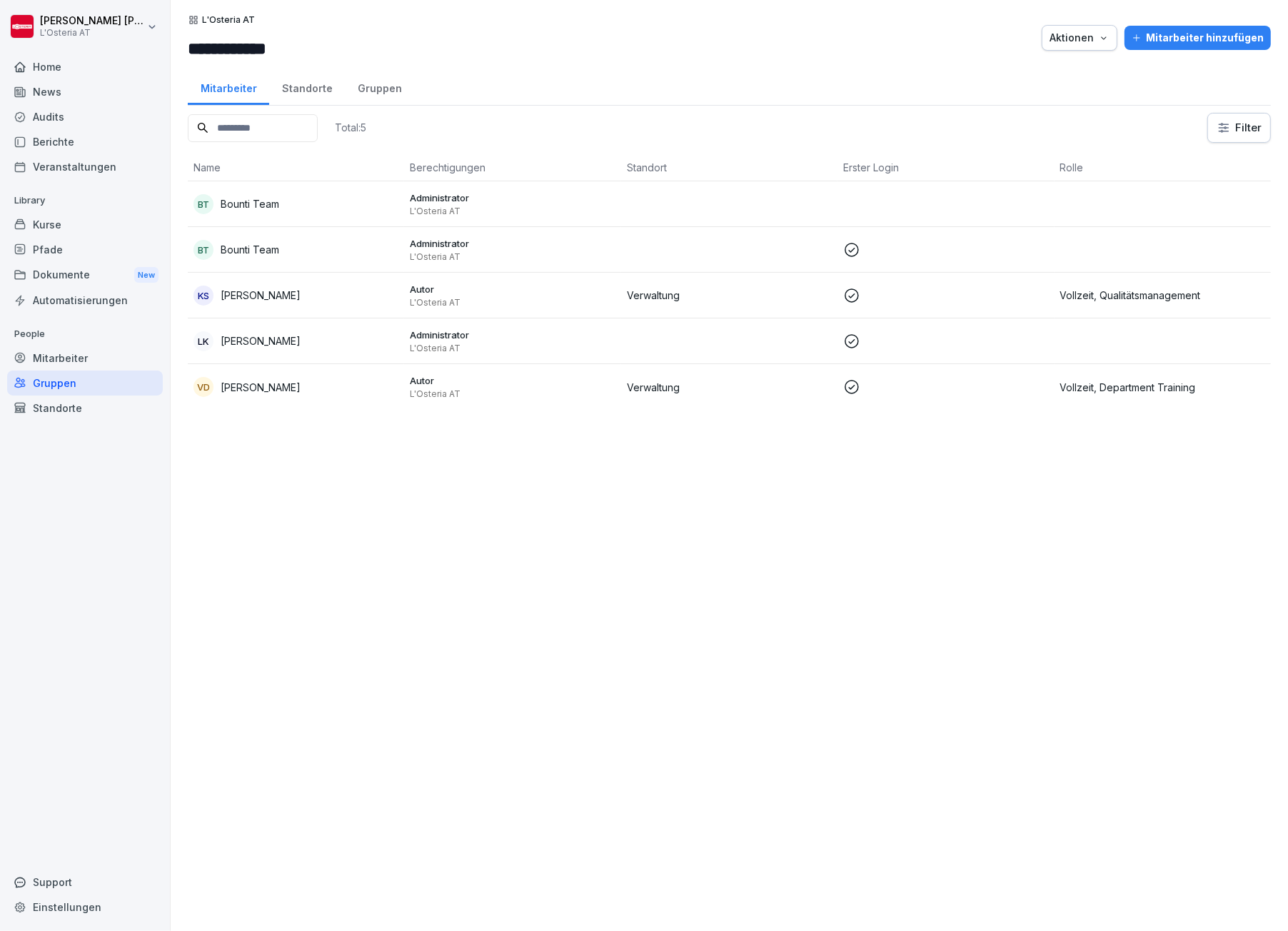
click at [67, 404] on div "Standorte" at bounding box center [85, 408] width 155 height 25
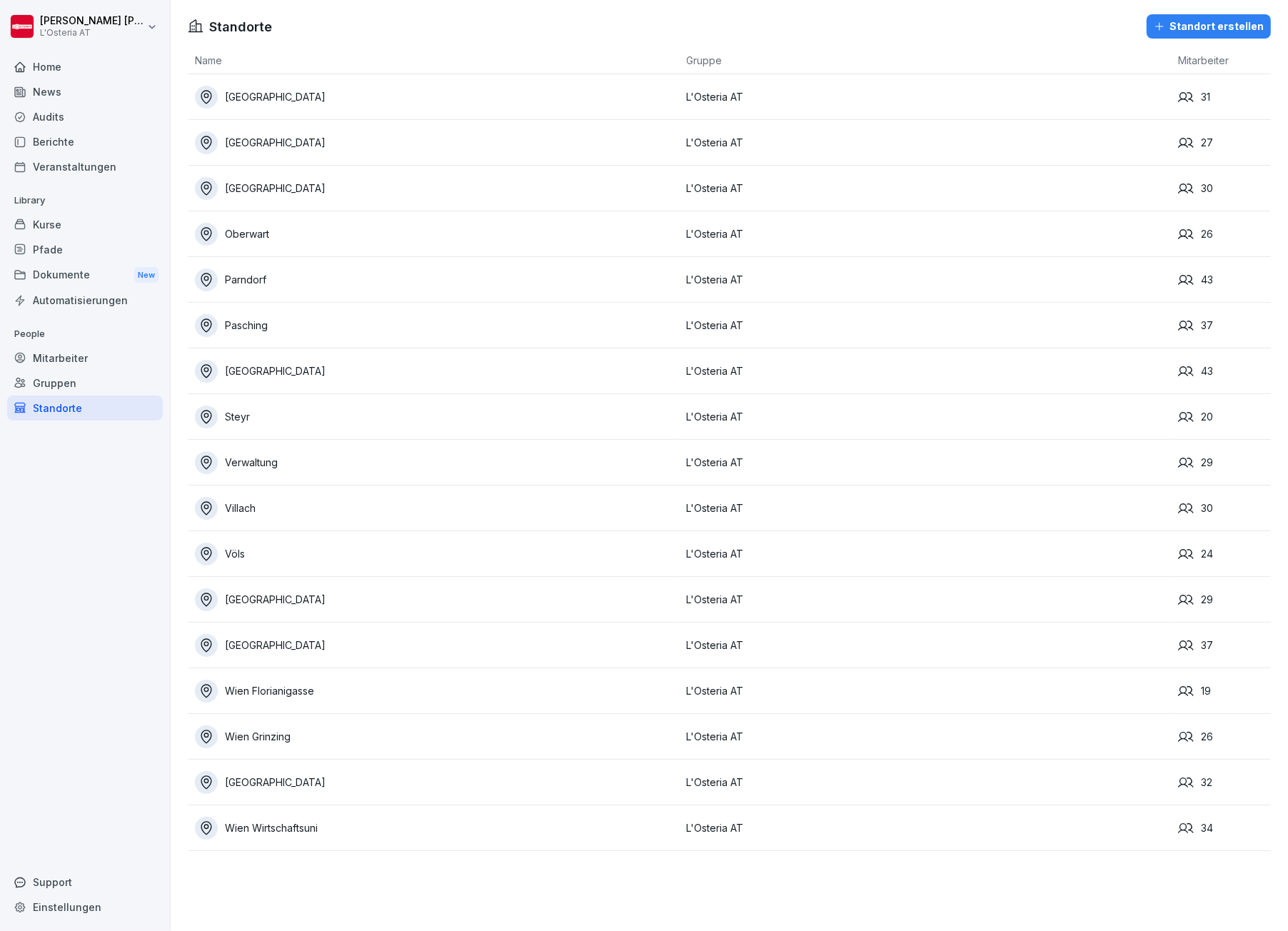
click at [48, 381] on div "Gruppen" at bounding box center [85, 384] width 155 height 25
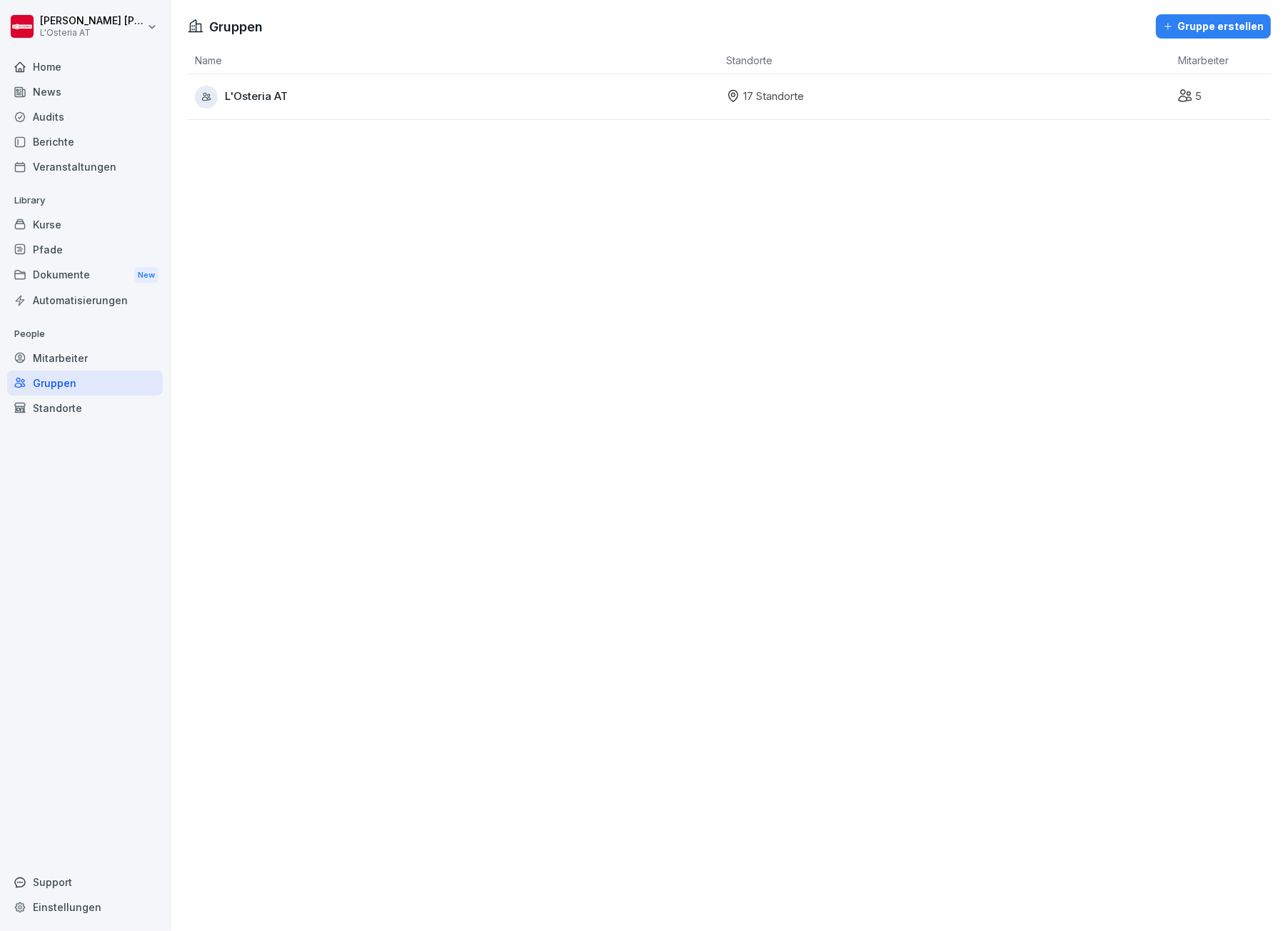
click at [338, 102] on div "L'Osteria AT" at bounding box center [457, 97] width 524 height 23
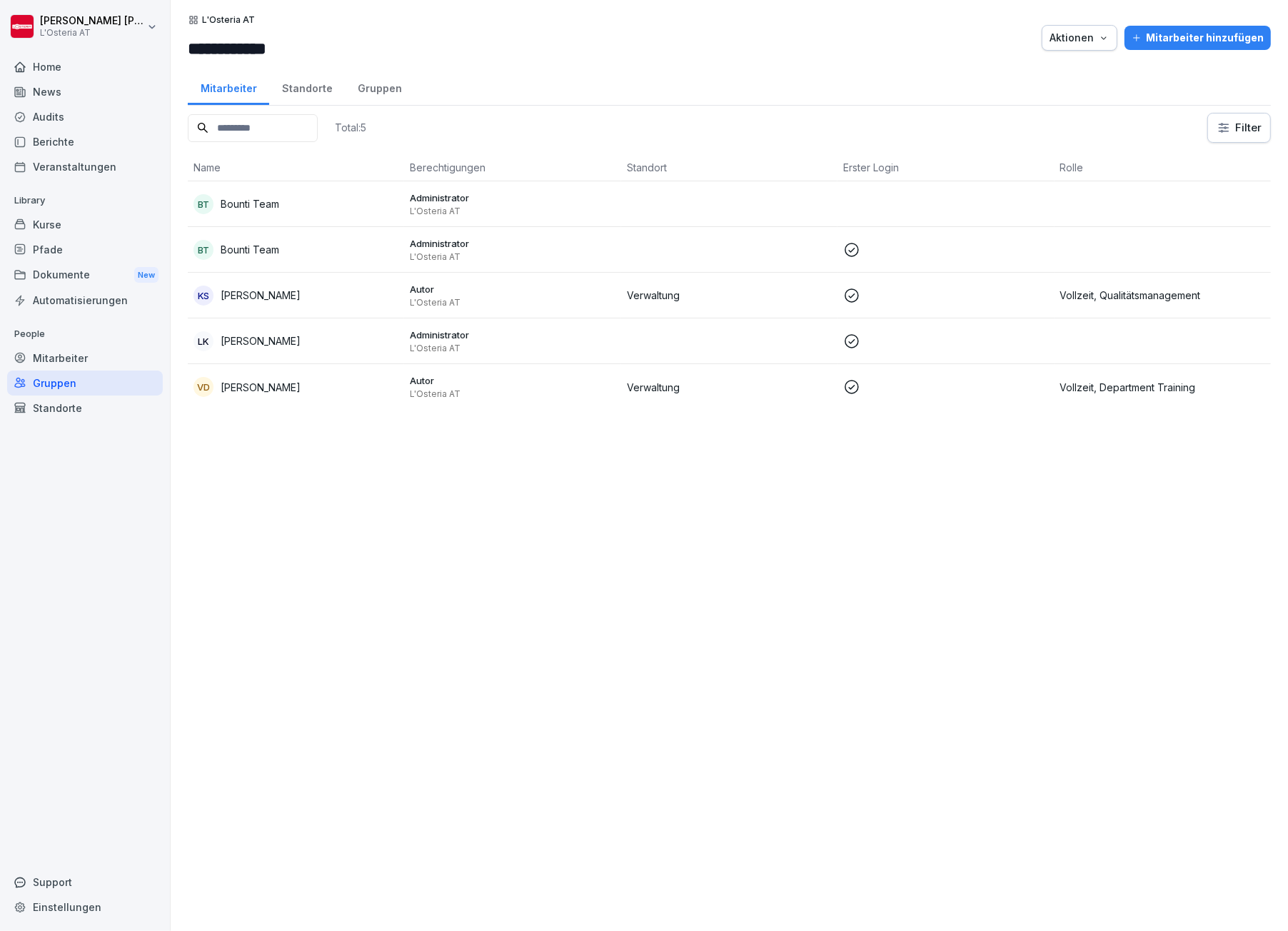
click at [54, 354] on div "Mitarbeiter" at bounding box center [85, 358] width 155 height 25
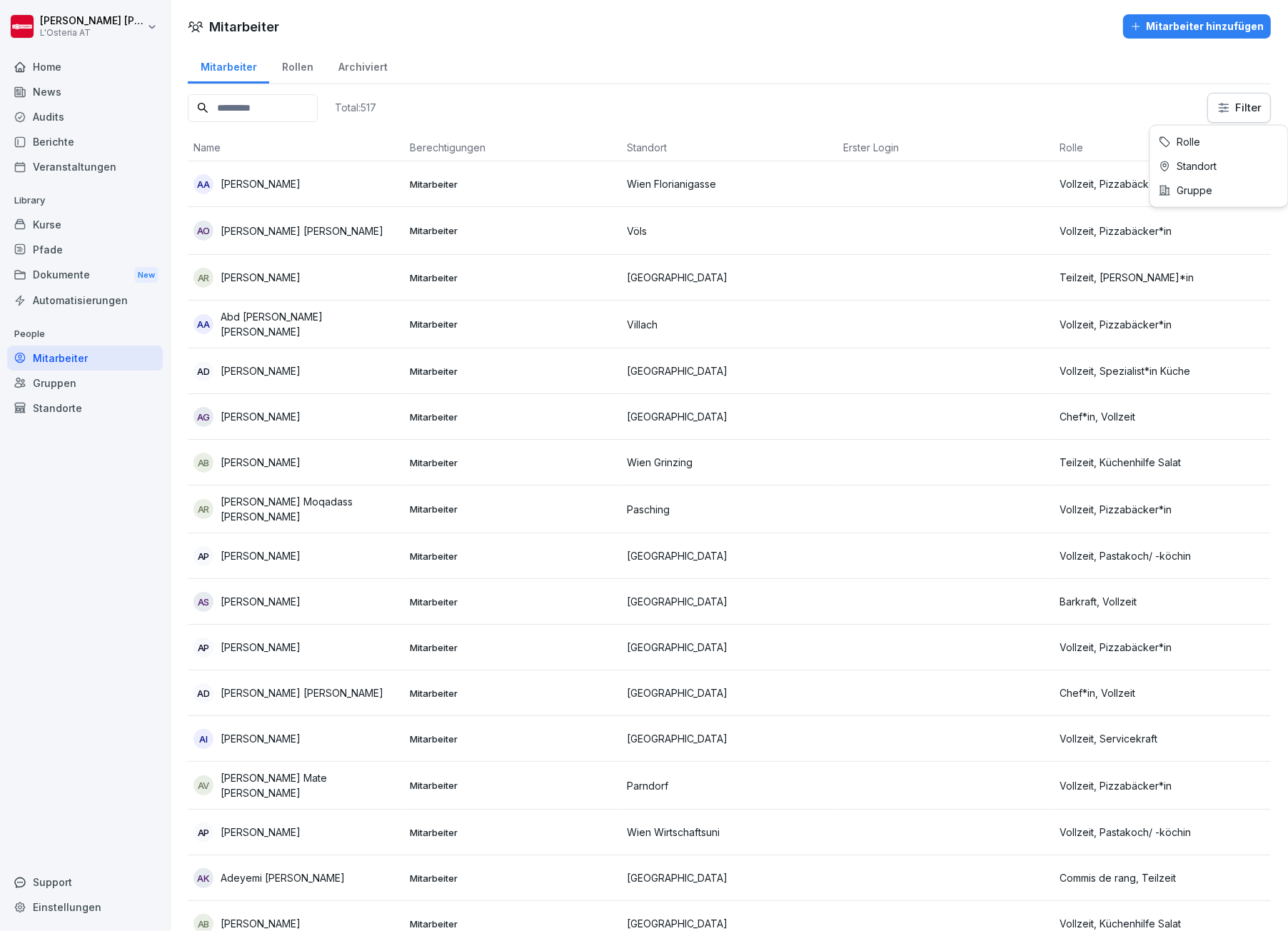
click at [1225, 110] on html "[PERSON_NAME] L'Osteria AT Home News Audits Berichte Veranstaltungen Library Ku…" at bounding box center [644, 465] width 1288 height 931
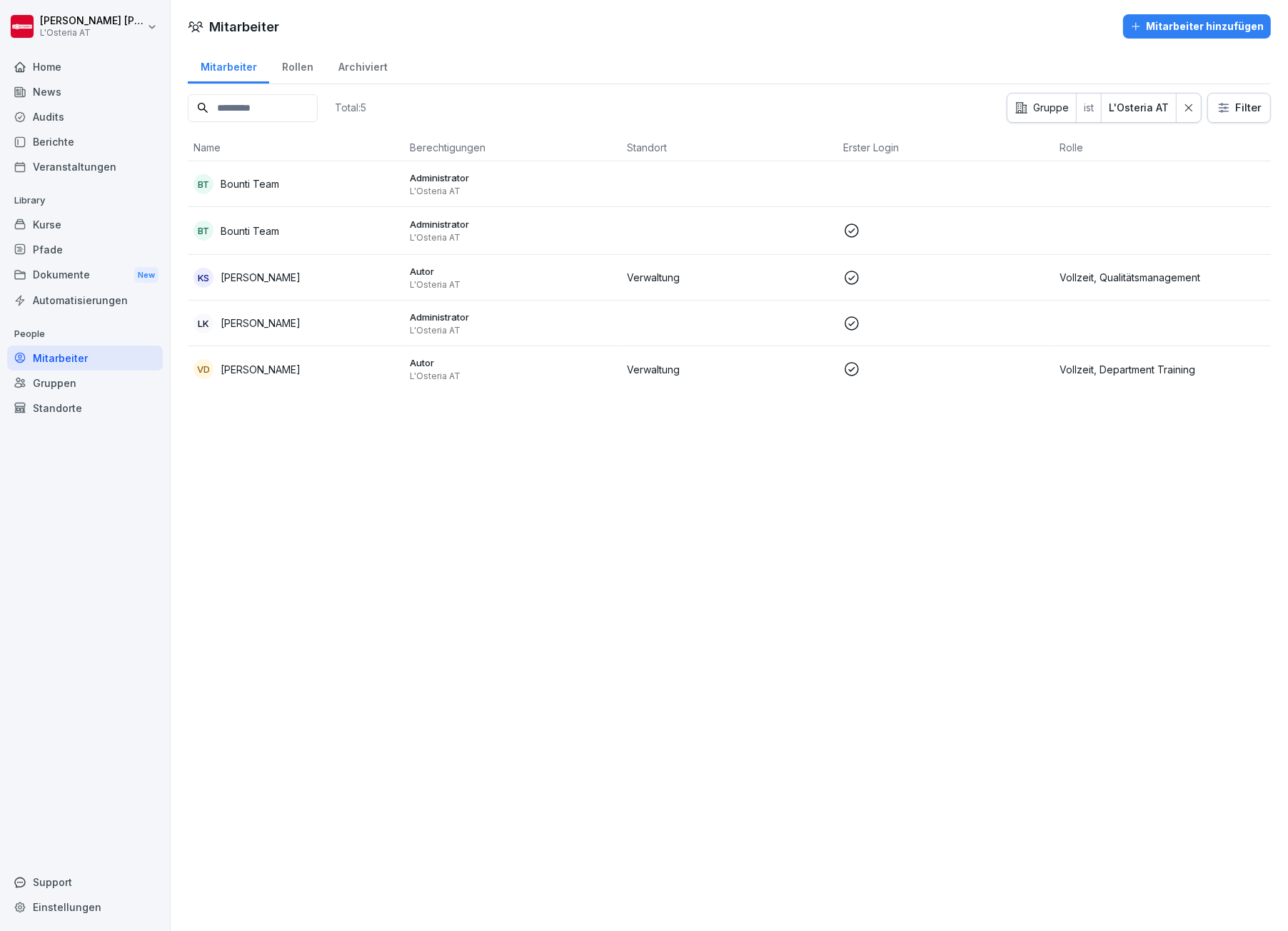
click at [1185, 110] on icon at bounding box center [1189, 107] width 7 height 7
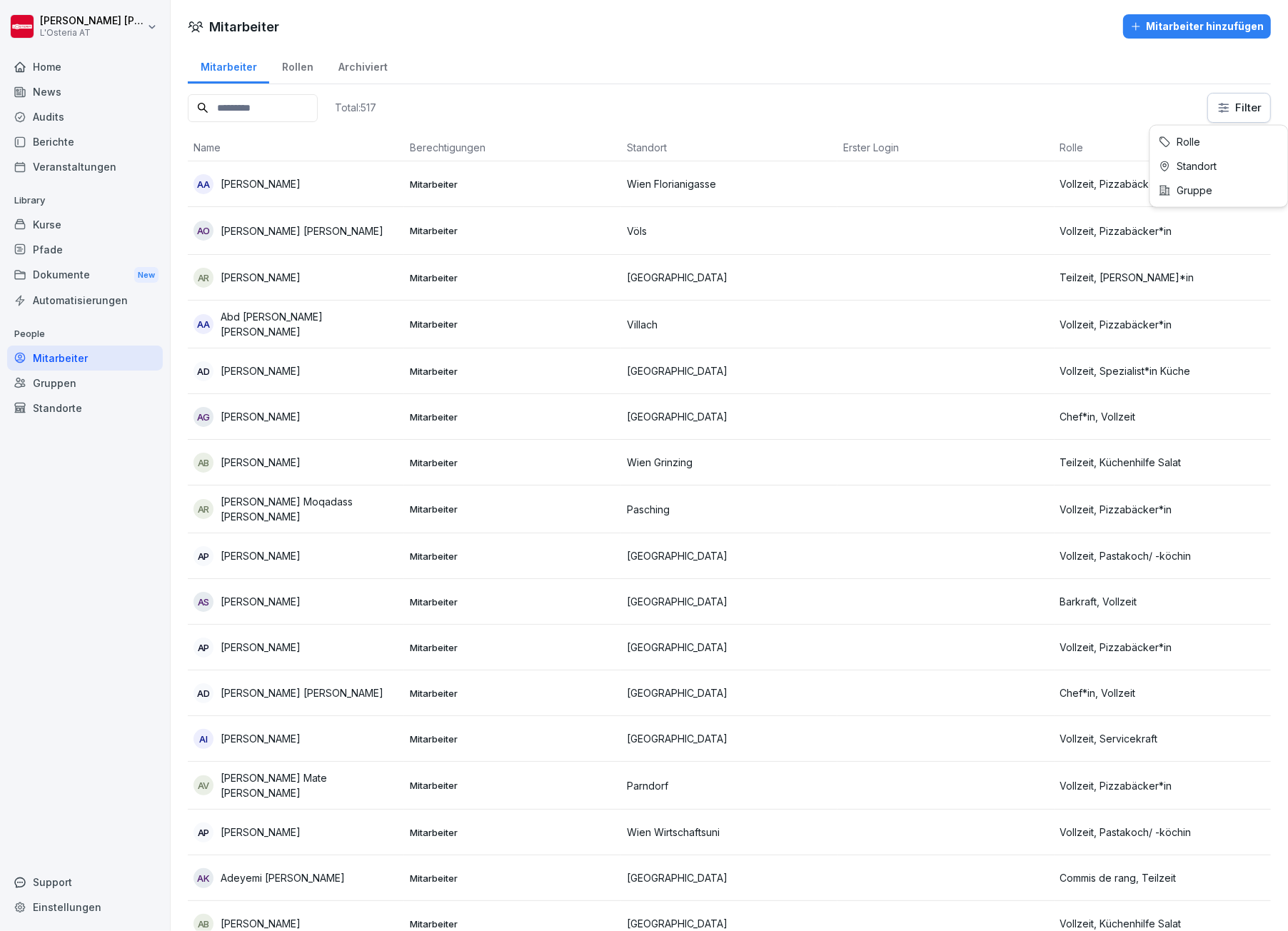
click at [1225, 107] on html "[PERSON_NAME] L'Osteria AT Home News Audits Berichte Veranstaltungen Library Ku…" at bounding box center [644, 465] width 1288 height 931
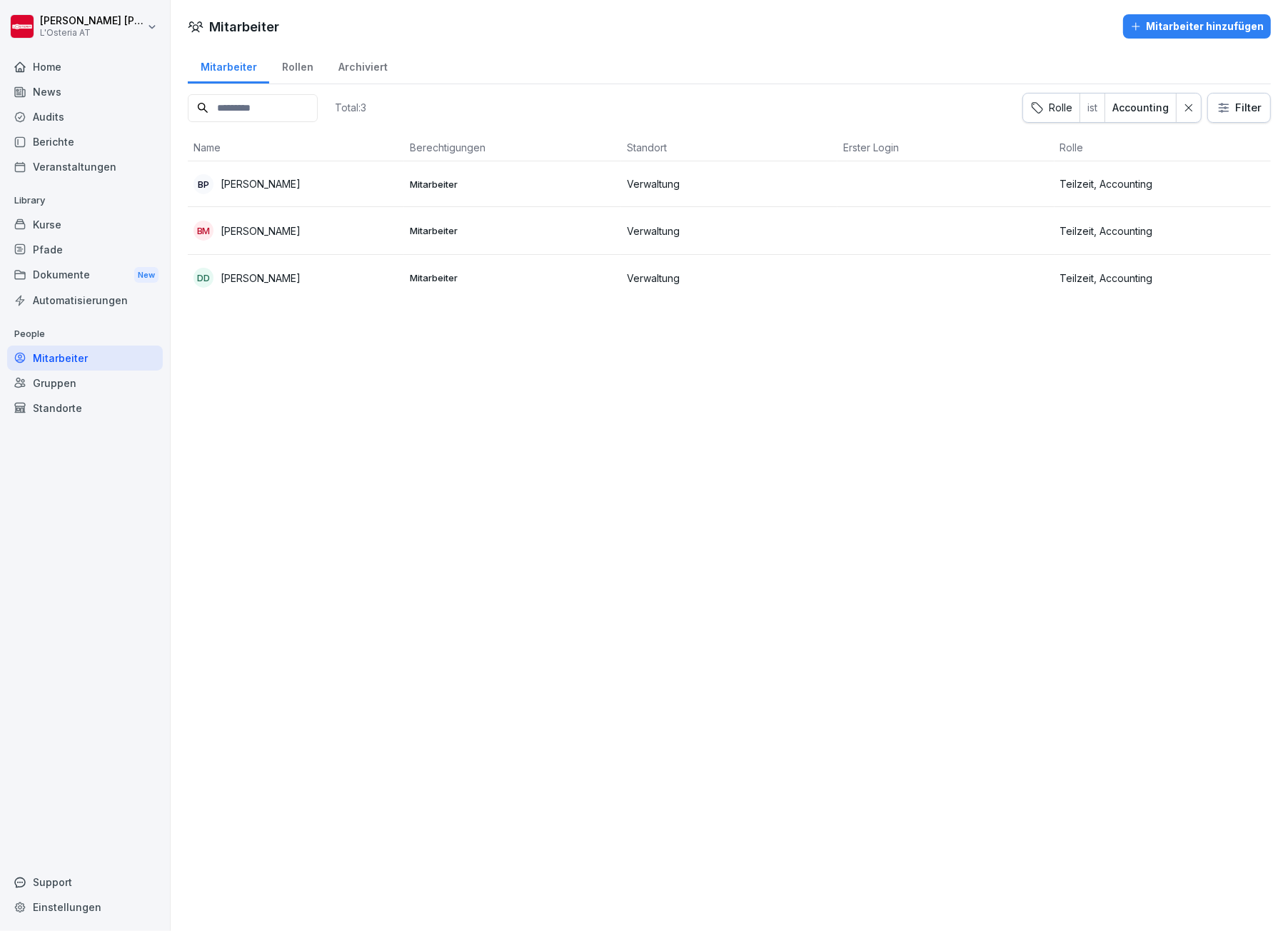
click at [1180, 107] on div at bounding box center [1189, 108] width 24 height 29
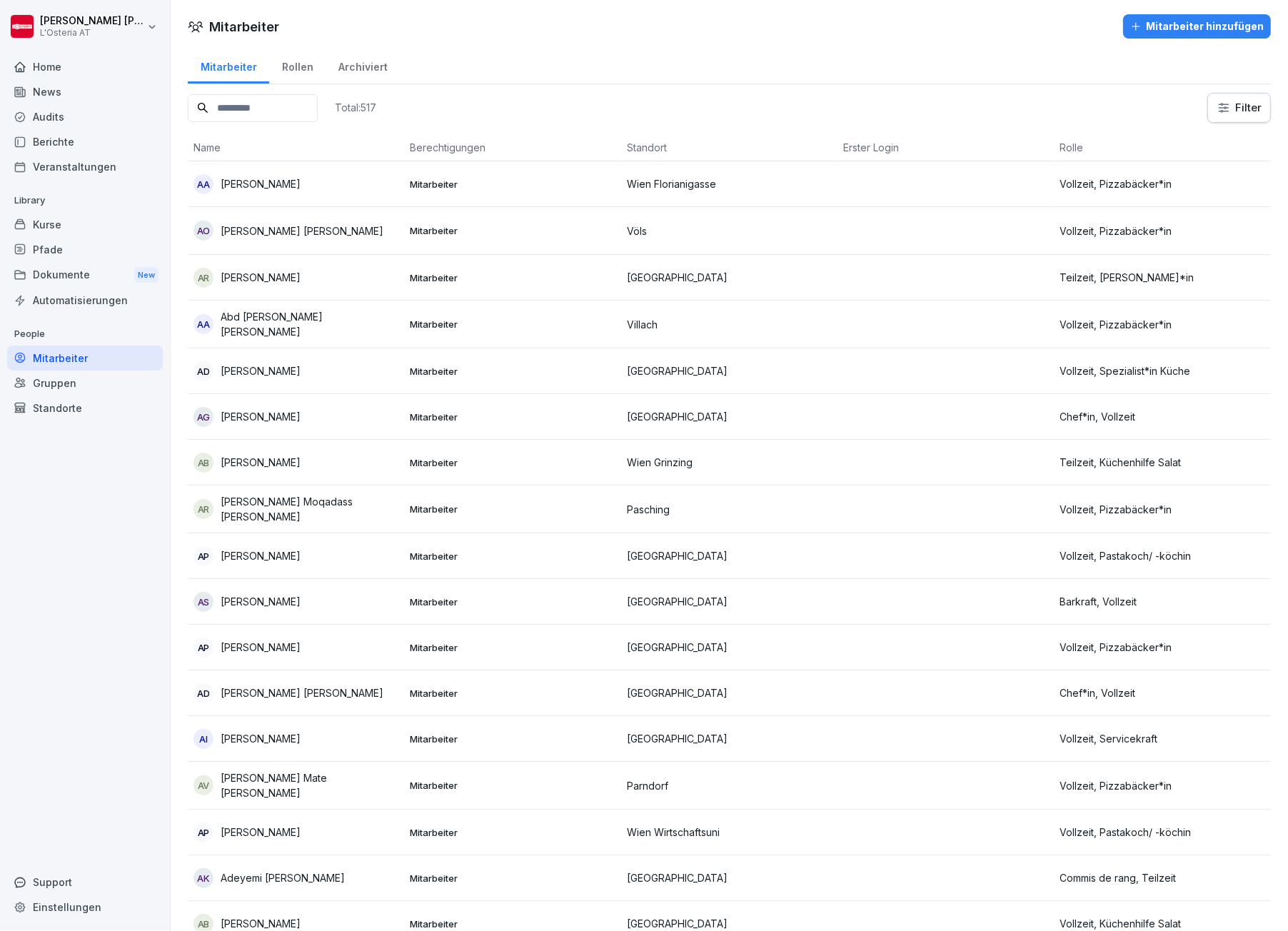
click at [1204, 107] on html "[PERSON_NAME] L'Osteria AT Home News Audits Berichte Veranstaltungen Library Ku…" at bounding box center [644, 465] width 1288 height 931
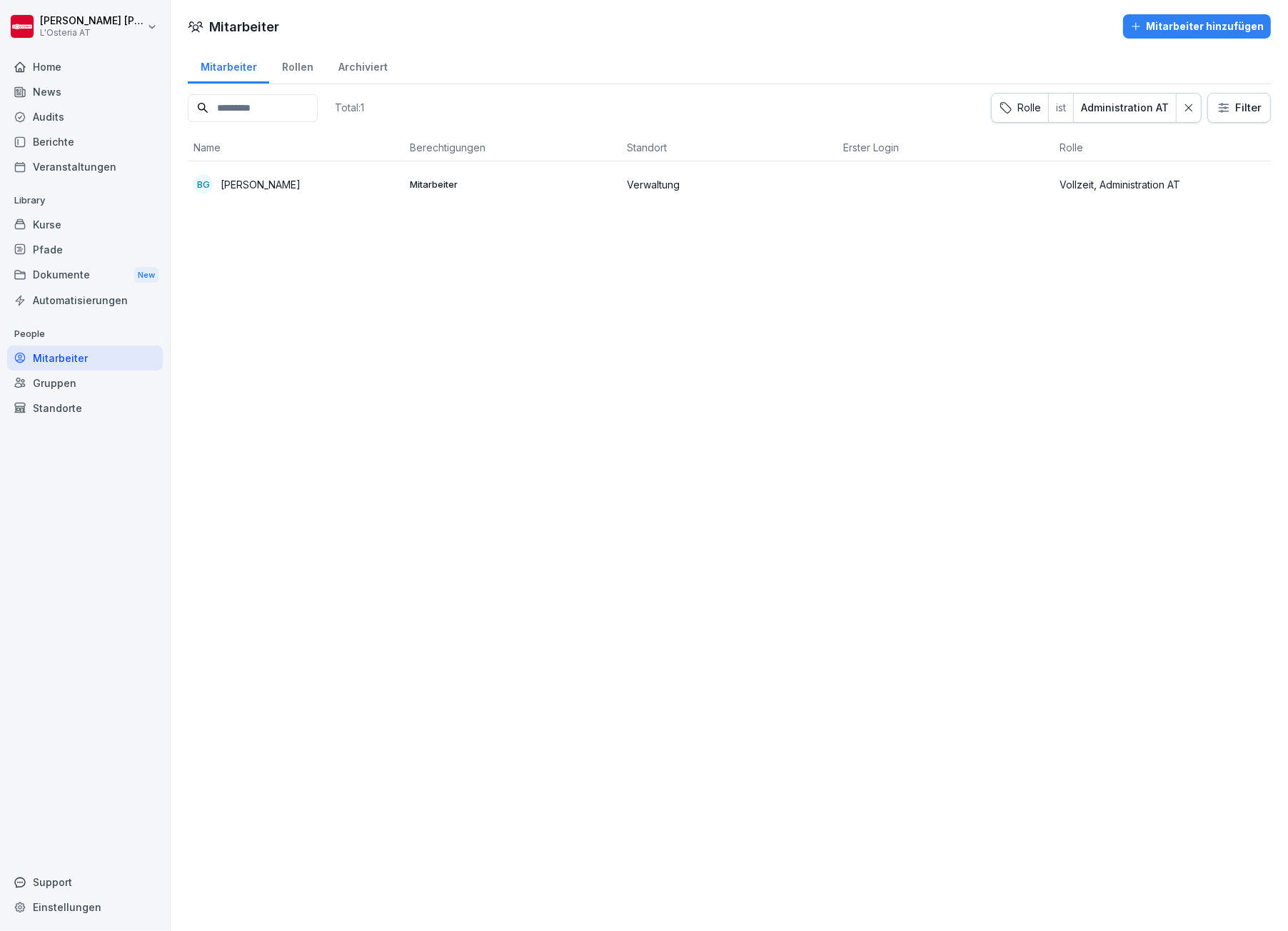
click at [1183, 104] on icon at bounding box center [1188, 107] width 10 height 10
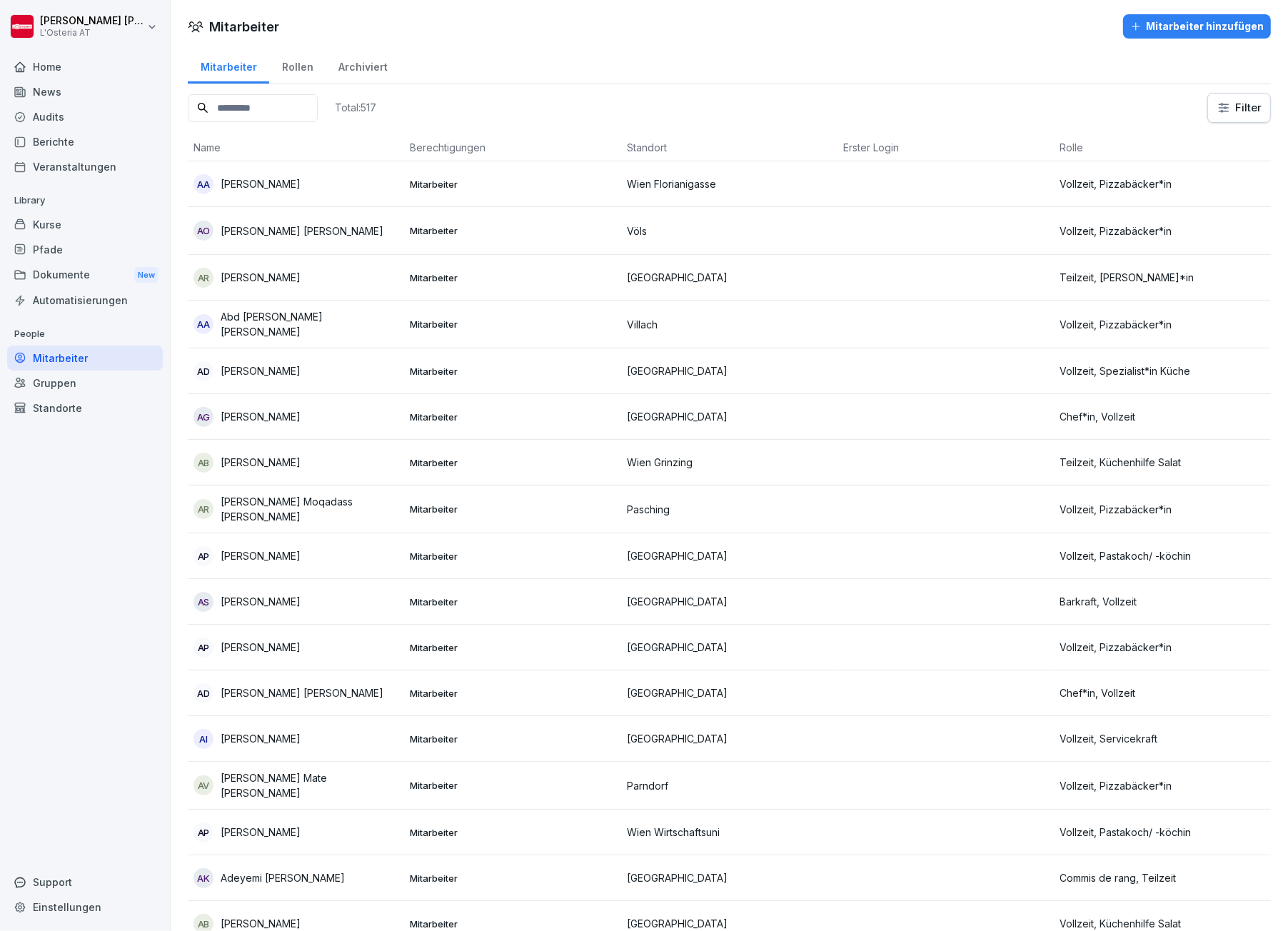
click at [1215, 104] on html "[PERSON_NAME] L'Osteria AT Home News Audits Berichte Veranstaltungen Library Ku…" at bounding box center [644, 465] width 1288 height 931
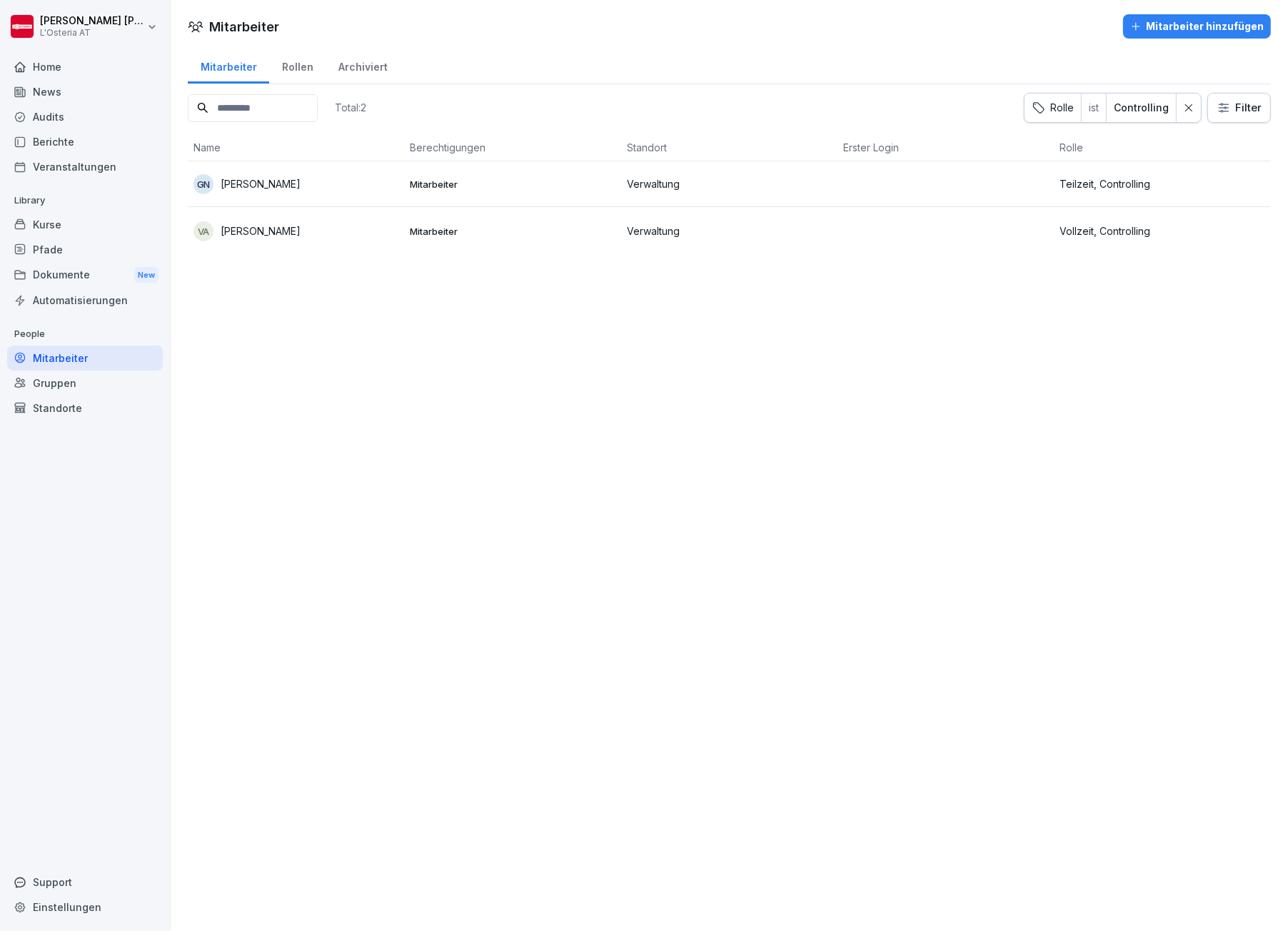
click at [1183, 107] on icon at bounding box center [1188, 107] width 10 height 10
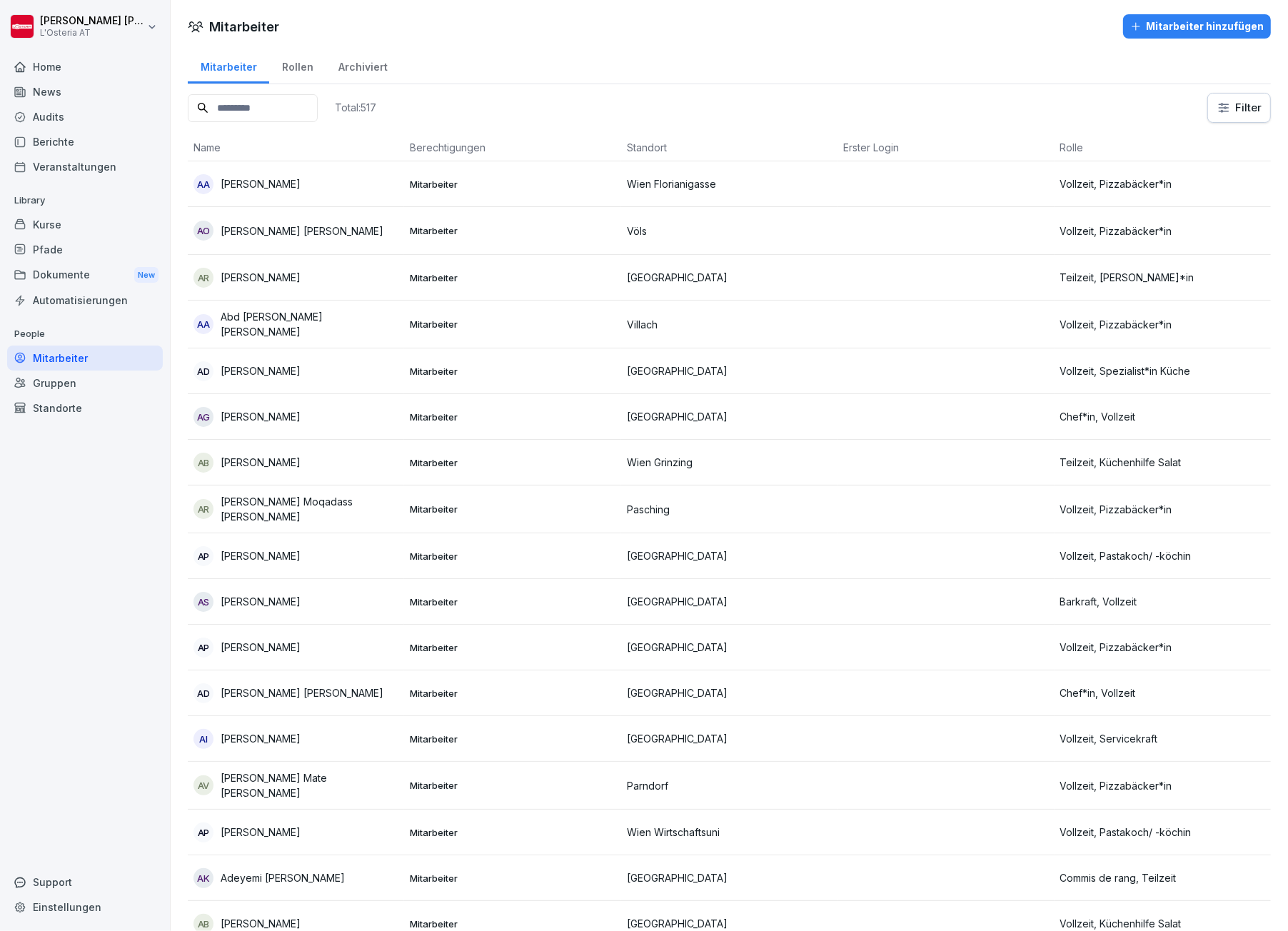
click at [1208, 101] on html "[PERSON_NAME] L'Osteria AT Home News Audits Berichte Veranstaltungen Library Ku…" at bounding box center [644, 465] width 1288 height 931
click at [1070, 72] on html "[PERSON_NAME] L'Osteria AT Home News Audits Berichte Veranstaltungen Library Ku…" at bounding box center [644, 465] width 1288 height 931
